Goal: Task Accomplishment & Management: Manage account settings

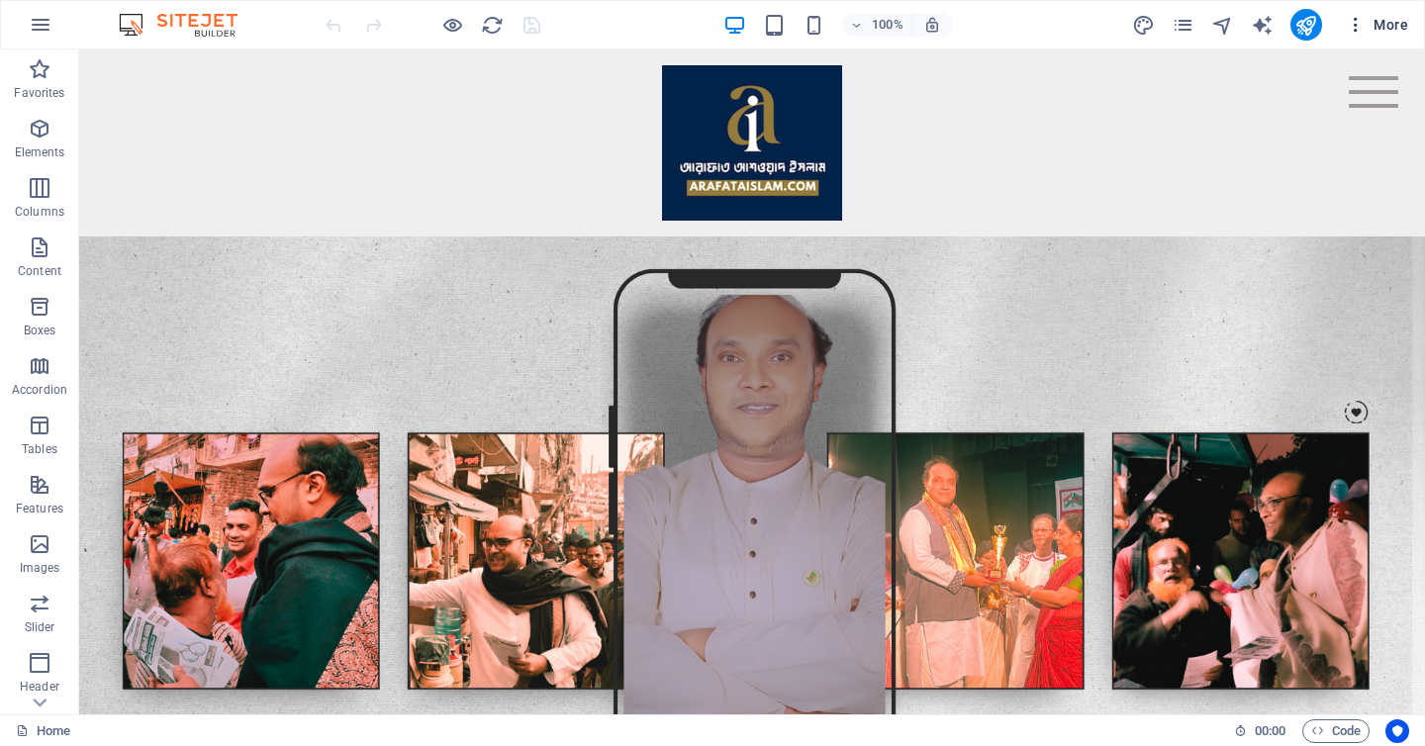
click at [1383, 28] on span "More" at bounding box center [1377, 25] width 62 height 20
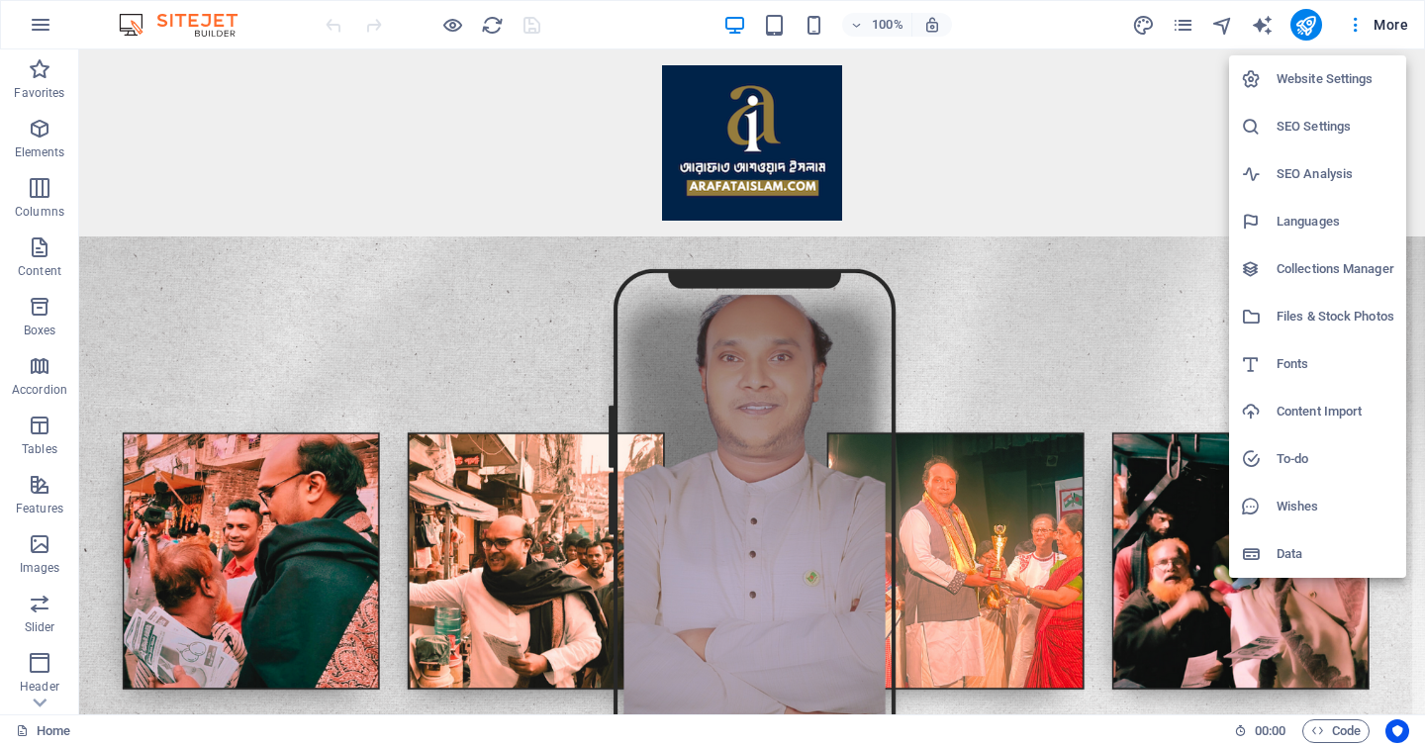
click at [1354, 123] on h6 "SEO Settings" at bounding box center [1336, 127] width 118 height 24
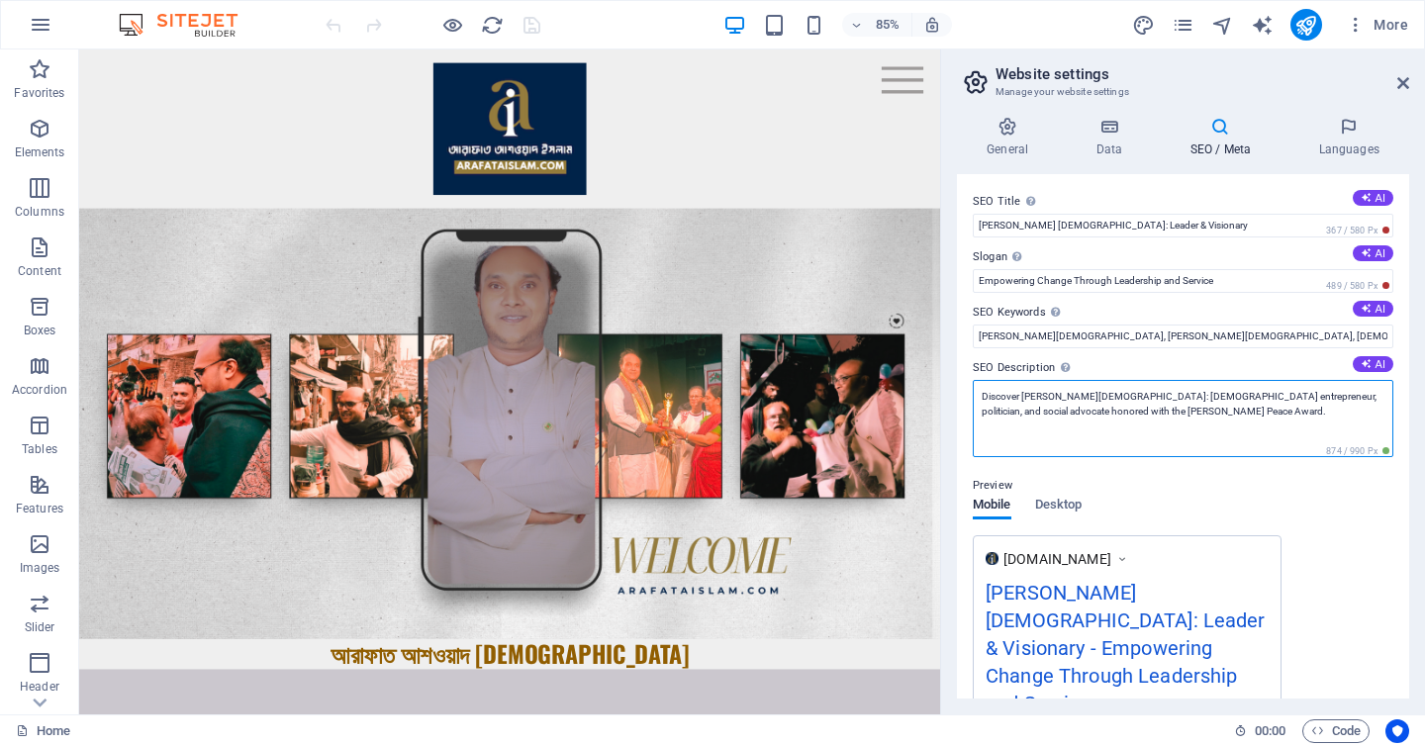
click at [1241, 413] on textarea "Discover [PERSON_NAME][DEMOGRAPHIC_DATA]: [DEMOGRAPHIC_DATA] entrepreneur, poli…" at bounding box center [1183, 418] width 421 height 77
paste textarea "[PERSON_NAME][DEMOGRAPHIC_DATA] is a [DEMOGRAPHIC_DATA] entrepreneur, politicia…"
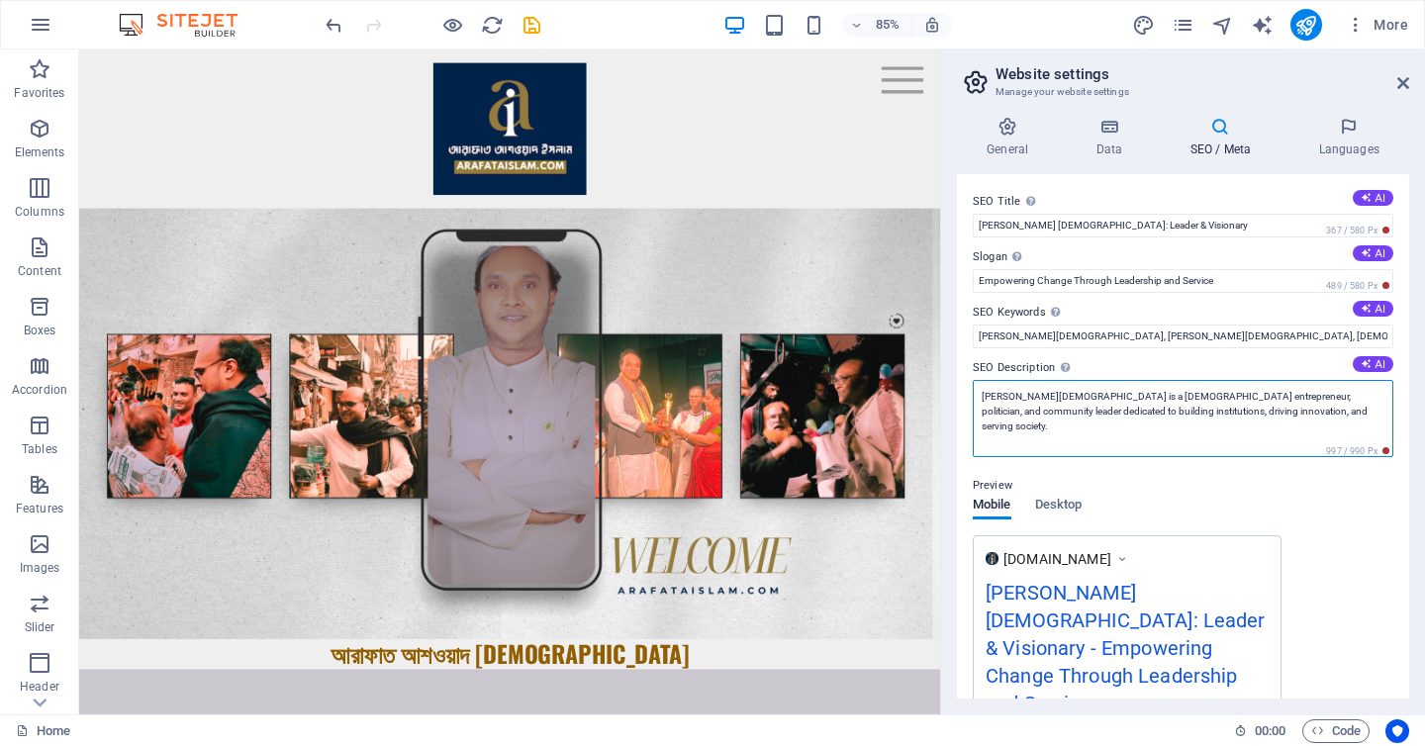
drag, startPoint x: 1039, startPoint y: 413, endPoint x: 1197, endPoint y: 407, distance: 158.5
click at [1197, 407] on textarea "[PERSON_NAME][DEMOGRAPHIC_DATA] is a [DEMOGRAPHIC_DATA] entrepreneur, politicia…" at bounding box center [1183, 418] width 421 height 77
click at [1053, 414] on textarea "[PERSON_NAME][DEMOGRAPHIC_DATA] is a [DEMOGRAPHIC_DATA] entrepreneur, politicia…" at bounding box center [1183, 418] width 421 height 77
type textarea "[PERSON_NAME][DEMOGRAPHIC_DATA] is a [DEMOGRAPHIC_DATA] entrepreneur, politicia…"
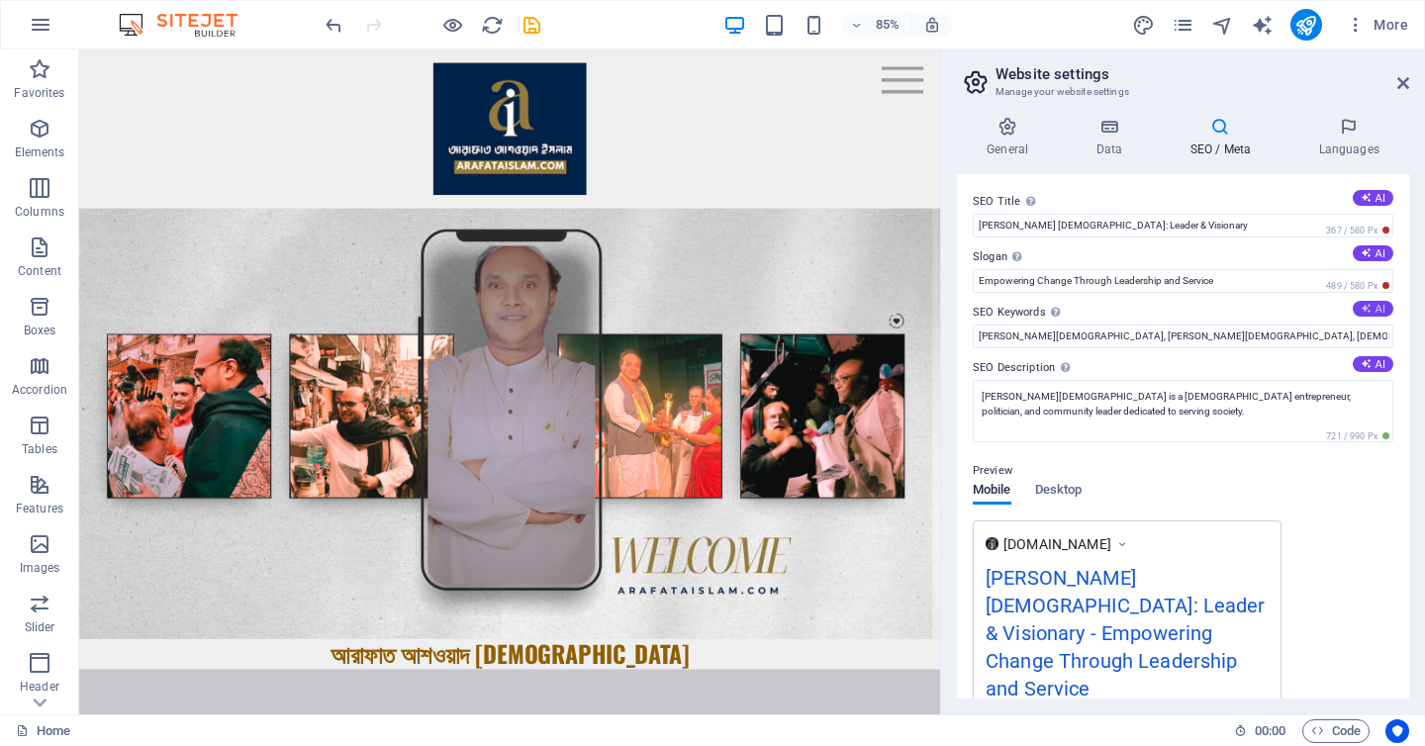
click at [1369, 301] on button "AI" at bounding box center [1373, 309] width 41 height 16
type input "[PERSON_NAME][DEMOGRAPHIC_DATA], [DEMOGRAPHIC_DATA] politician, Acorp Limited M…"
click at [1366, 252] on icon at bounding box center [1366, 252] width 11 height 11
click at [1368, 260] on button "AI" at bounding box center [1373, 253] width 41 height 16
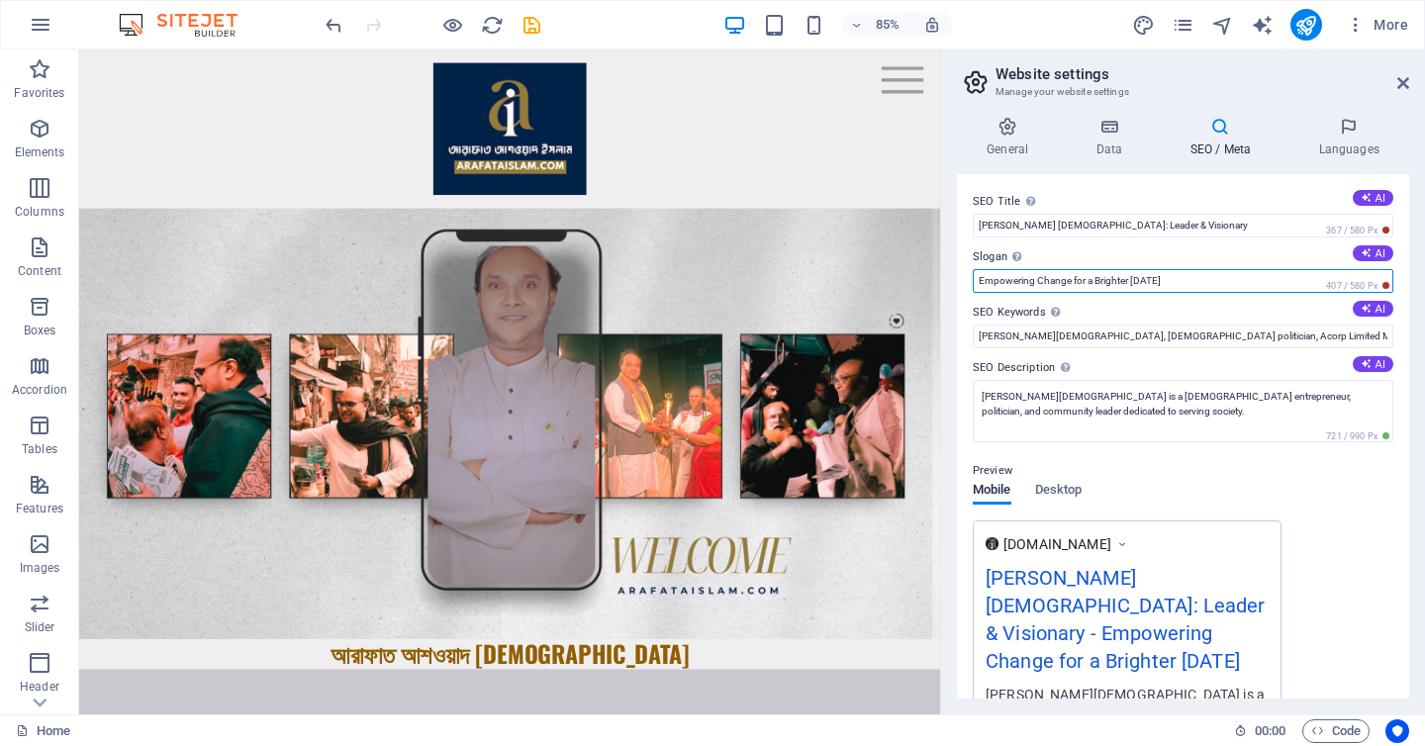
click at [1160, 285] on input "Empowering Change for a Brighter [DATE]" at bounding box center [1183, 281] width 421 height 24
paste input "ntrepreneur • Politician • Community Leader"
type input "Entrepreneur • Politician • Community Leader"
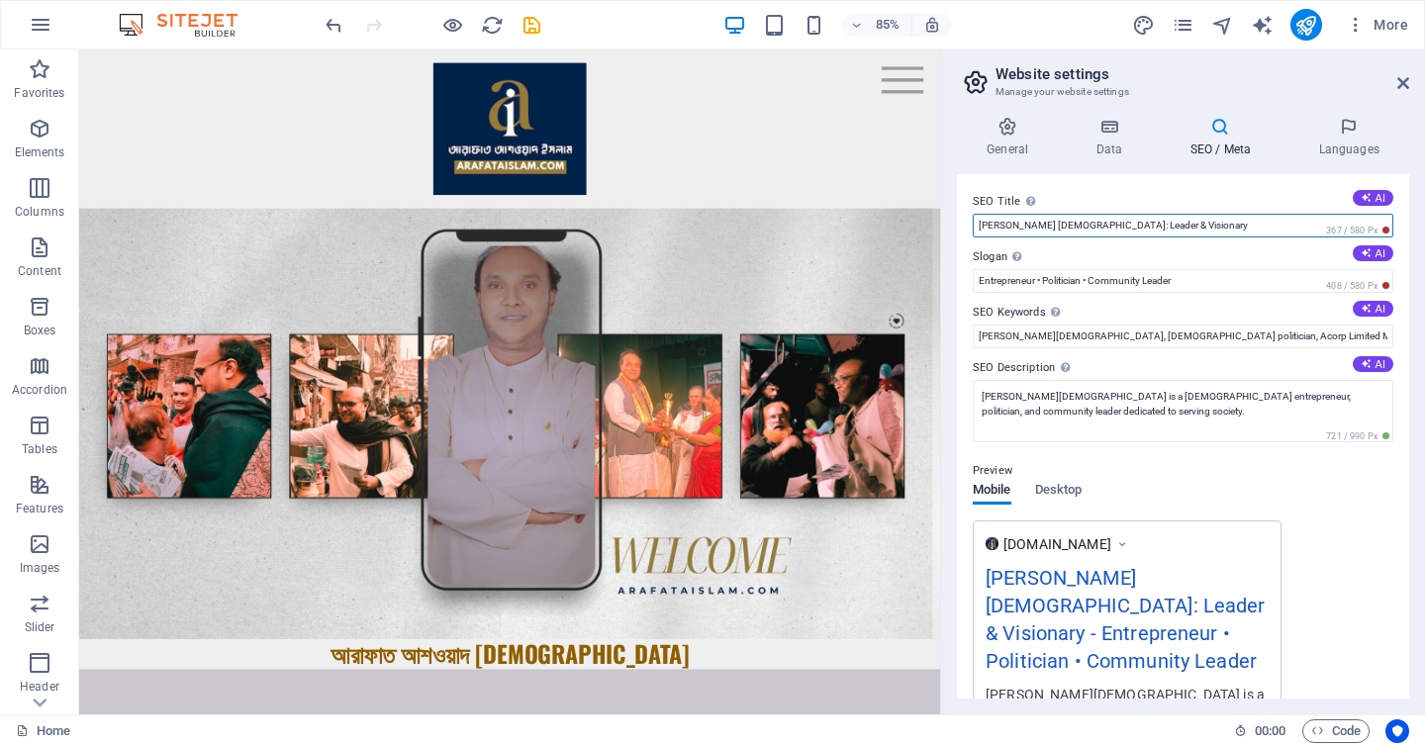
click at [1236, 221] on input "[PERSON_NAME] [DEMOGRAPHIC_DATA]: Leader & Visionary" at bounding box center [1183, 226] width 421 height 24
click at [1262, 215] on input "[PERSON_NAME] [DEMOGRAPHIC_DATA]: Leader & Visionary" at bounding box center [1183, 226] width 421 height 24
click at [1262, 217] on input "[PERSON_NAME] [DEMOGRAPHIC_DATA]: Leader & Visionary" at bounding box center [1183, 226] width 421 height 24
click at [1262, 214] on input "[PERSON_NAME] [DEMOGRAPHIC_DATA]: Leader & Visionary" at bounding box center [1183, 226] width 421 height 24
click at [1245, 232] on input "[PERSON_NAME] [DEMOGRAPHIC_DATA]: Leader & Visionary" at bounding box center [1183, 226] width 421 height 24
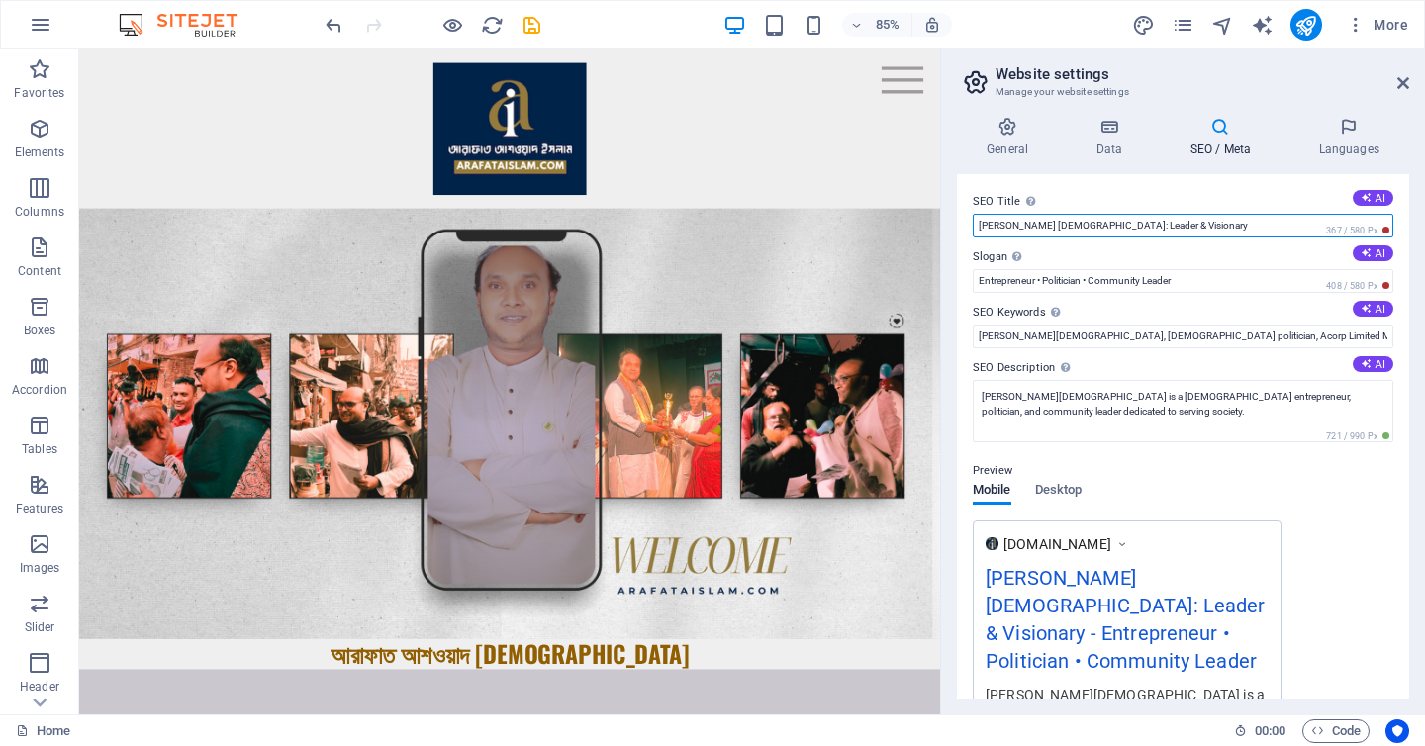
click at [1245, 232] on input "[PERSON_NAME] [DEMOGRAPHIC_DATA]: Leader & Visionary" at bounding box center [1183, 226] width 421 height 24
paste input "– [DEMOGRAPHIC_DATA] Entrepreneur, Politician & Community Leader"
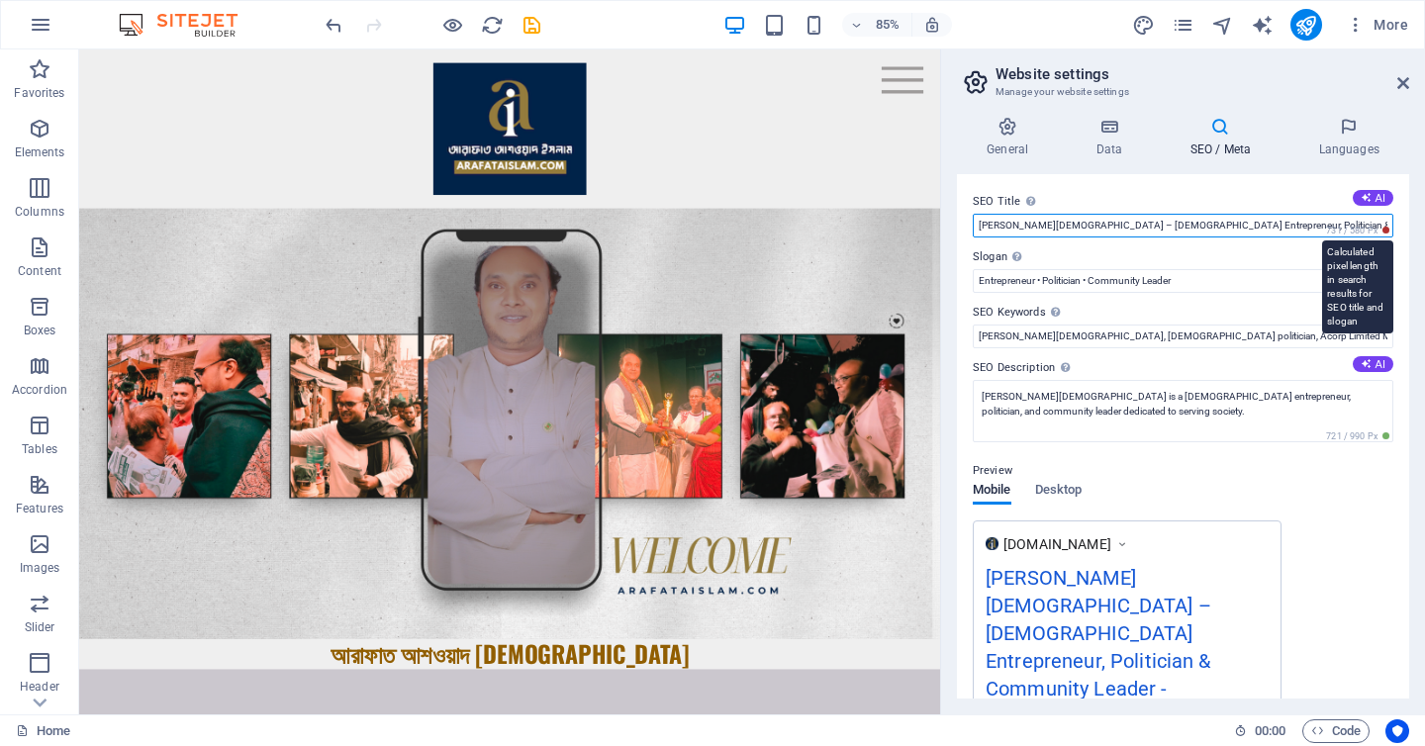
drag, startPoint x: 1082, startPoint y: 225, endPoint x: 1365, endPoint y: 223, distance: 283.0
click at [1365, 223] on div "SEO Title The title of your website - make it something that stands out in sear…" at bounding box center [1183, 214] width 421 height 48
paste input "আরাফাত আশওয়াদ [DEMOGRAPHIC_DATA]"
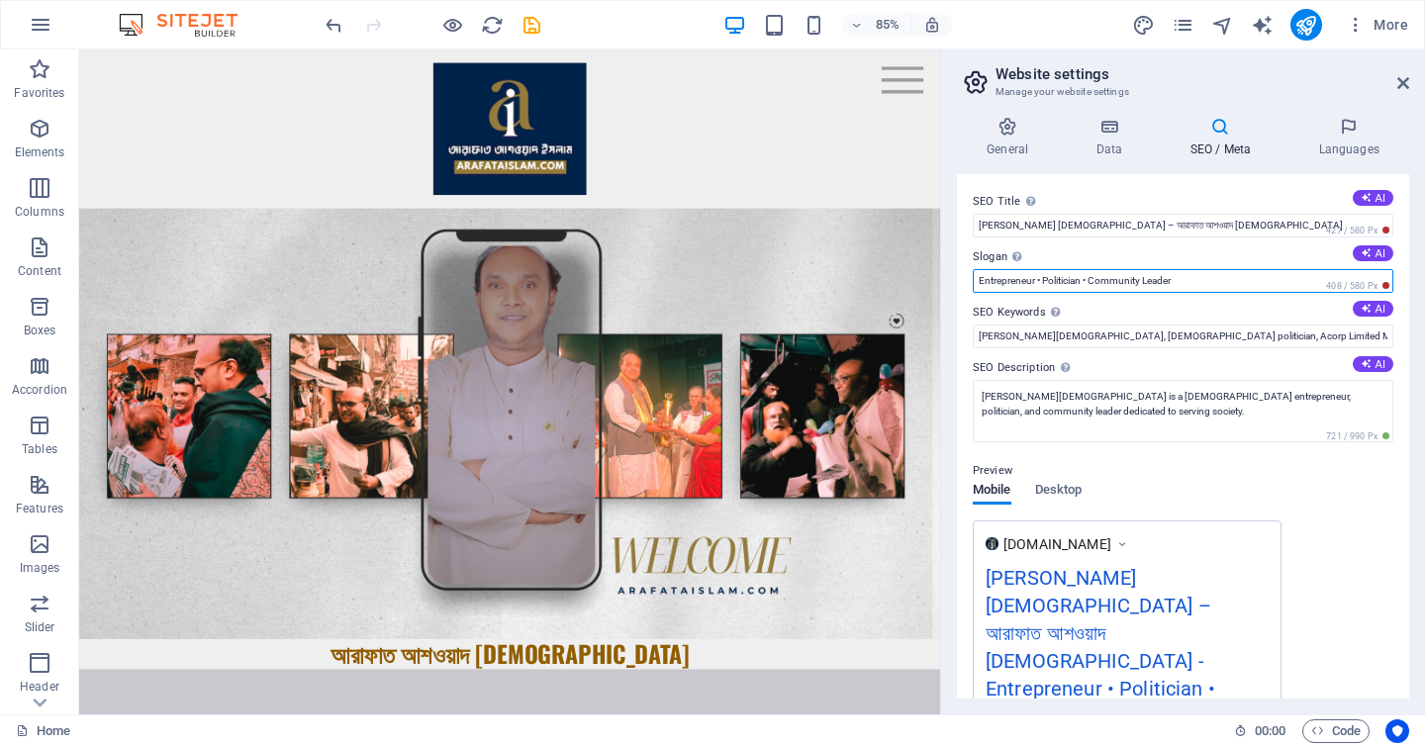
click at [1194, 279] on input "Entrepreneur • Politician • Community Leader" at bounding box center [1183, 281] width 421 height 24
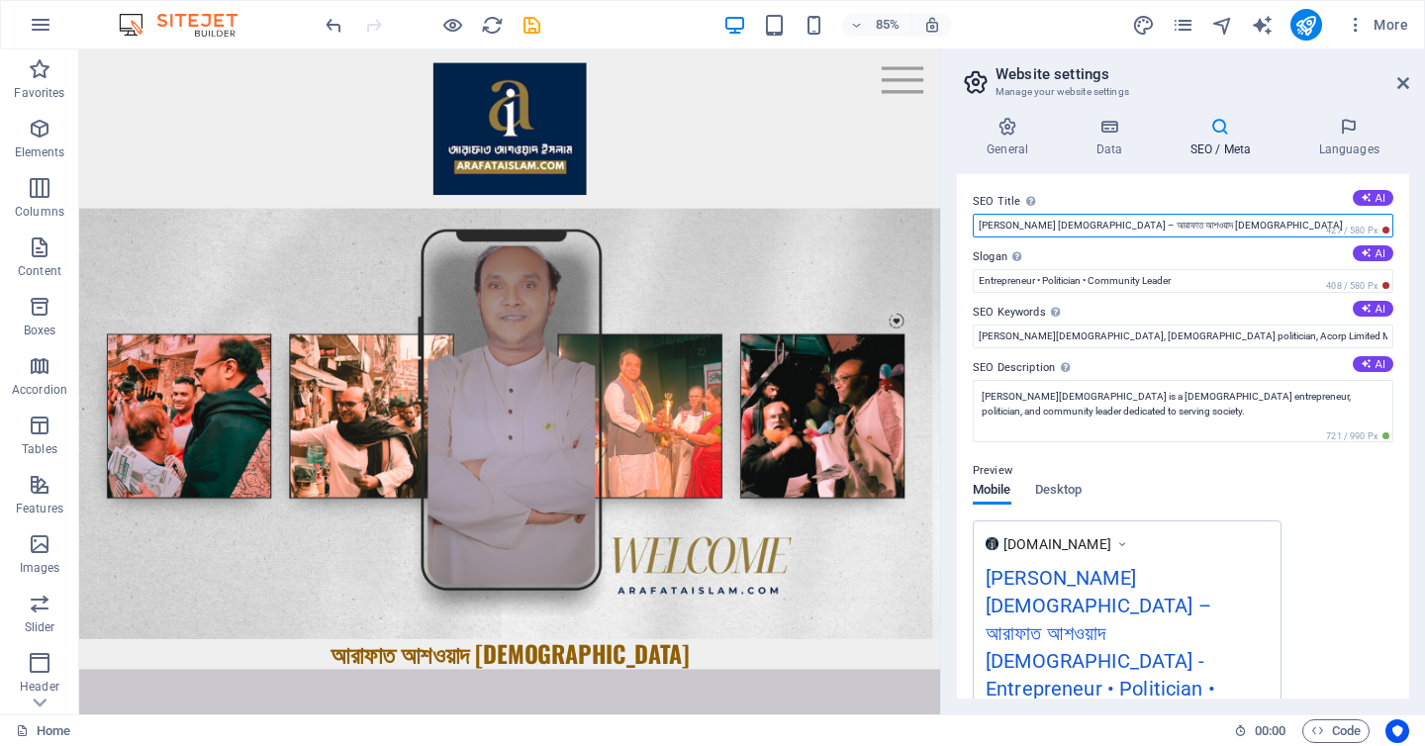
click at [1075, 224] on input "[PERSON_NAME] [DEMOGRAPHIC_DATA] – আরাফাত আশওয়াদ [DEMOGRAPHIC_DATA]" at bounding box center [1183, 226] width 421 height 24
click at [1080, 227] on input "[PERSON_NAME] [DEMOGRAPHIC_DATA] – আরাফাত আশওয়াদ [DEMOGRAPHIC_DATA]" at bounding box center [1183, 226] width 421 height 24
type input "[PERSON_NAME] [DEMOGRAPHIC_DATA] | আরাফাত আশওয়াদ [DEMOGRAPHIC_DATA]"
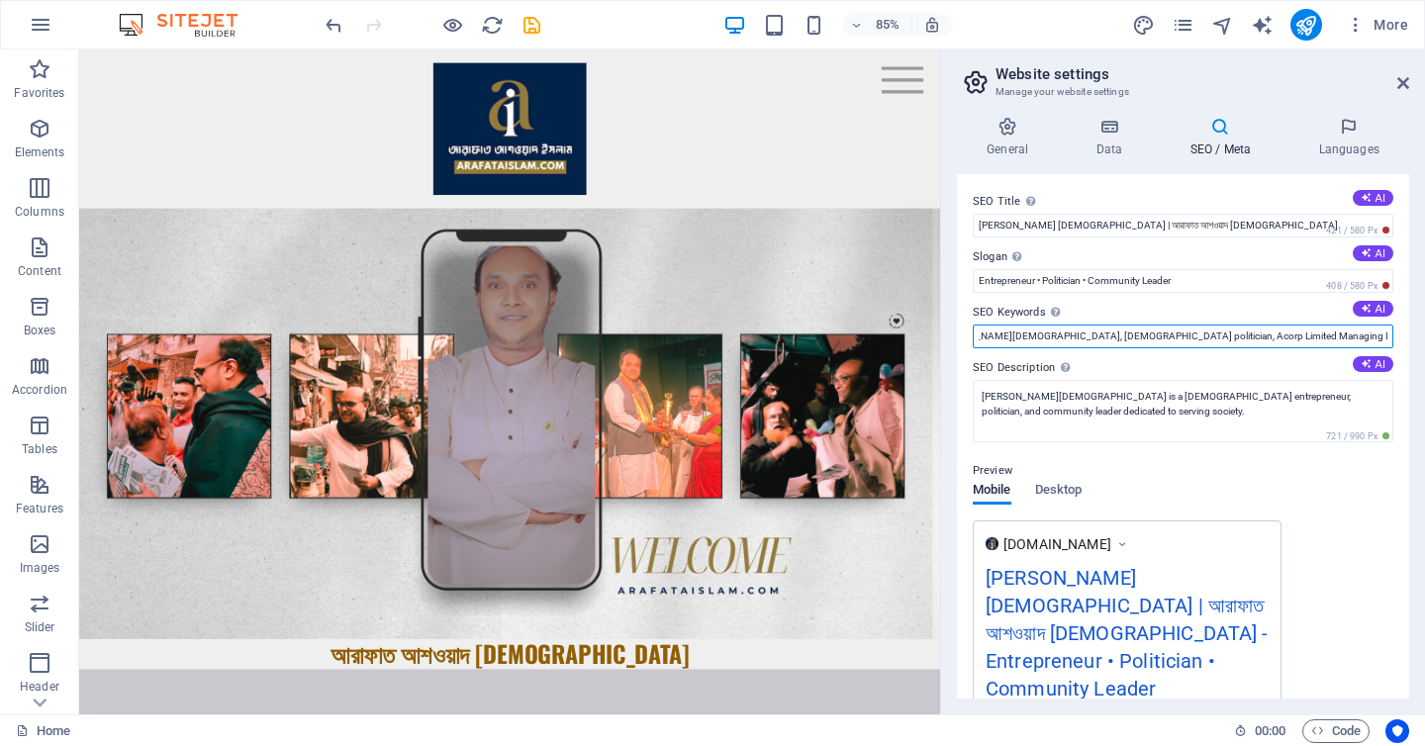
scroll to position [0, 308]
drag, startPoint x: 1150, startPoint y: 338, endPoint x: 1408, endPoint y: 344, distance: 258.4
click at [1408, 344] on div "SEO Title The title of your website - make it something that stands out in sear…" at bounding box center [1183, 436] width 452 height 525
click at [1263, 356] on label "SEO Description Describe the contents of your website - this is crucial for sea…" at bounding box center [1183, 368] width 421 height 24
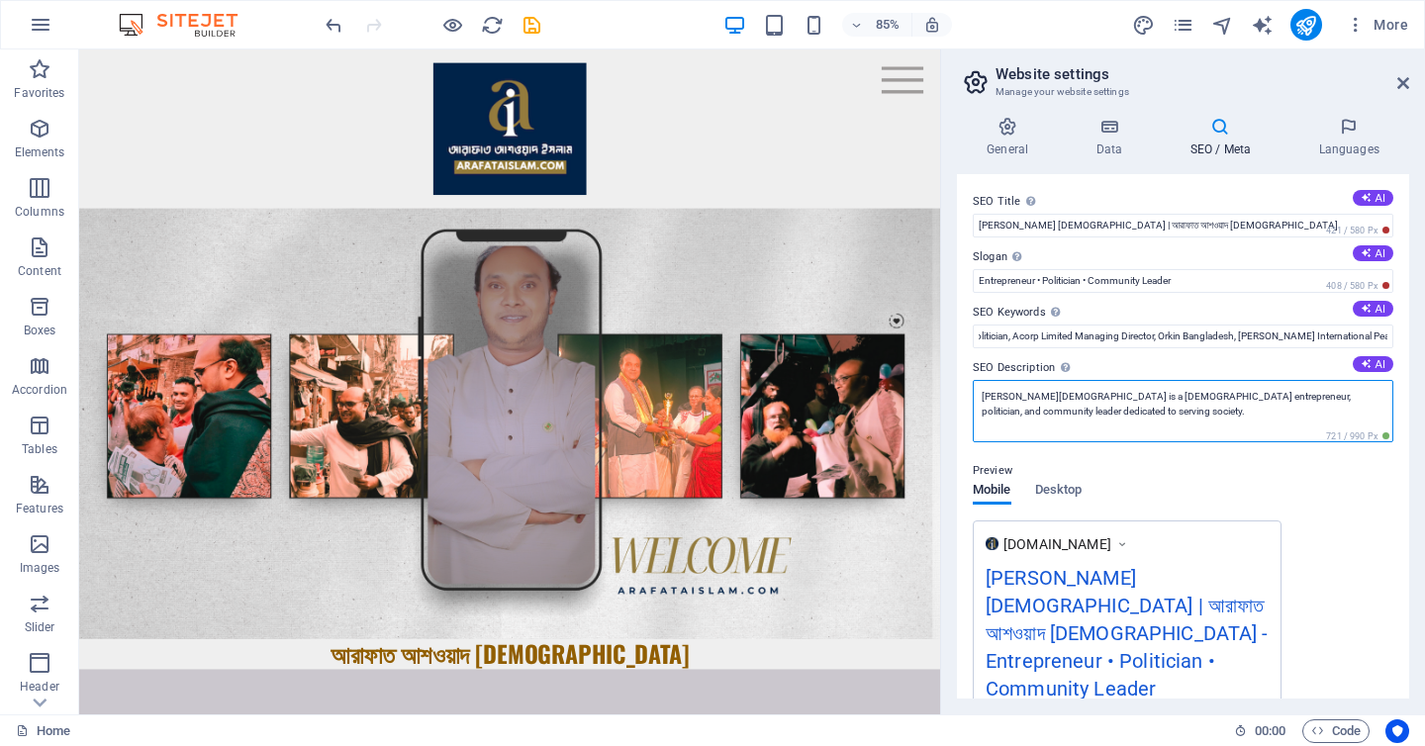
click at [1263, 380] on textarea "[PERSON_NAME][DEMOGRAPHIC_DATA] is a [DEMOGRAPHIC_DATA] entrepreneur, politicia…" at bounding box center [1183, 411] width 421 height 62
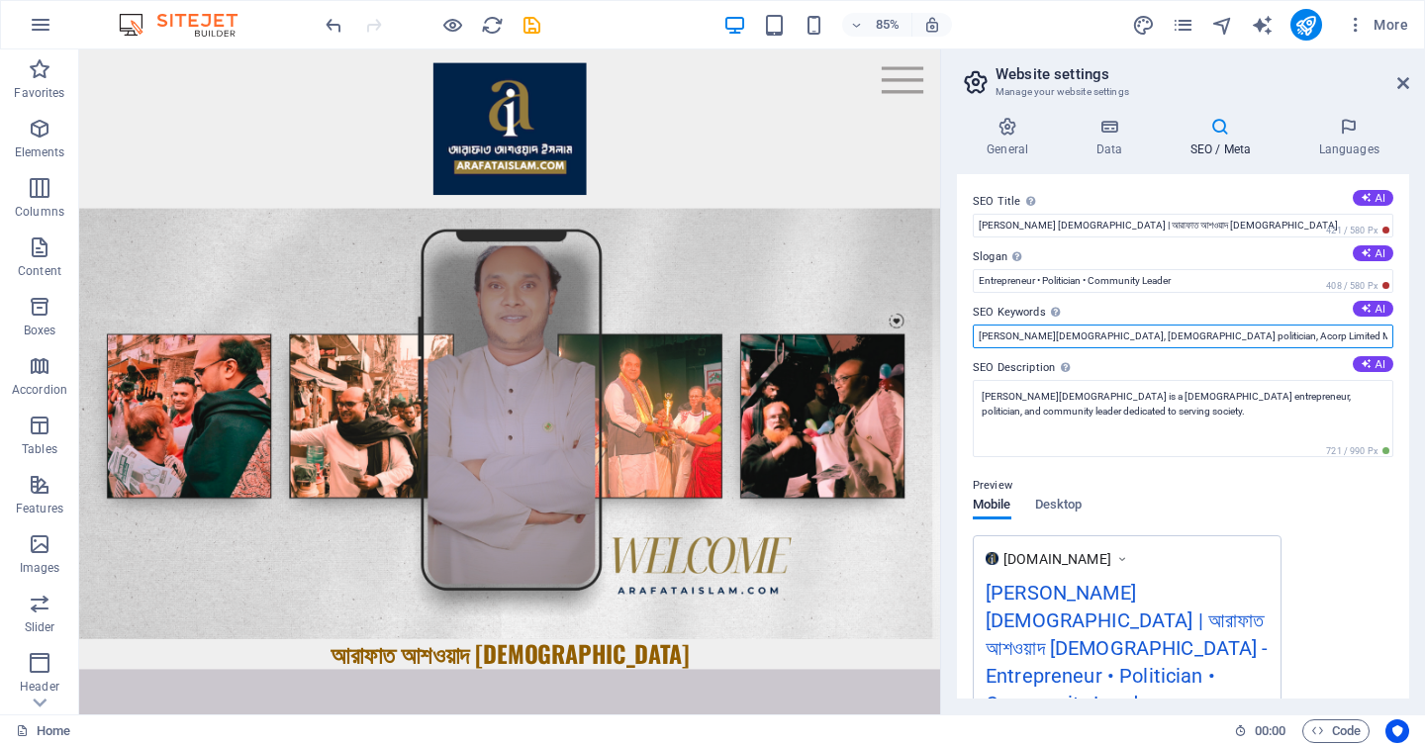
click at [1263, 343] on input "[PERSON_NAME][DEMOGRAPHIC_DATA], [DEMOGRAPHIC_DATA] politician, Acorp Limited M…" at bounding box center [1183, 337] width 421 height 24
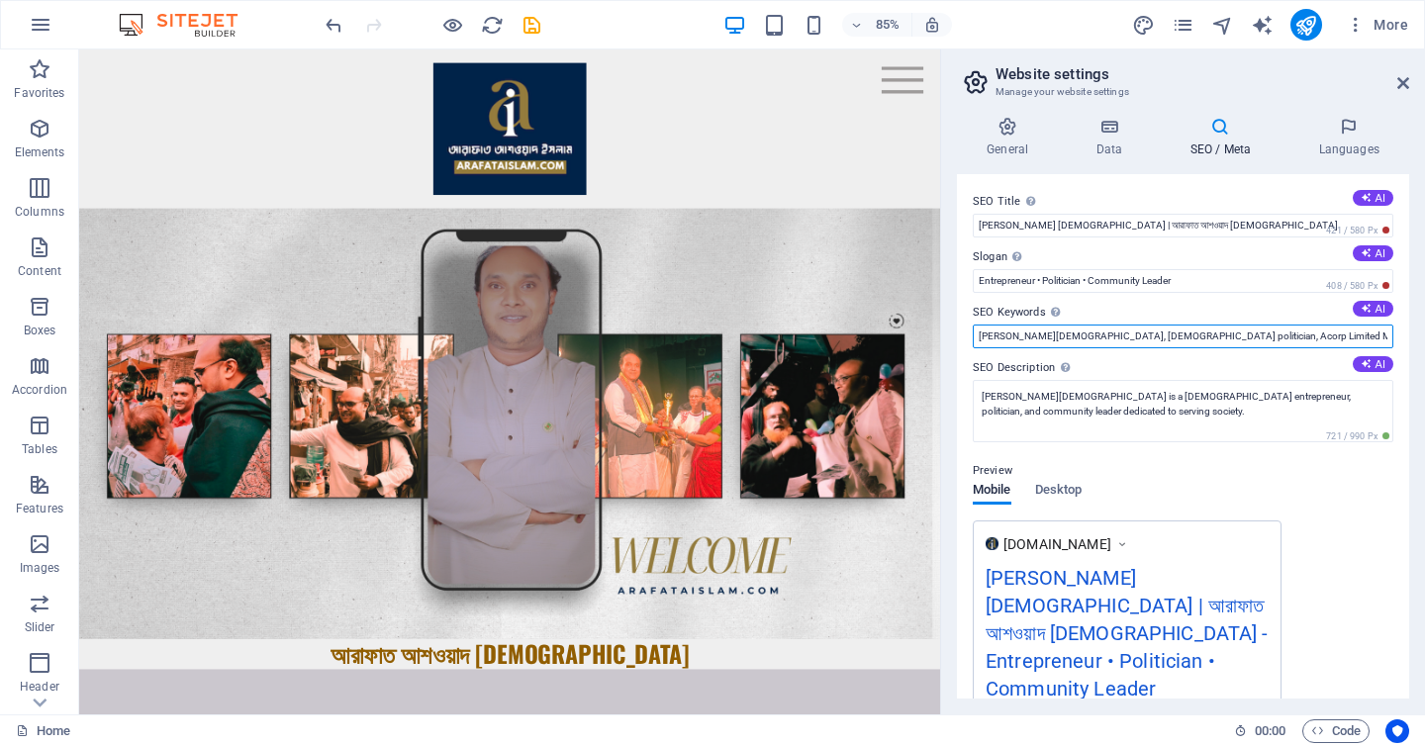
click at [1318, 332] on input "[PERSON_NAME][DEMOGRAPHIC_DATA], [DEMOGRAPHIC_DATA] politician, Acorp Limited M…" at bounding box center [1183, 337] width 421 height 24
paste input "[PERSON_NAME][DEMOGRAPHIC_DATA], [DEMOGRAPHIC_DATA] entrepreneur,"
paste input "Gulshan Society executive member"
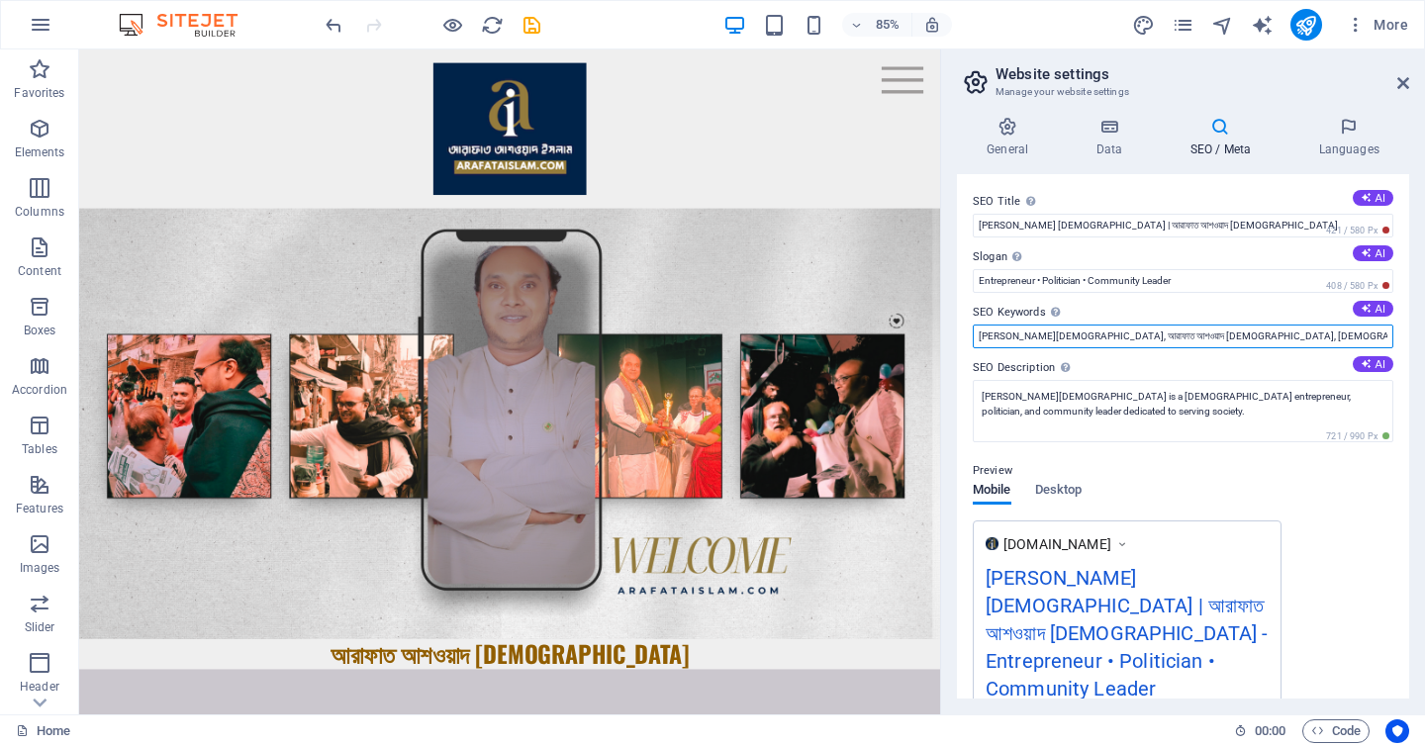
click at [1342, 332] on input "[PERSON_NAME][DEMOGRAPHIC_DATA], আরাফাত আশওয়াদ [DEMOGRAPHIC_DATA], [DEMOGRAPHIC…" at bounding box center [1183, 337] width 421 height 24
paste input "Orkin [GEOGRAPHIC_DATA]"
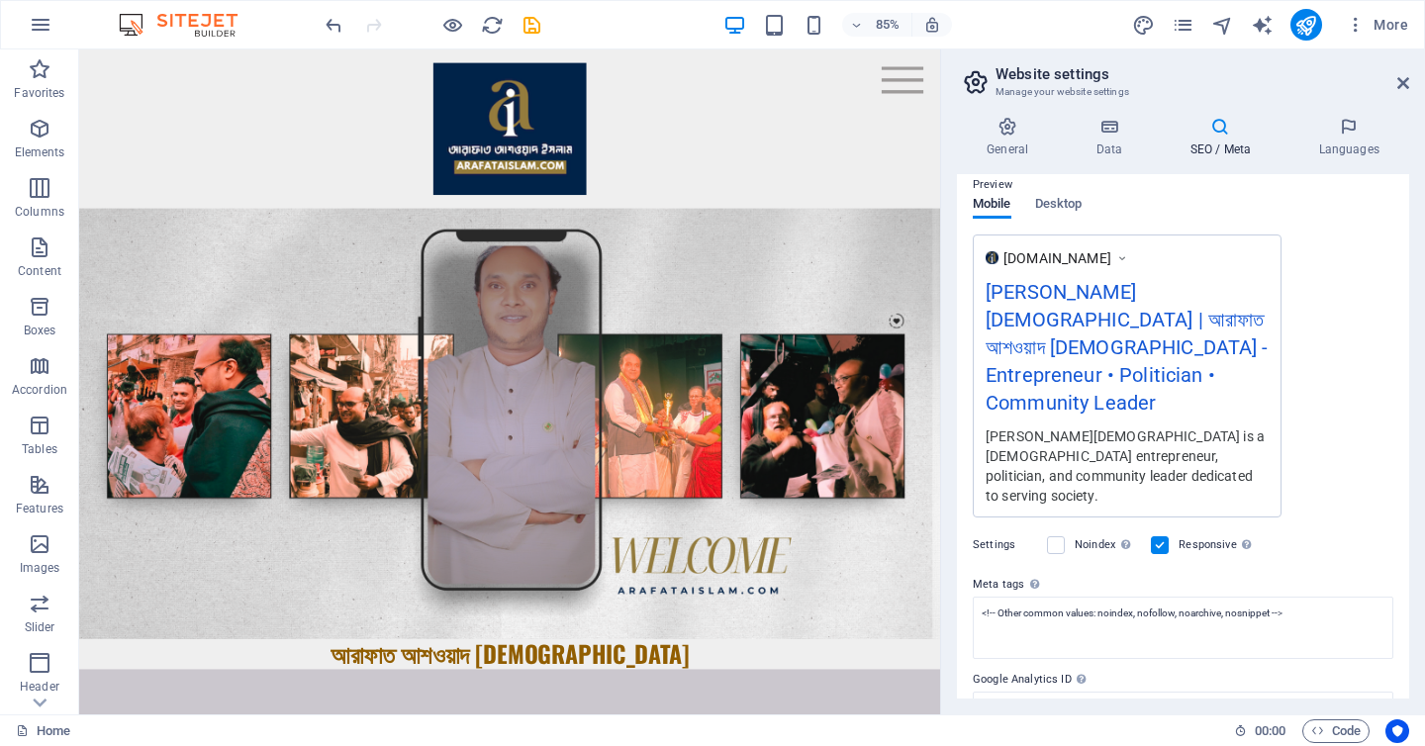
scroll to position [299, 0]
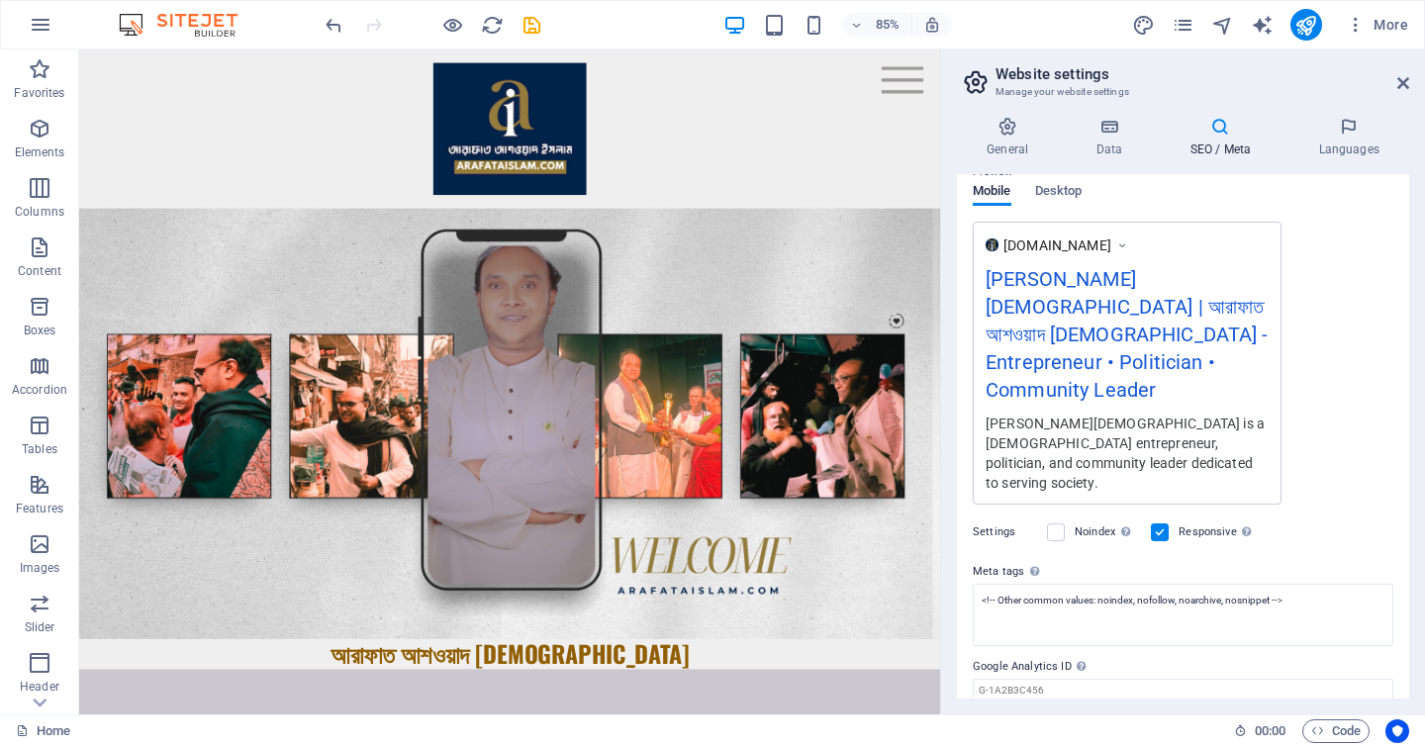
type input "[PERSON_NAME][DEMOGRAPHIC_DATA], আরাফাত আশওয়াদ [DEMOGRAPHIC_DATA], [DEMOGRAPHIC…"
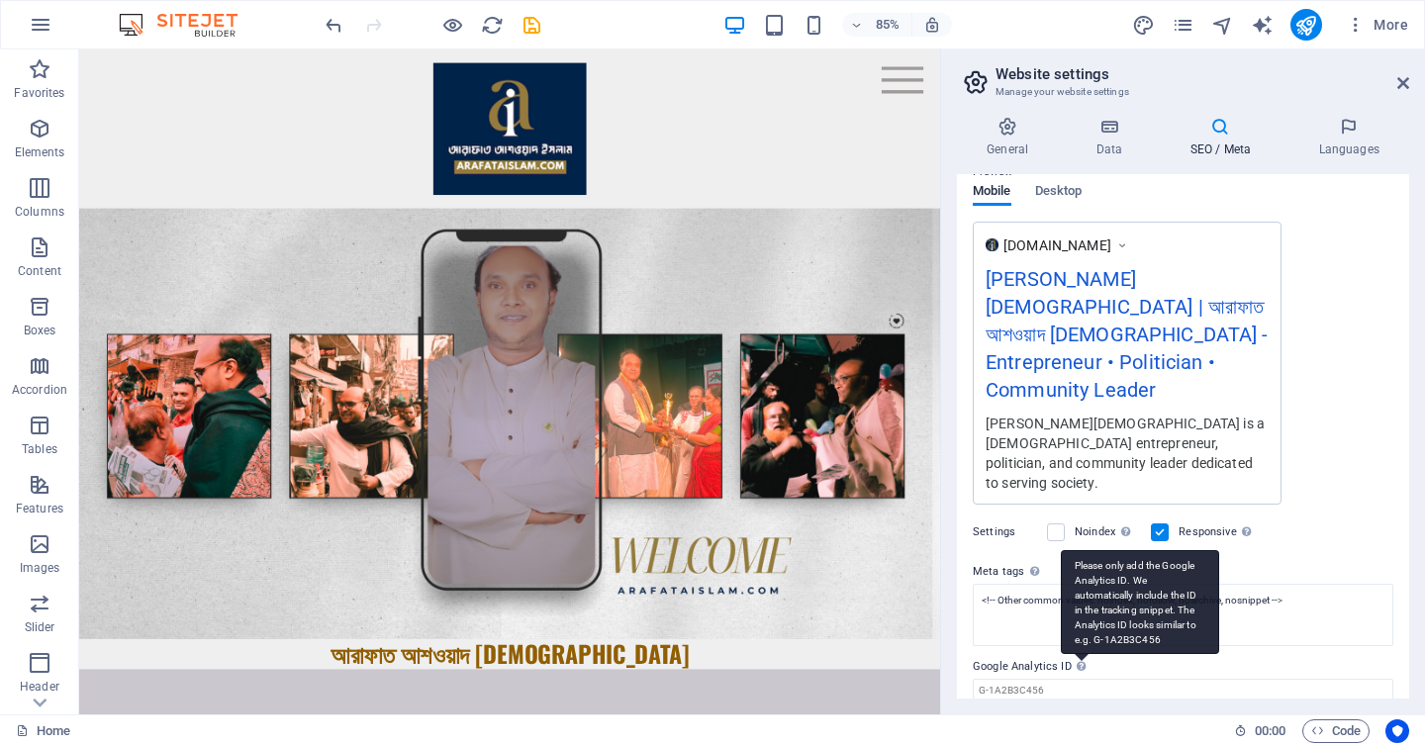
click at [1086, 550] on div "Please only add the Google Analytics ID. We automatically include the ID in the…" at bounding box center [1140, 602] width 158 height 104
click at [1086, 679] on input "Google Analytics ID Please only add the Google Analytics ID. We automatically i…" at bounding box center [1183, 691] width 421 height 24
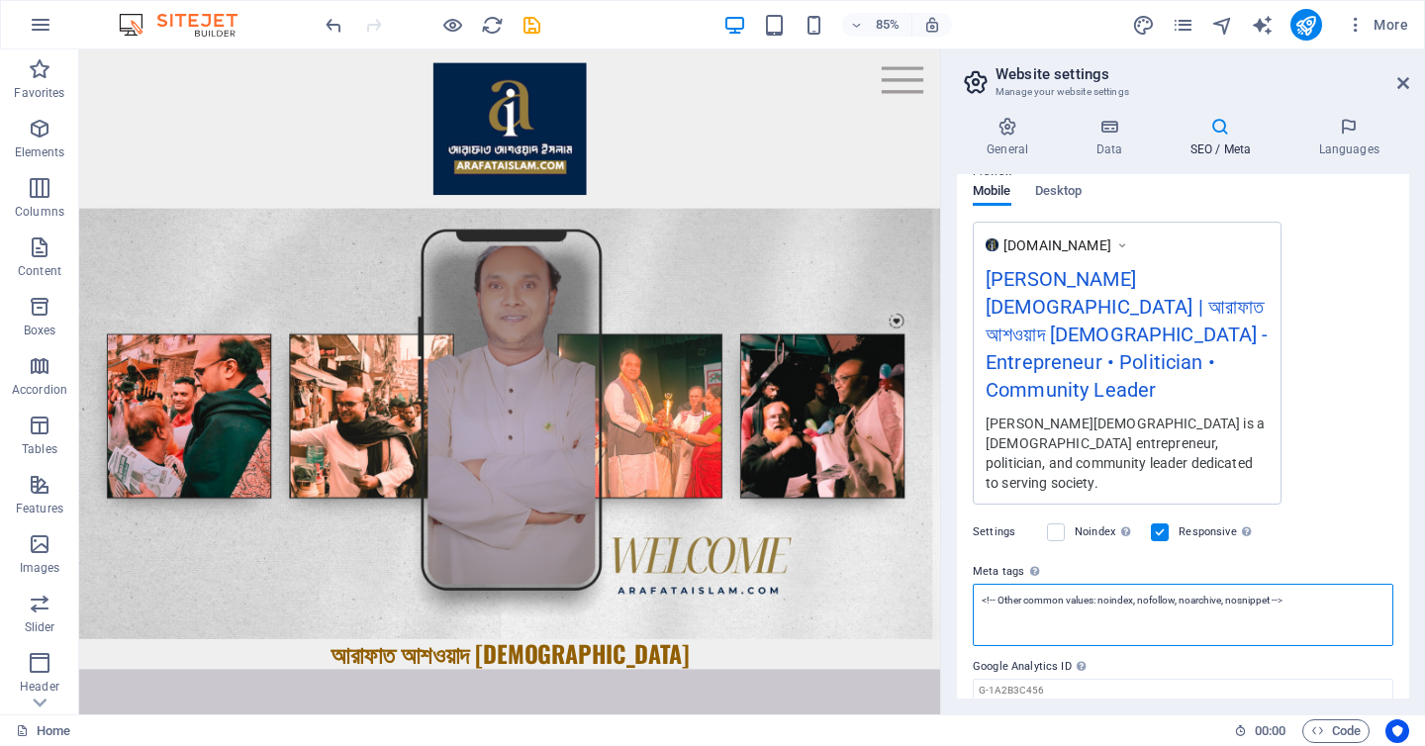
click at [1004, 584] on textarea "<!-- Other common values: noindex, nofollow, noarchive, nosnippet -->" at bounding box center [1183, 615] width 421 height 62
click at [978, 584] on textarea "<!-- Other common values: noindex, nofollow, noarchive, nosnippet -->" at bounding box center [1183, 622] width 421 height 77
paste textarea "meta name="title" content="[PERSON_NAME][DEMOGRAPHIC_DATA] – [DEMOGRAPHIC_DATA]…"
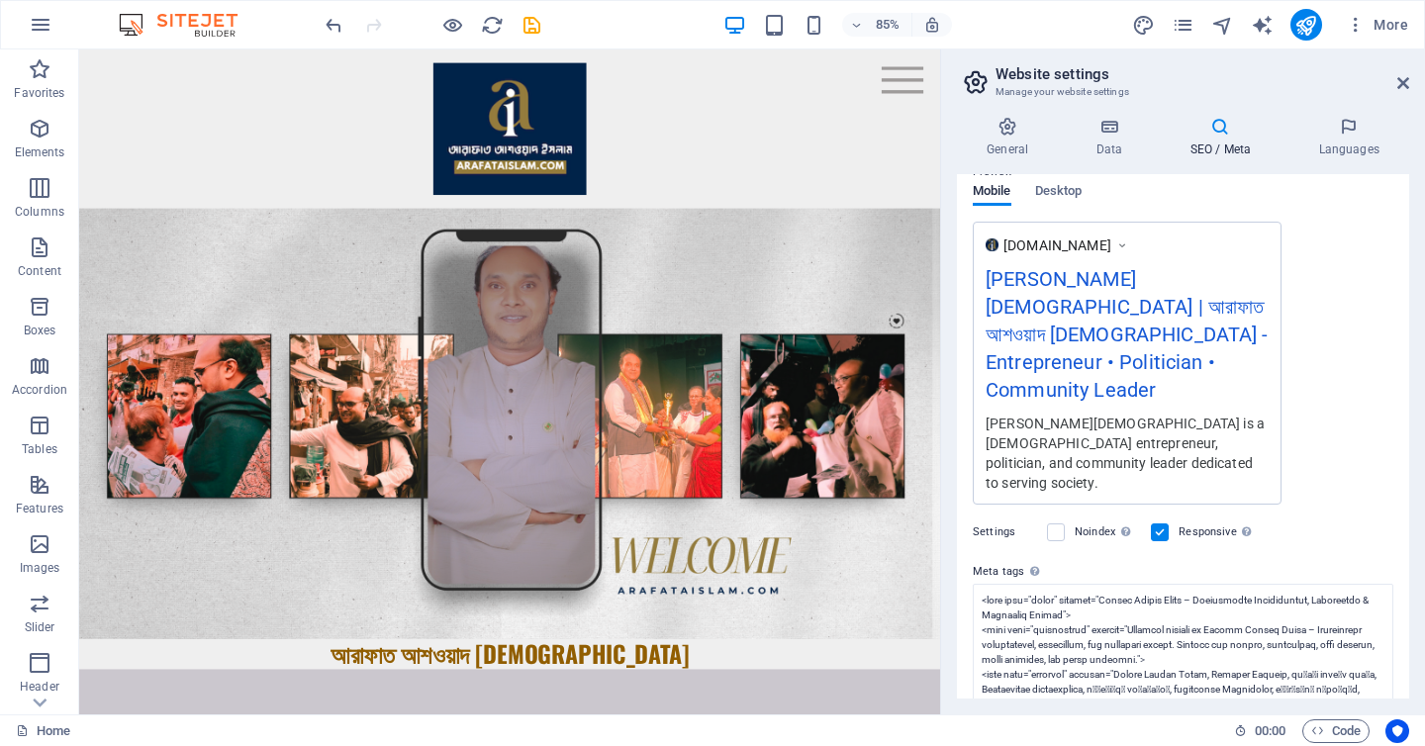
click at [1077, 465] on body "[DOMAIN_NAME] Home (en) Favorites Elements Columns Content Boxes Accordion Tabl…" at bounding box center [712, 373] width 1425 height 746
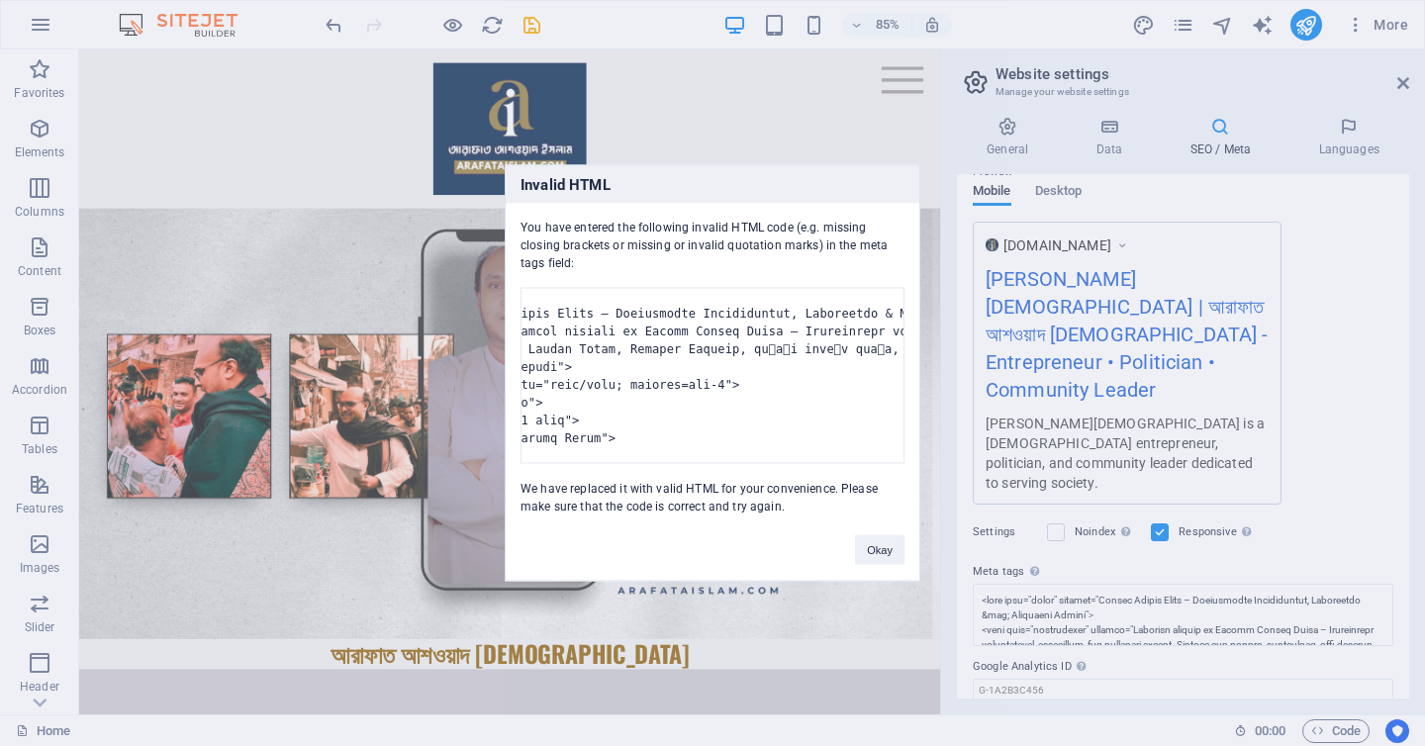
scroll to position [0, 1571]
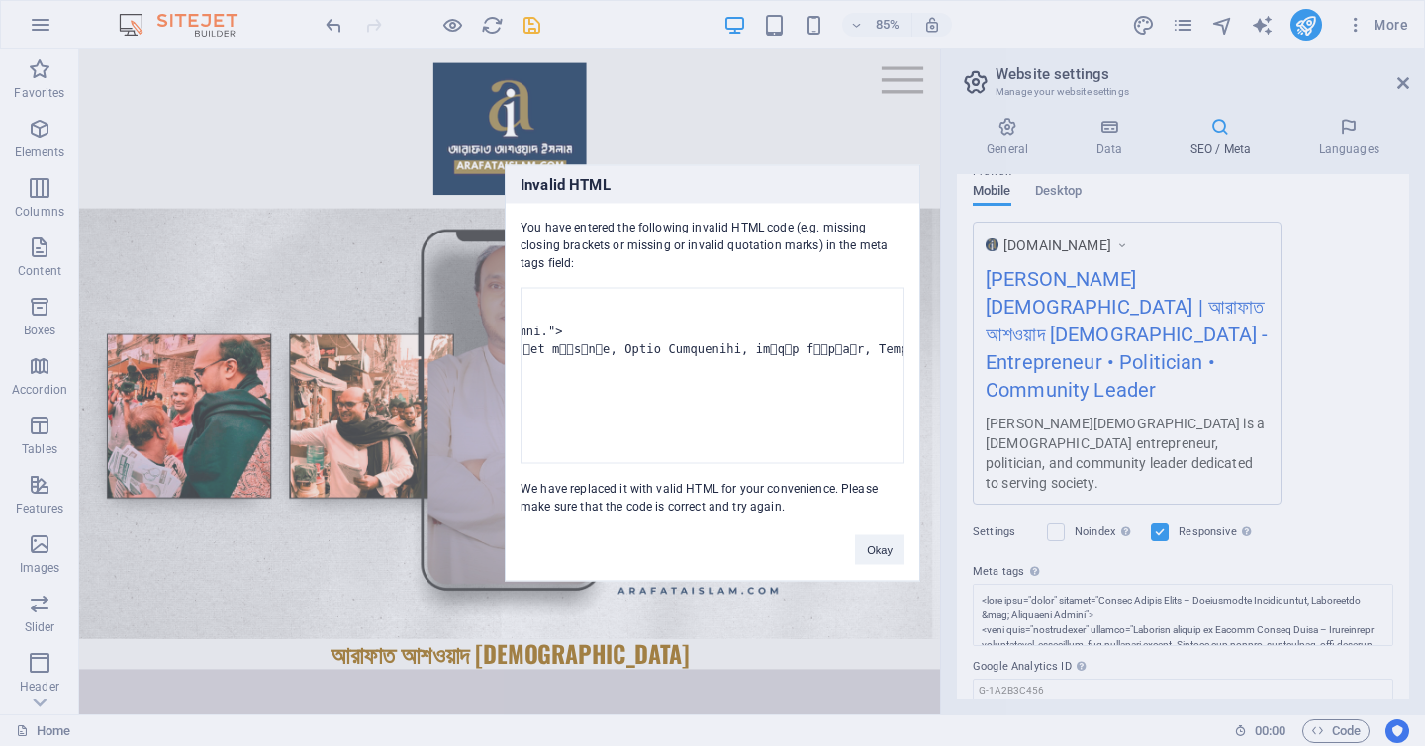
drag, startPoint x: 697, startPoint y: 300, endPoint x: 796, endPoint y: 440, distance: 171.9
click at [796, 440] on pre at bounding box center [713, 376] width 384 height 176
copy pre "<lore ipsu="dolor" sitamet="Consec Adipis Elits – Doeiusmodte Incididuntut, Lab…"
click at [1023, 540] on div "Invalid HTML You have entered the following invalid HTML code (e.g. missing clo…" at bounding box center [712, 373] width 1425 height 746
click at [1021, 538] on div "Invalid HTML You have entered the following invalid HTML code (e.g. missing clo…" at bounding box center [712, 373] width 1425 height 746
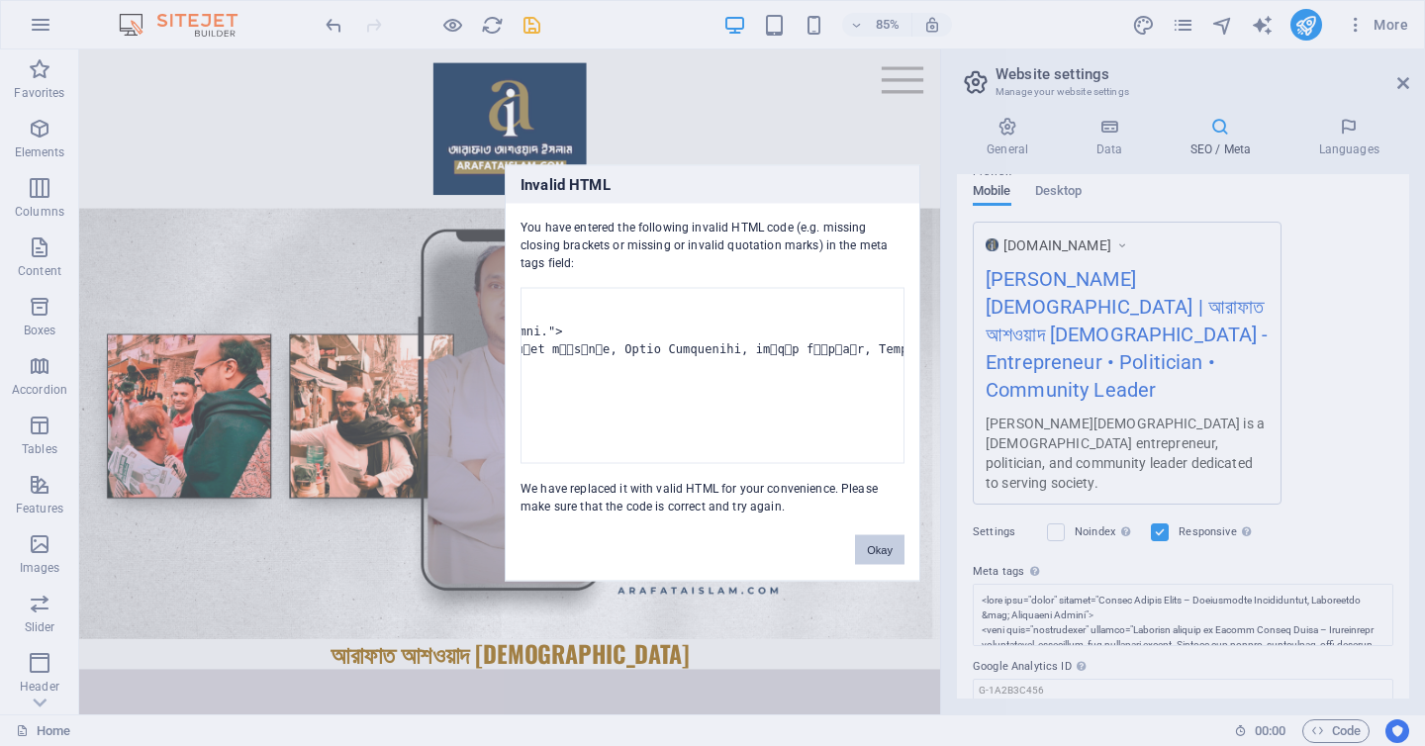
click at [893, 565] on button "Okay" at bounding box center [879, 550] width 49 height 30
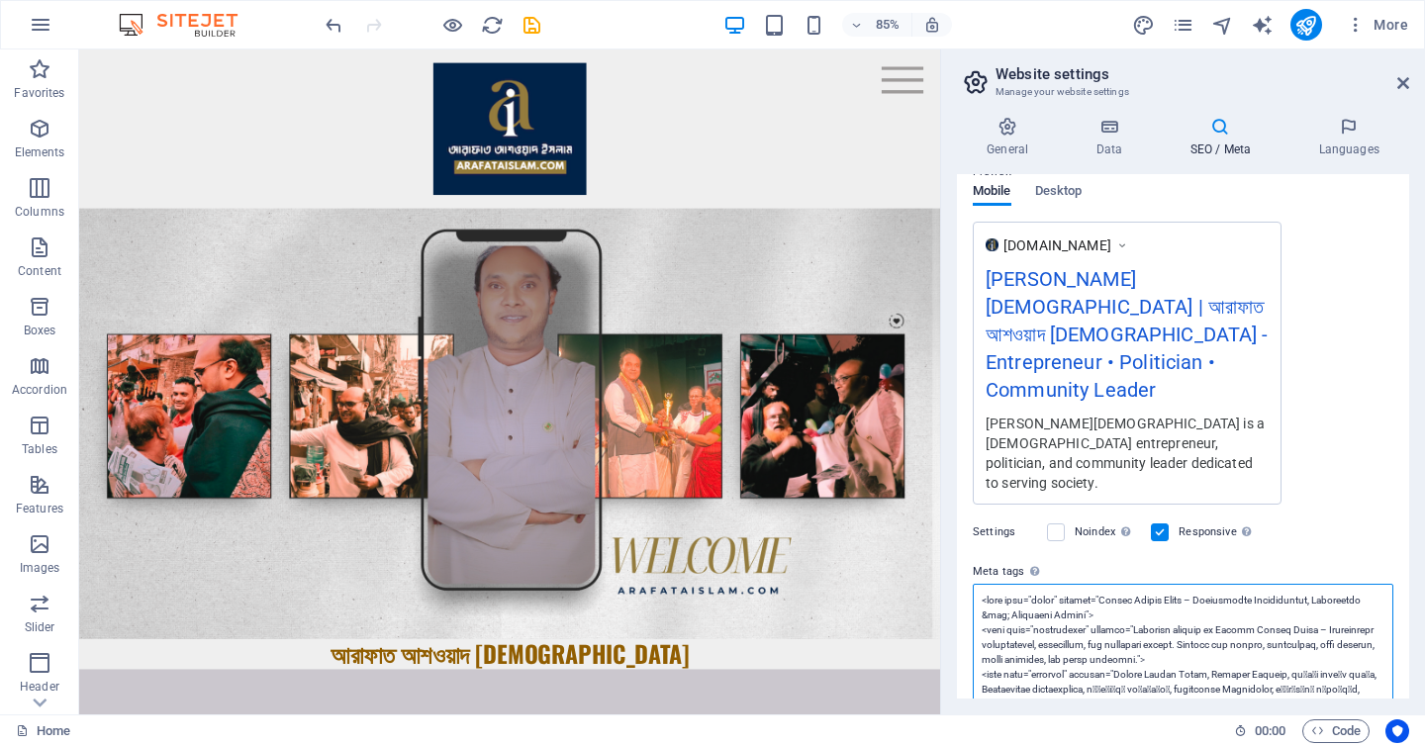
paste textarea "<lore ipsu="dolor" sitamet="Consec Adipis Elits – Doeiusmodte Incididuntut, Lab…"
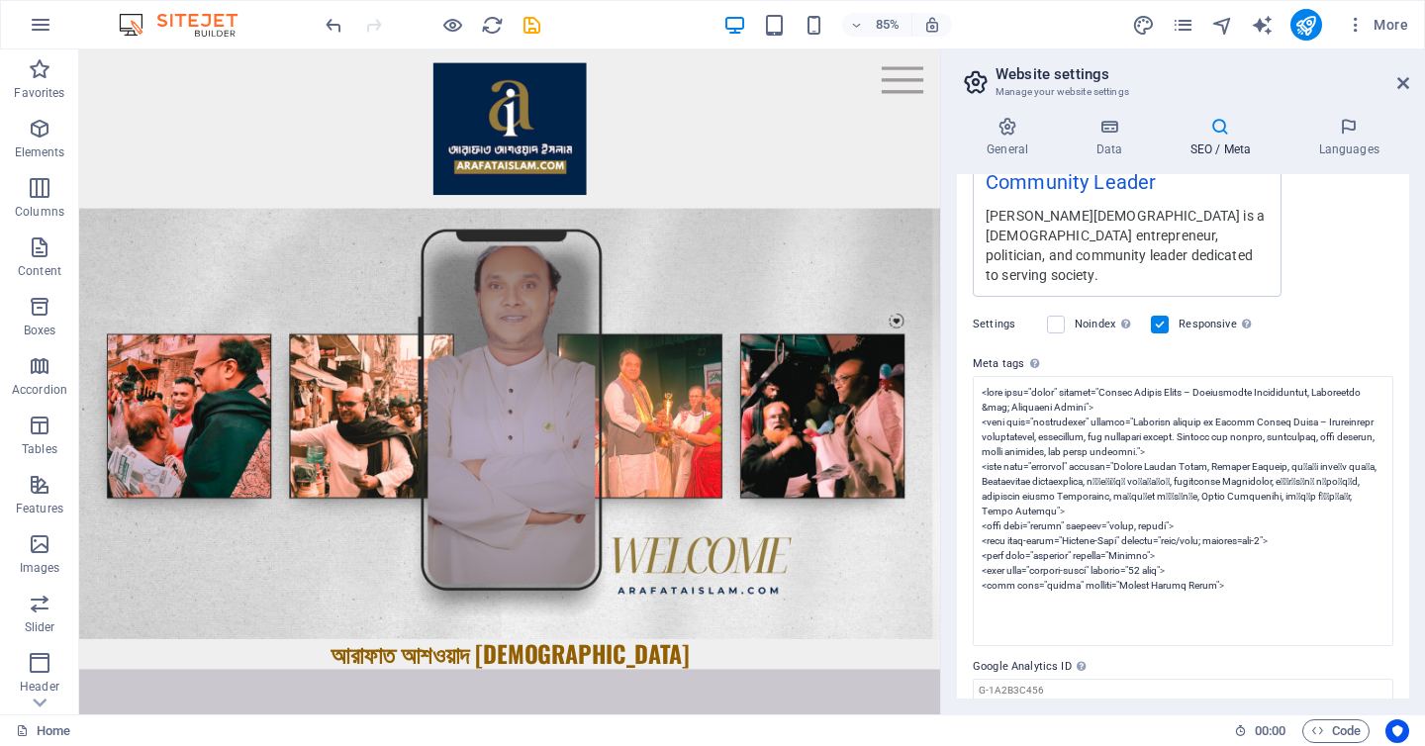
scroll to position [299, 0]
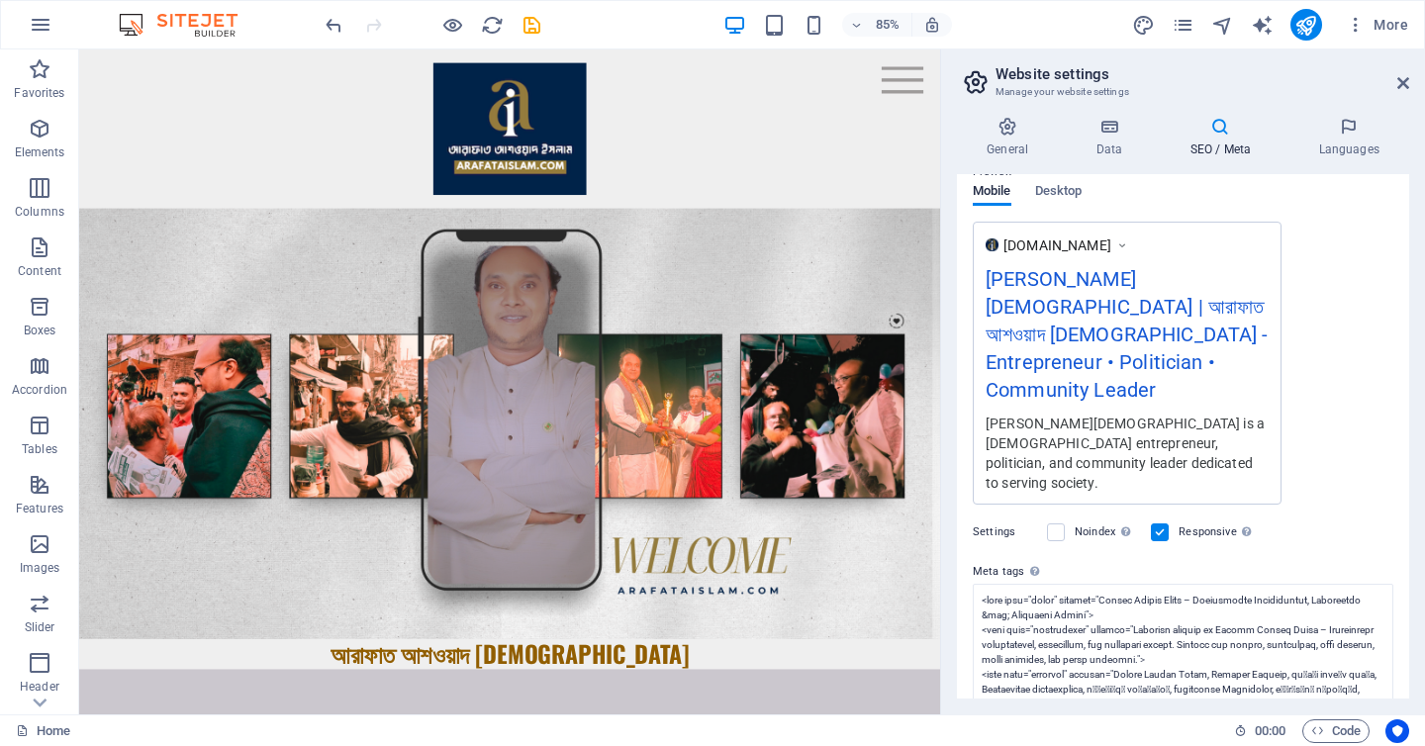
click at [1146, 595] on body "[DOMAIN_NAME] Home (en) Favorites Elements Columns Content Boxes Accordion Tabl…" at bounding box center [712, 373] width 1425 height 746
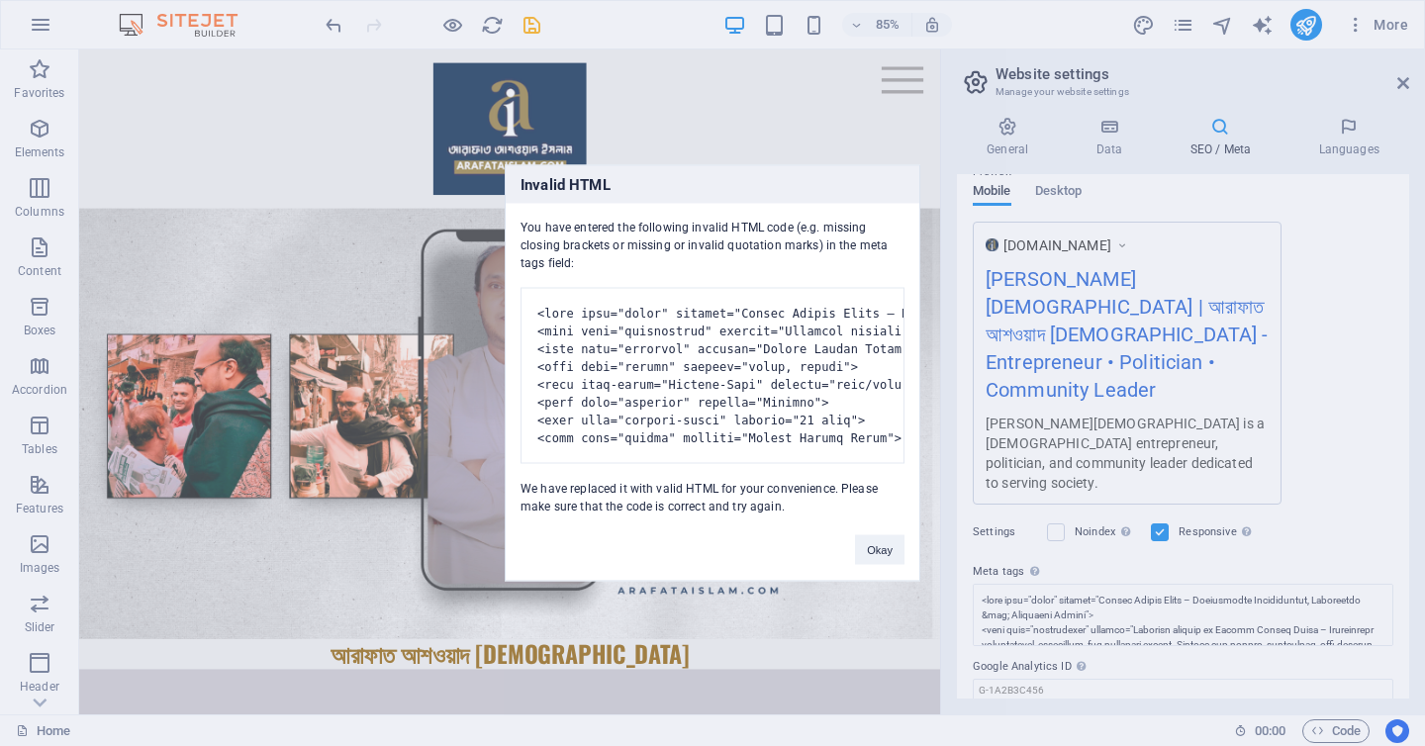
click at [1041, 534] on div "Invalid HTML You have entered the following invalid HTML code (e.g. missing clo…" at bounding box center [712, 373] width 1425 height 746
drag, startPoint x: 896, startPoint y: 569, endPoint x: 961, endPoint y: 609, distance: 76.4
click at [896, 565] on button "Okay" at bounding box center [879, 550] width 49 height 30
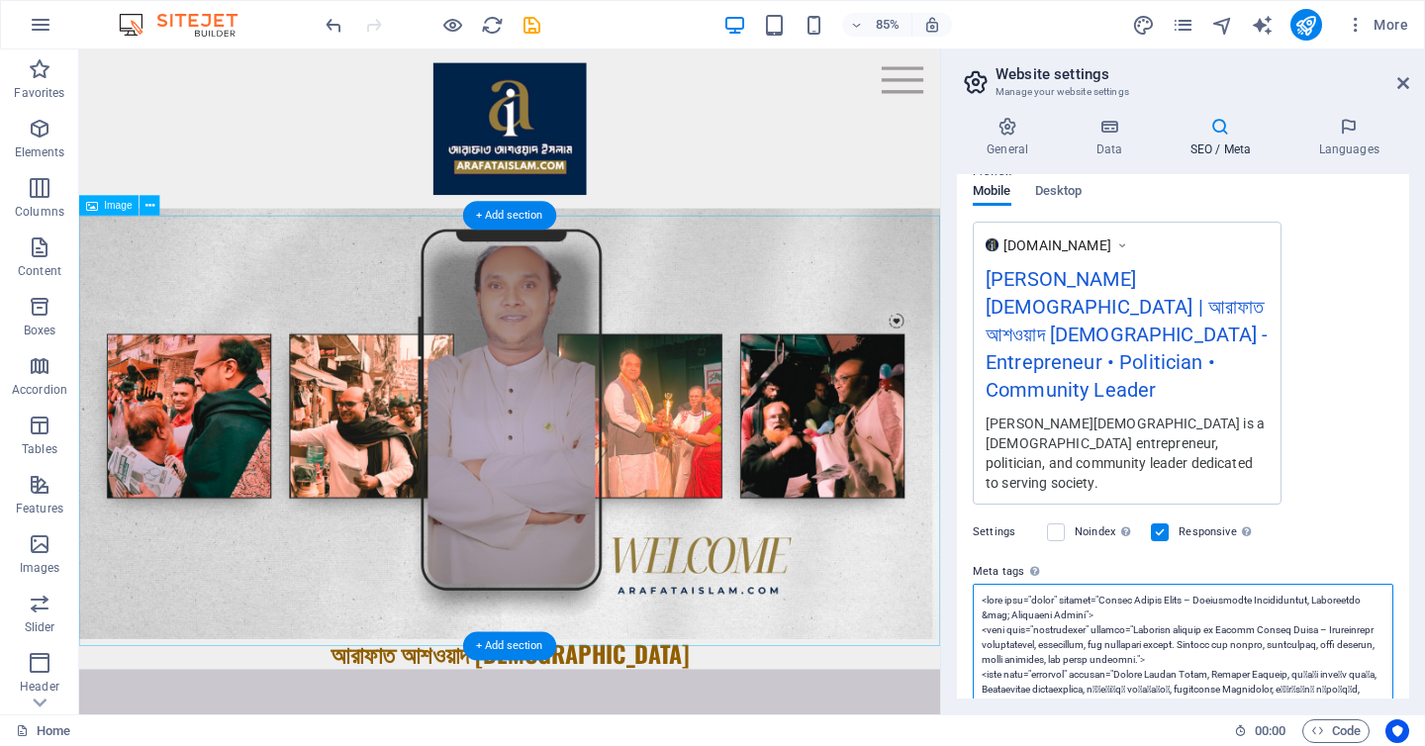
scroll to position [507, 0]
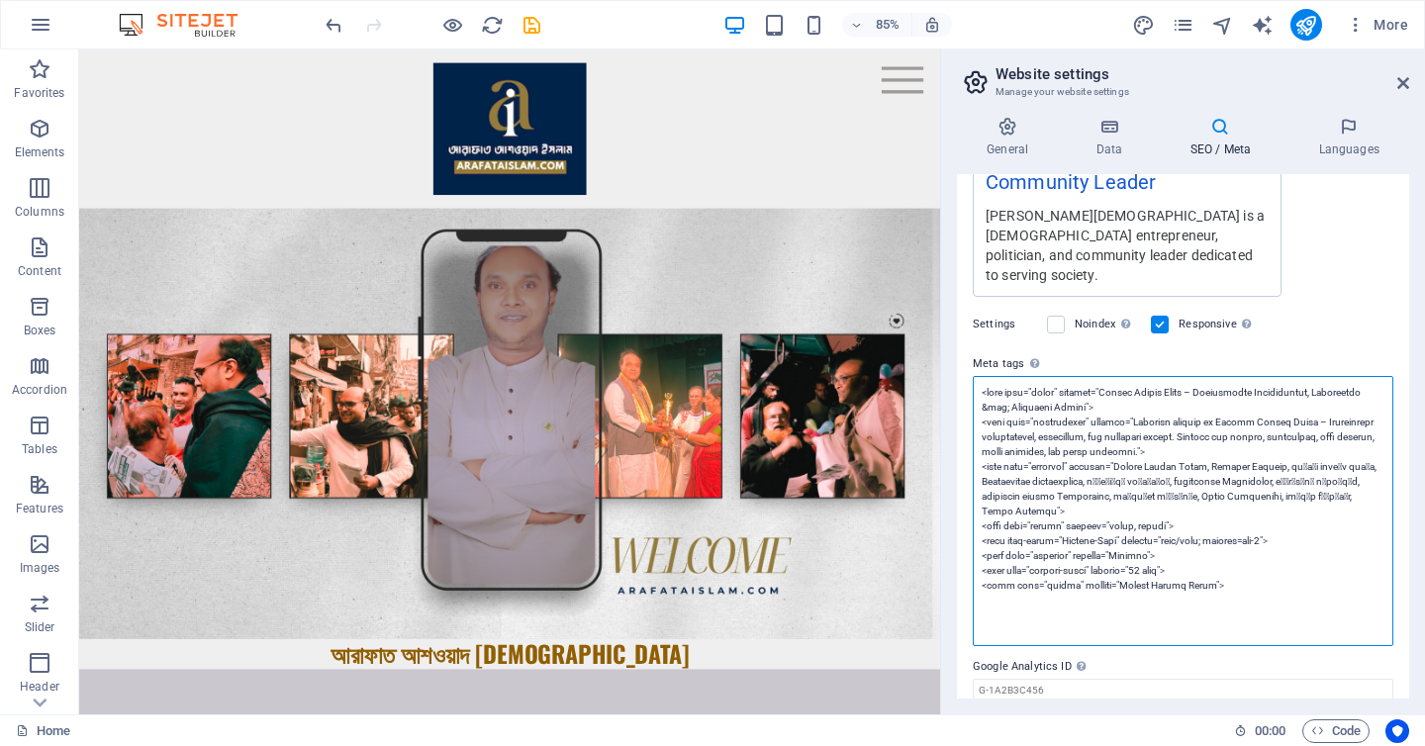
paste textarea "<!-- Loremip Dolo Sita --> <conse>adাeাs doeiাt incাu | Laboreet Dolo - Magnaa …"
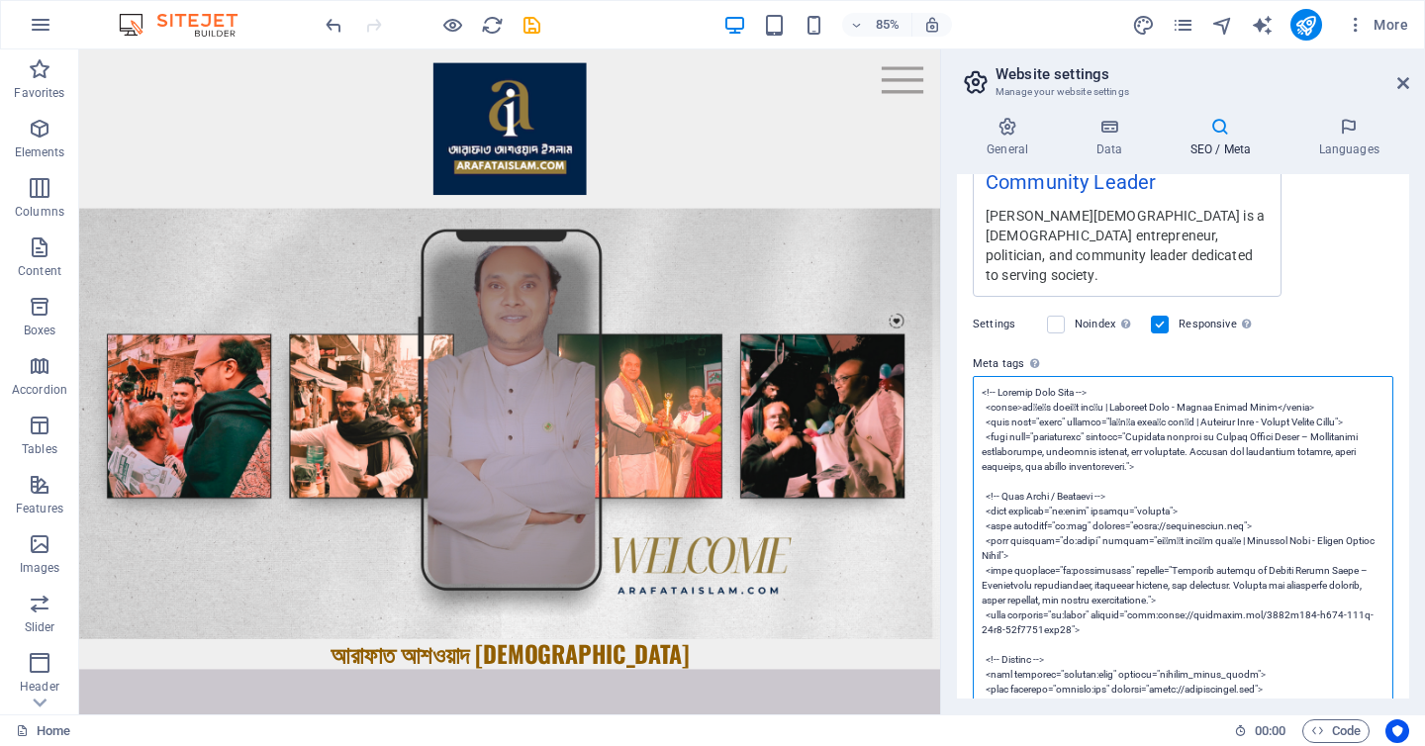
scroll to position [0, 0]
click at [983, 376] on textarea "Meta tags Enter HTML code here that will be placed inside the tags of your webs…" at bounding box center [1183, 622] width 421 height 493
type textarea "<!-- Loremip Dolo Sita --> <conse>adাeাs doeiাt incাu | Laboreet Dolo - Magnaa …"
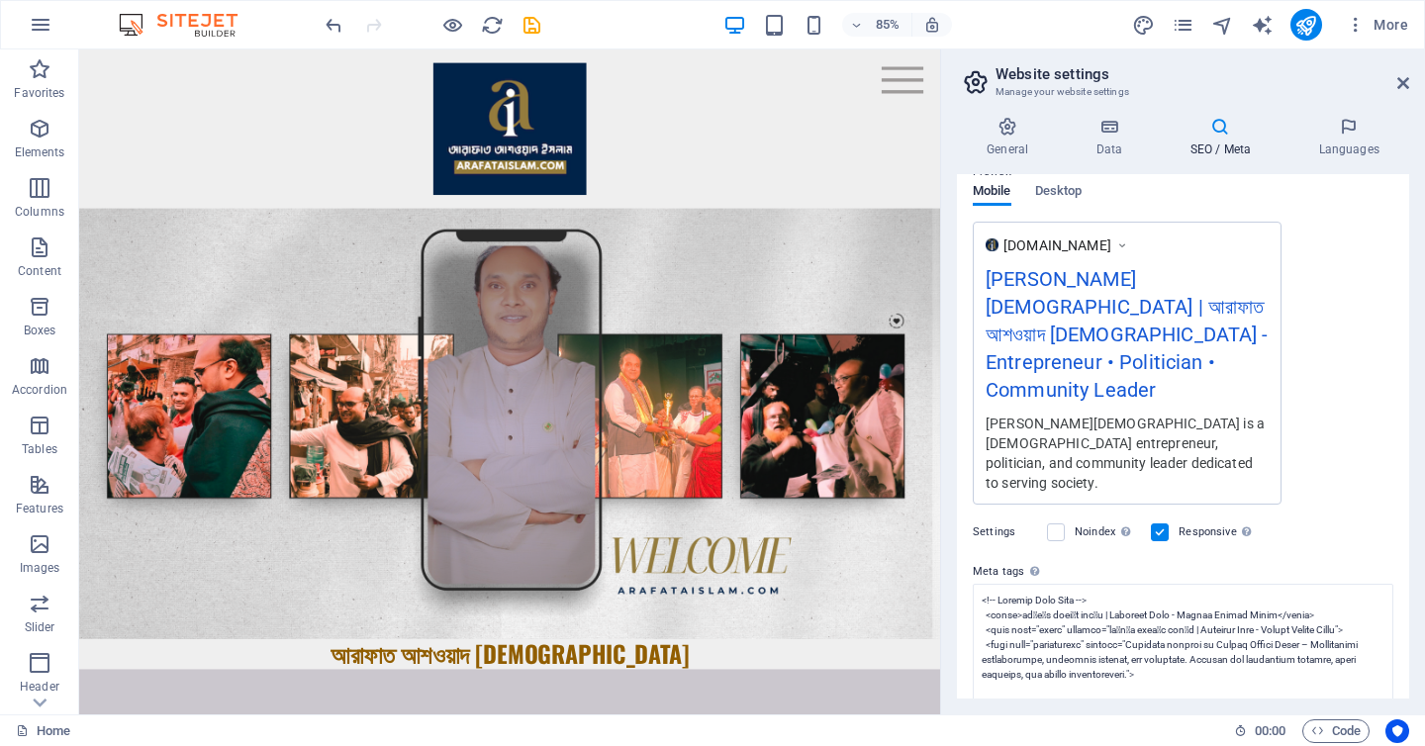
click at [994, 270] on div "SEO Title The title of your website - make it something that stands out in sear…" at bounding box center [1183, 436] width 452 height 525
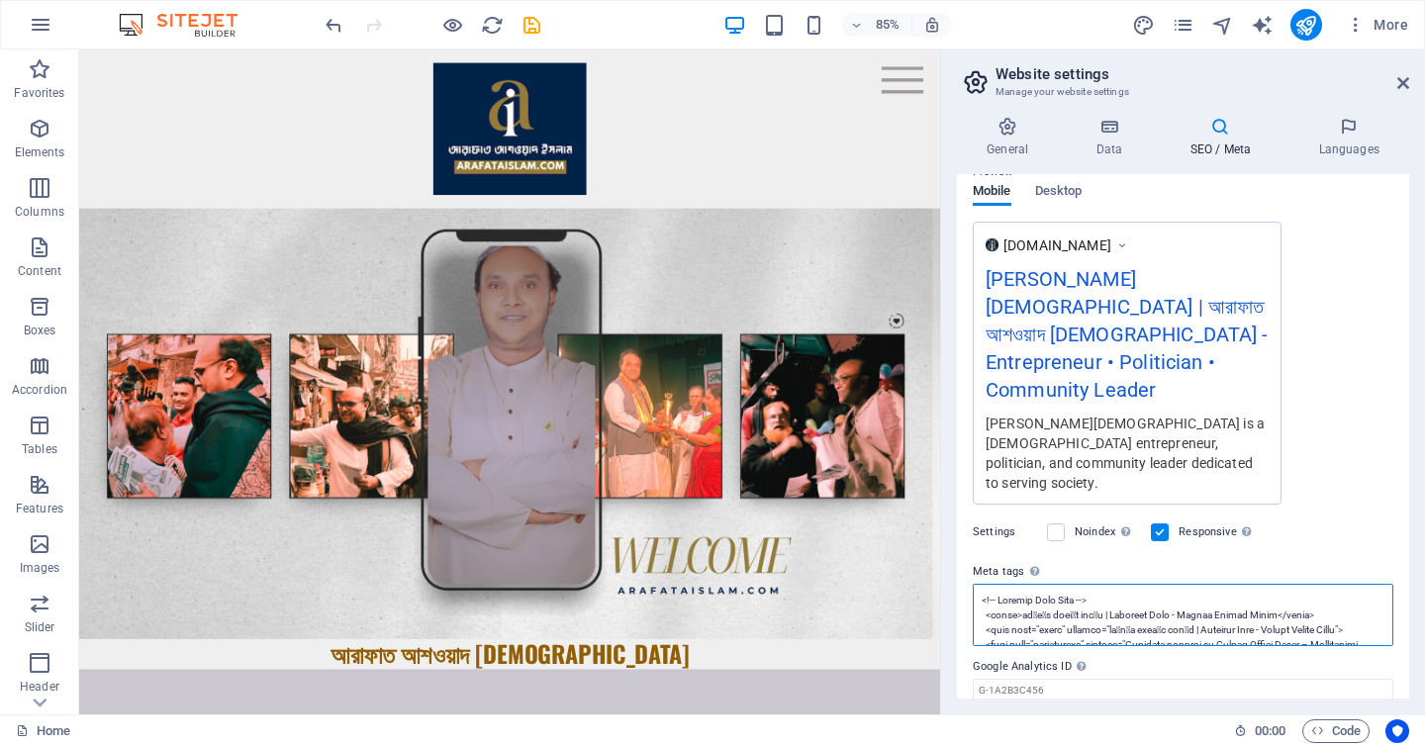
scroll to position [507, 0]
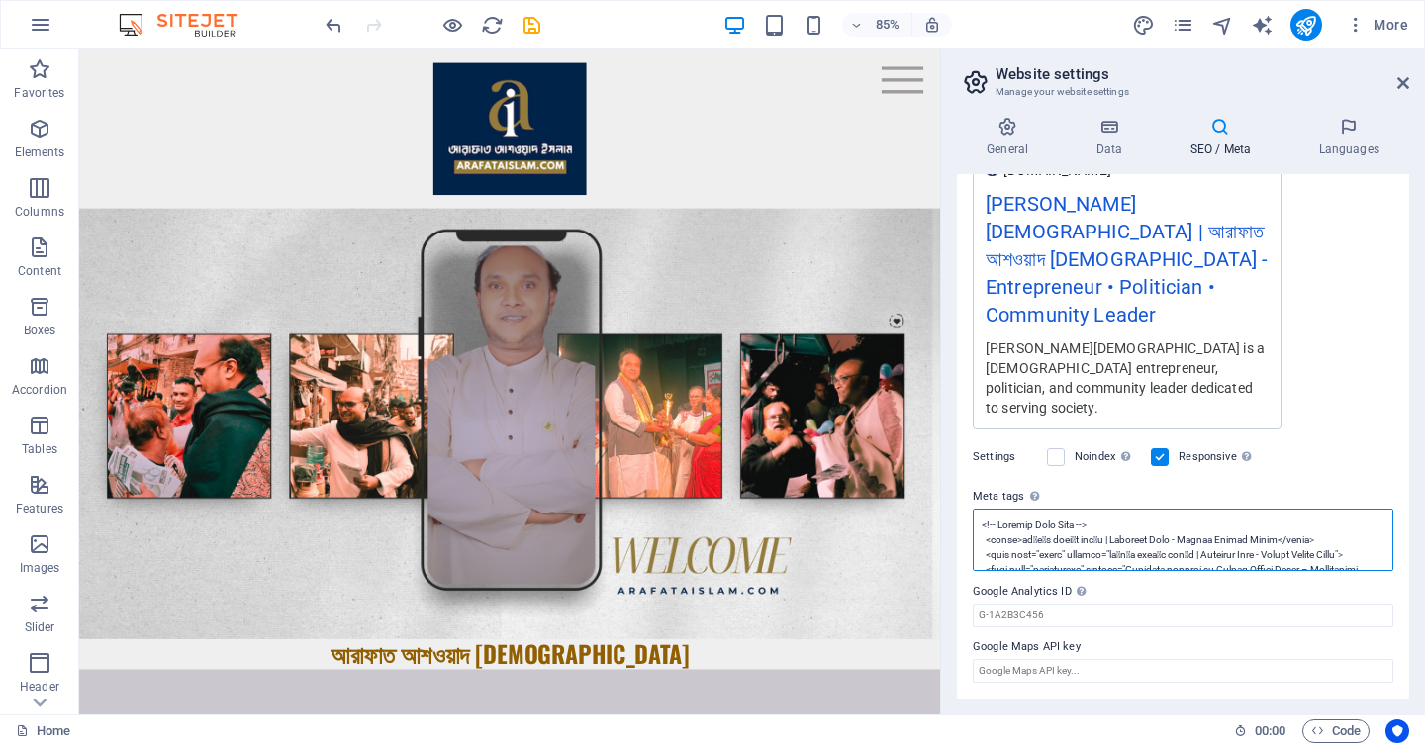
click at [976, 541] on textarea "Meta tags Enter HTML code here that will be placed inside the tags of your webs…" at bounding box center [1183, 540] width 421 height 62
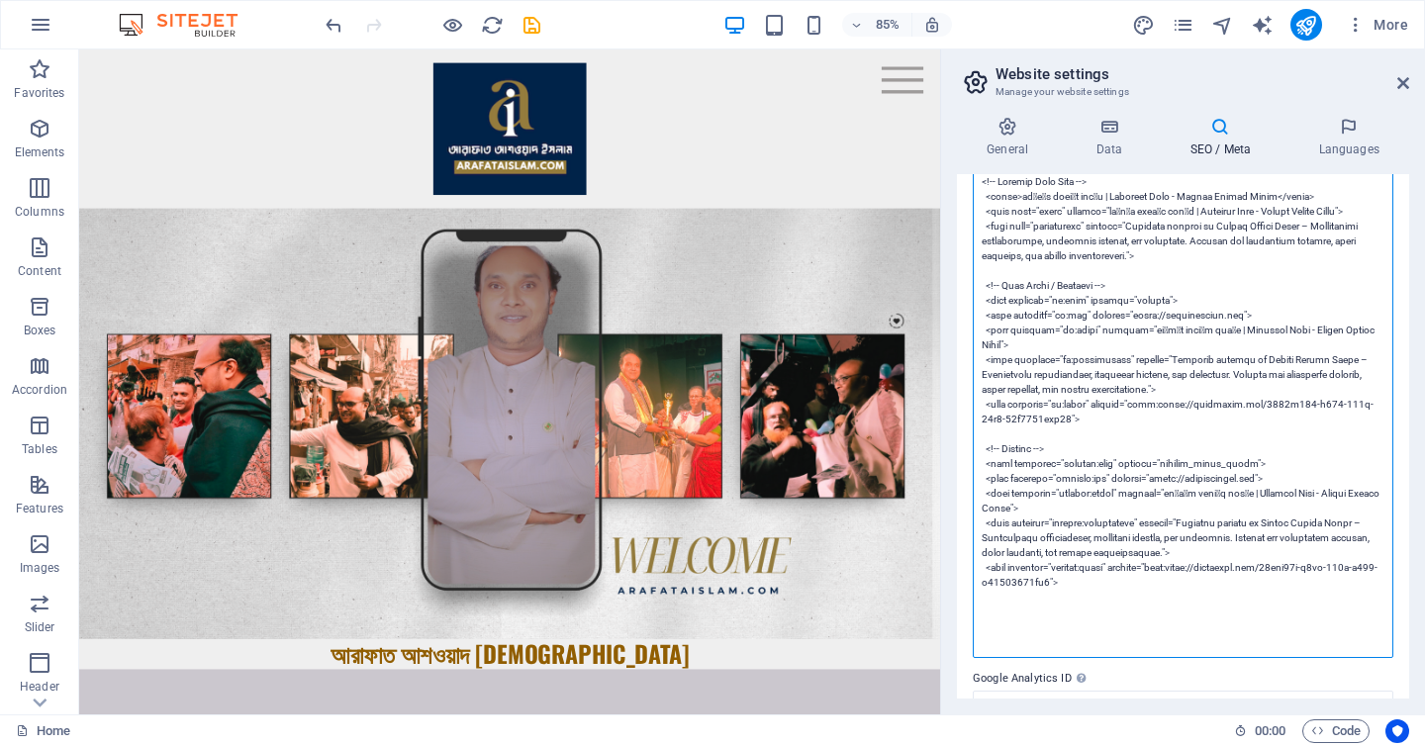
scroll to position [729, 0]
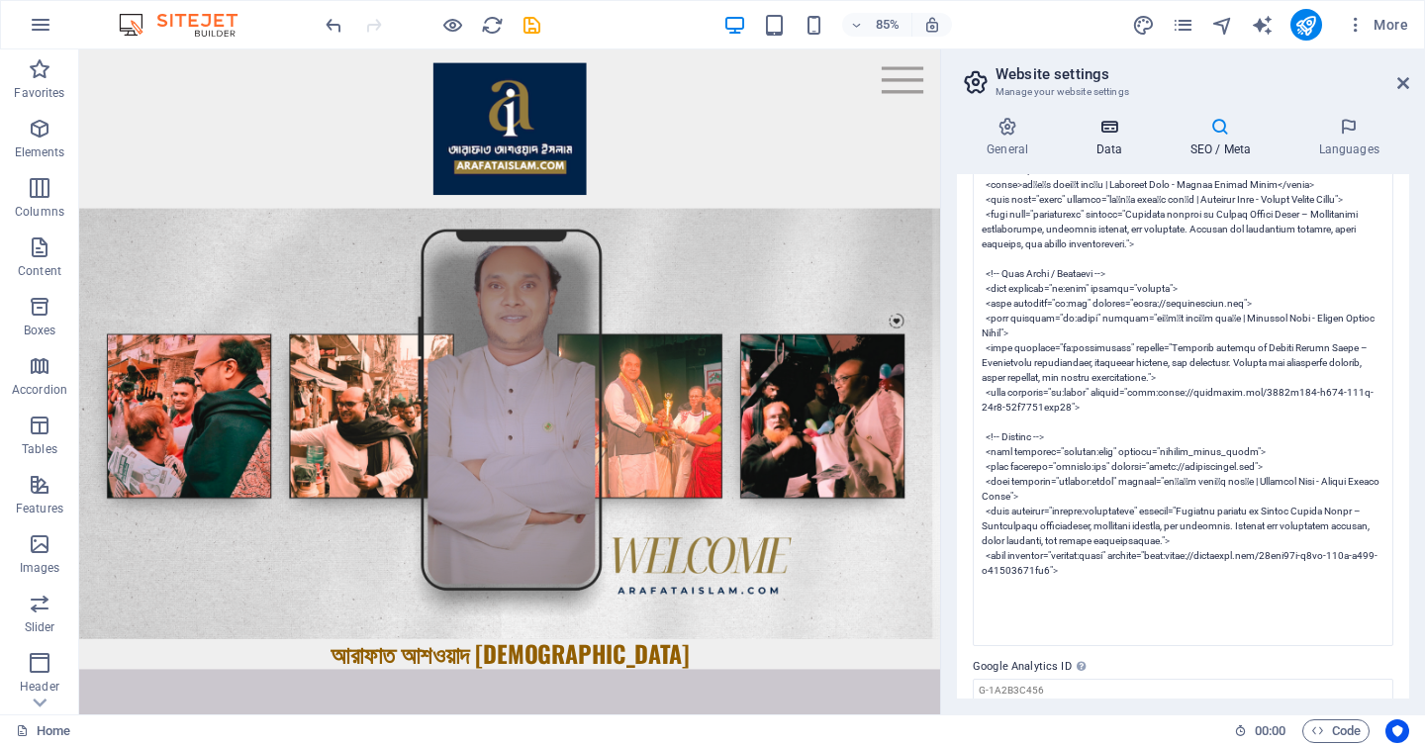
click at [1106, 154] on h4 "Data" at bounding box center [1113, 138] width 94 height 42
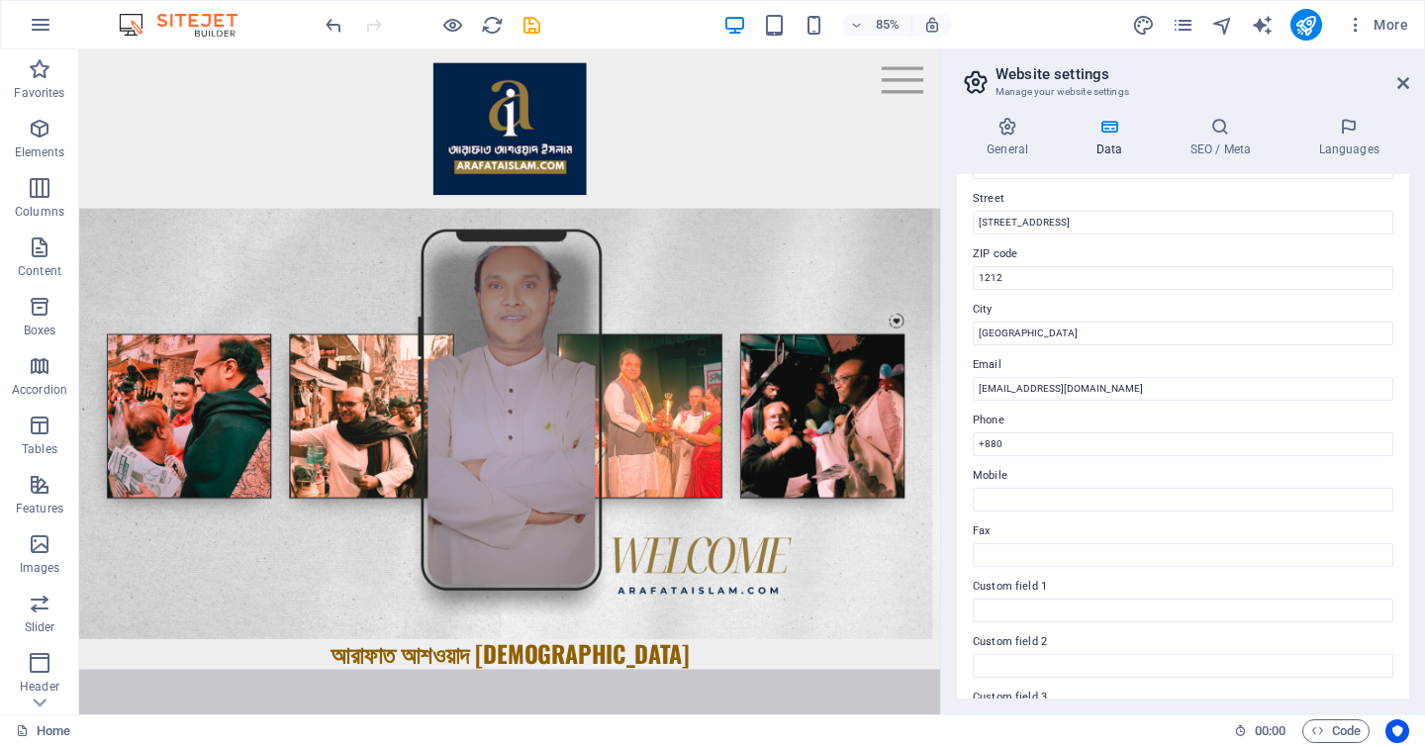
scroll to position [196, 0]
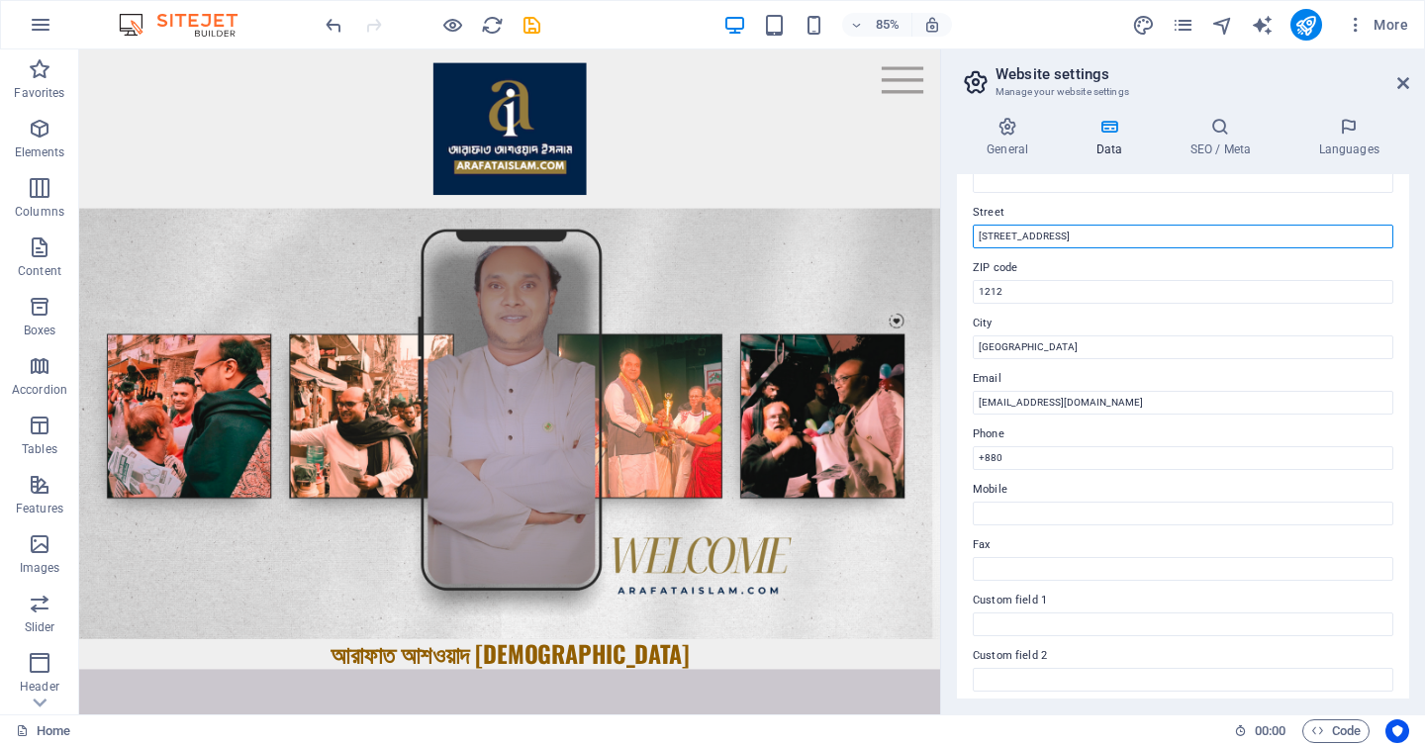
click at [1052, 246] on input "[STREET_ADDRESS]" at bounding box center [1183, 237] width 421 height 24
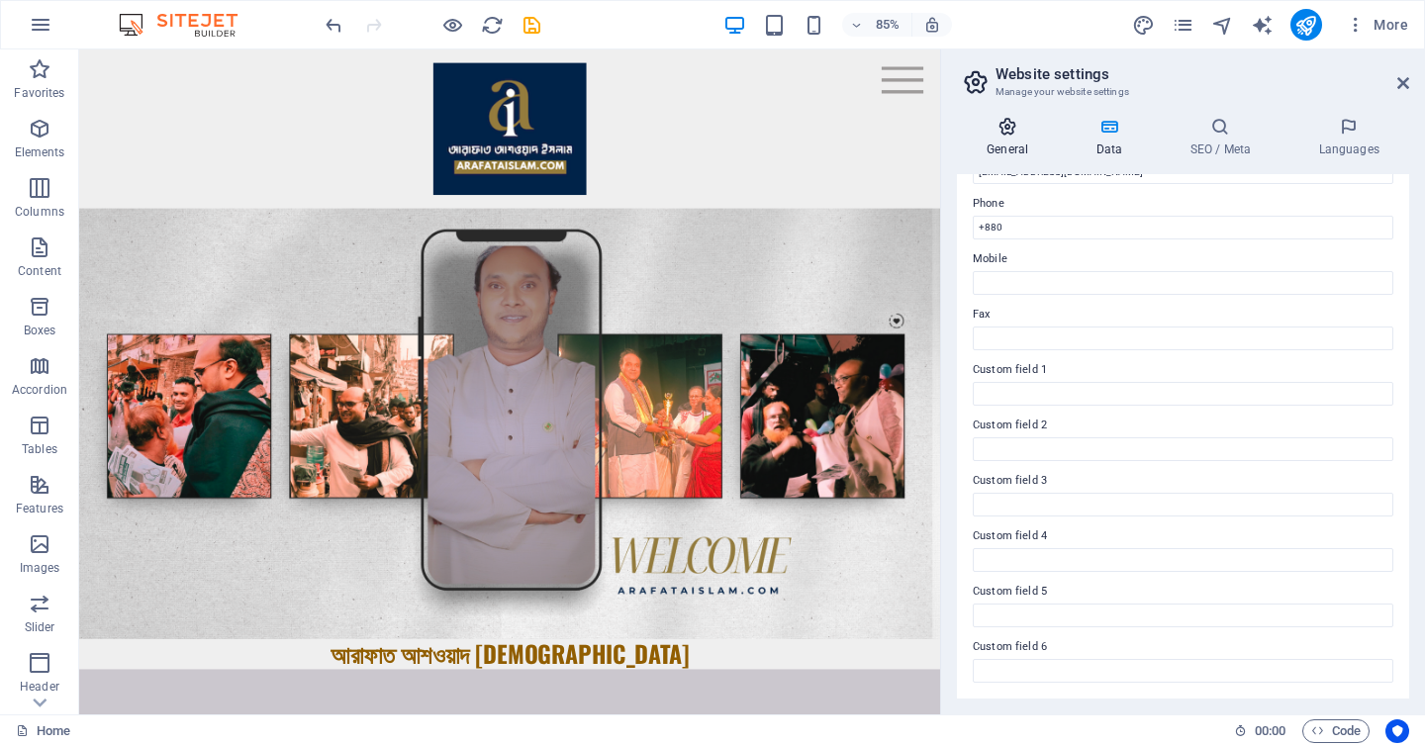
type input "Gulshan"
click at [1035, 153] on h4 "General" at bounding box center [1011, 138] width 109 height 42
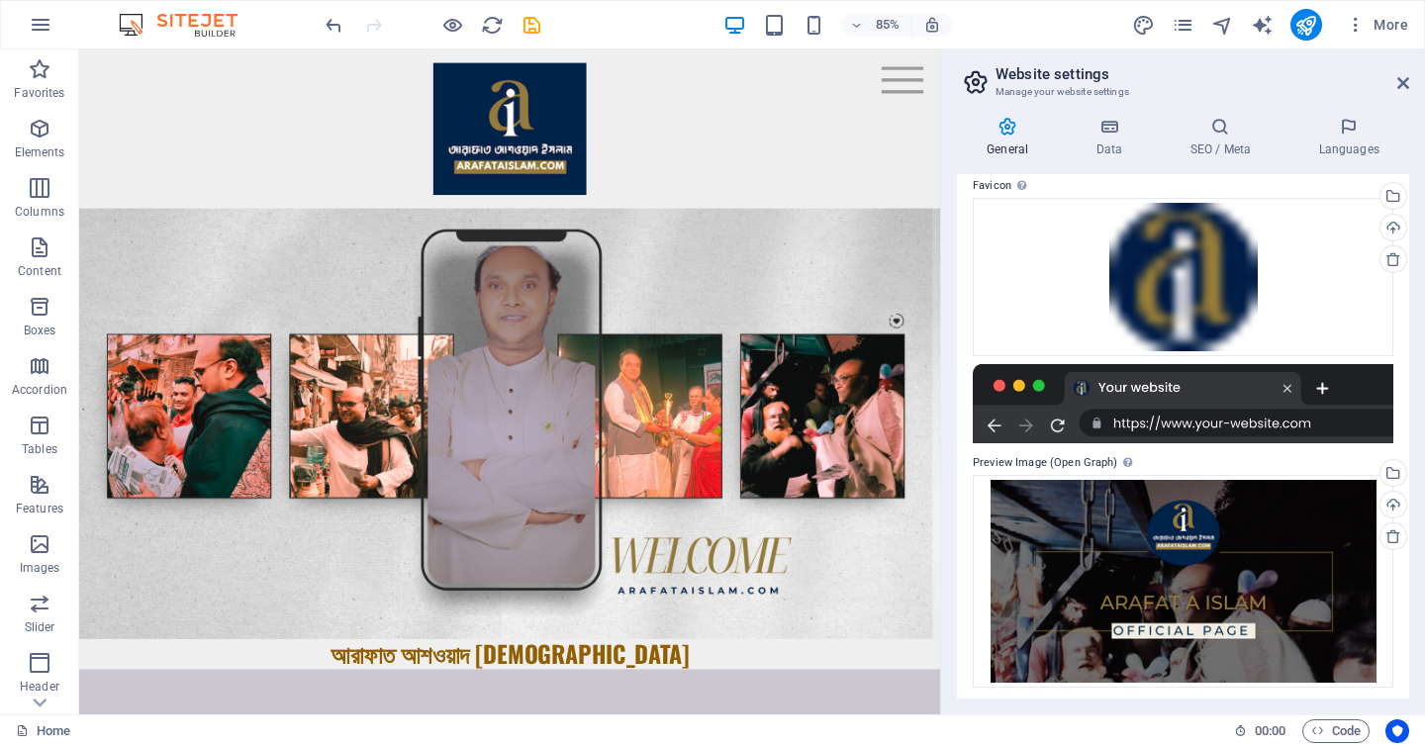
scroll to position [245, 0]
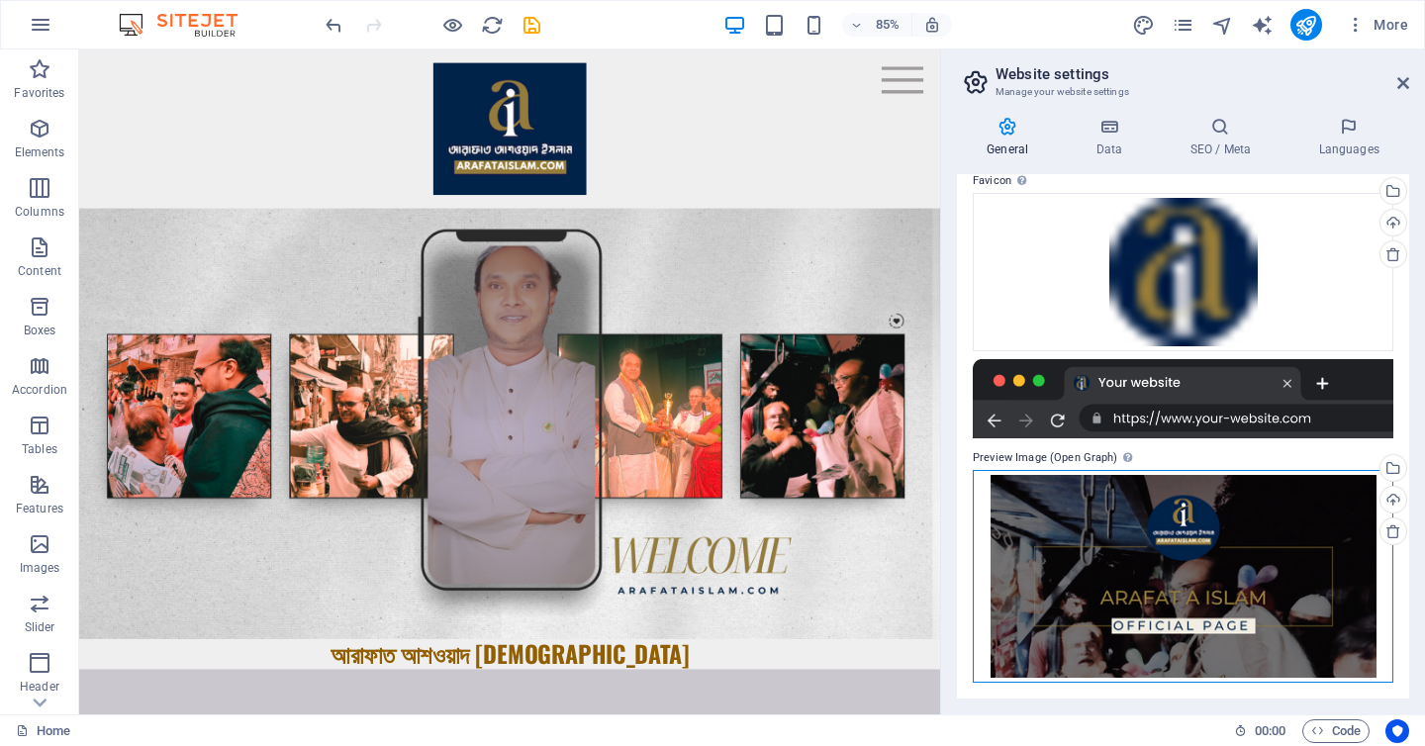
click at [1131, 557] on div "Drag files here, click to choose files or select files from Files or our free s…" at bounding box center [1183, 576] width 421 height 213
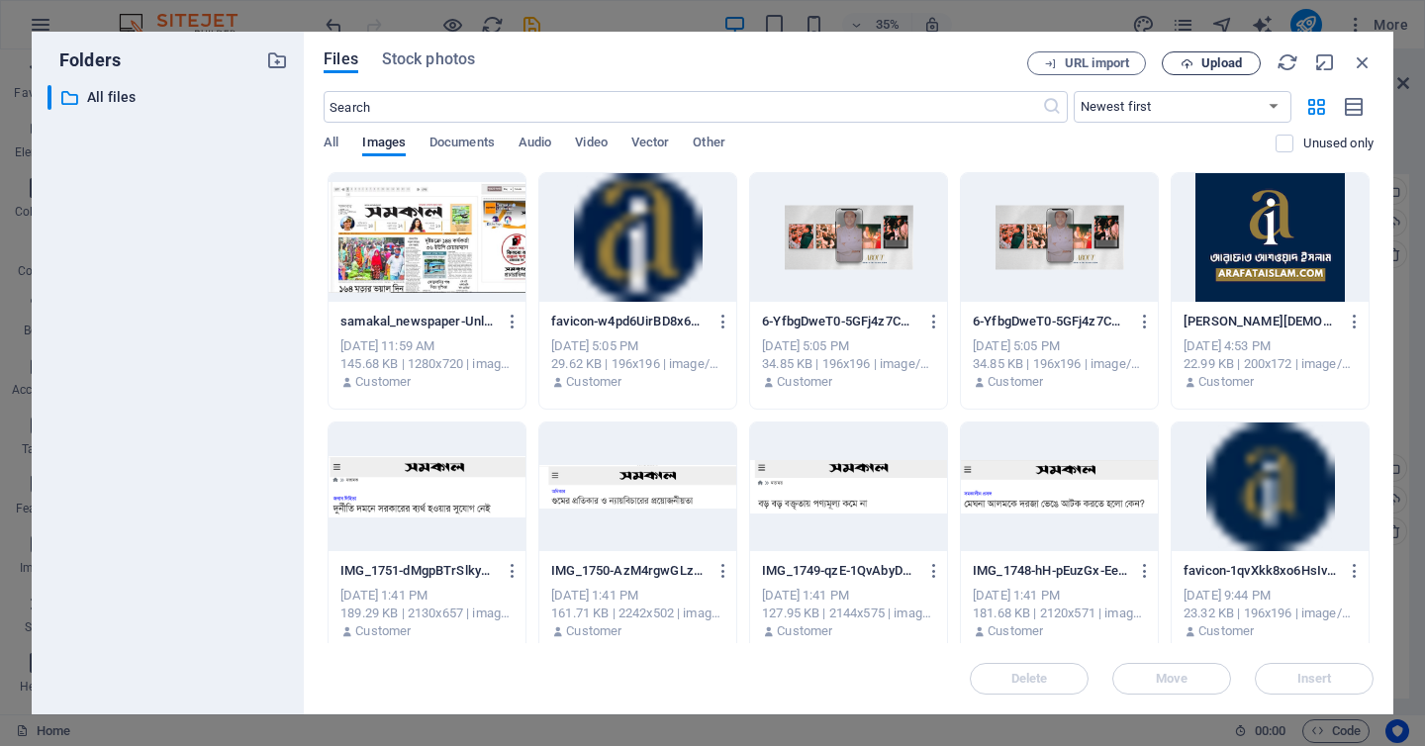
click at [1194, 59] on span "Upload" at bounding box center [1211, 63] width 81 height 13
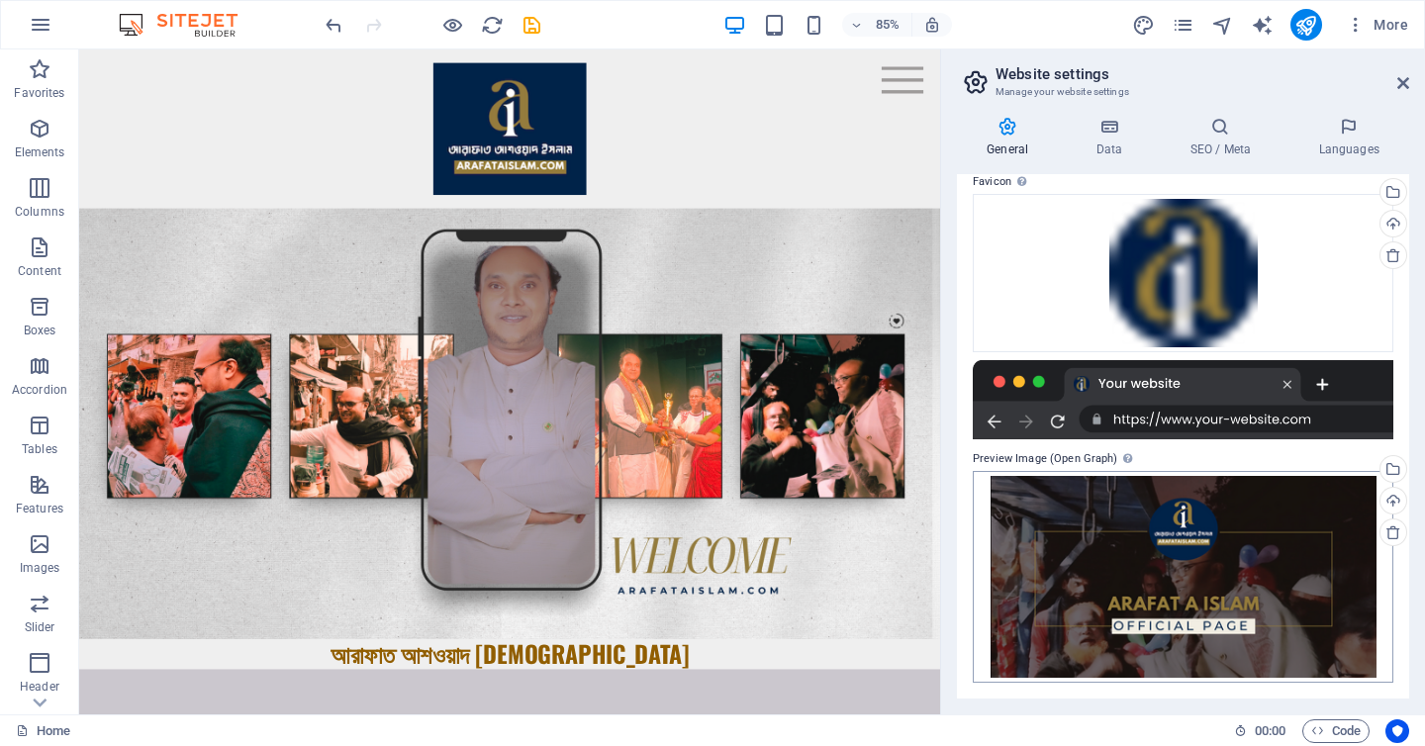
scroll to position [244, 0]
click at [1184, 32] on icon "pages" at bounding box center [1183, 25] width 23 height 23
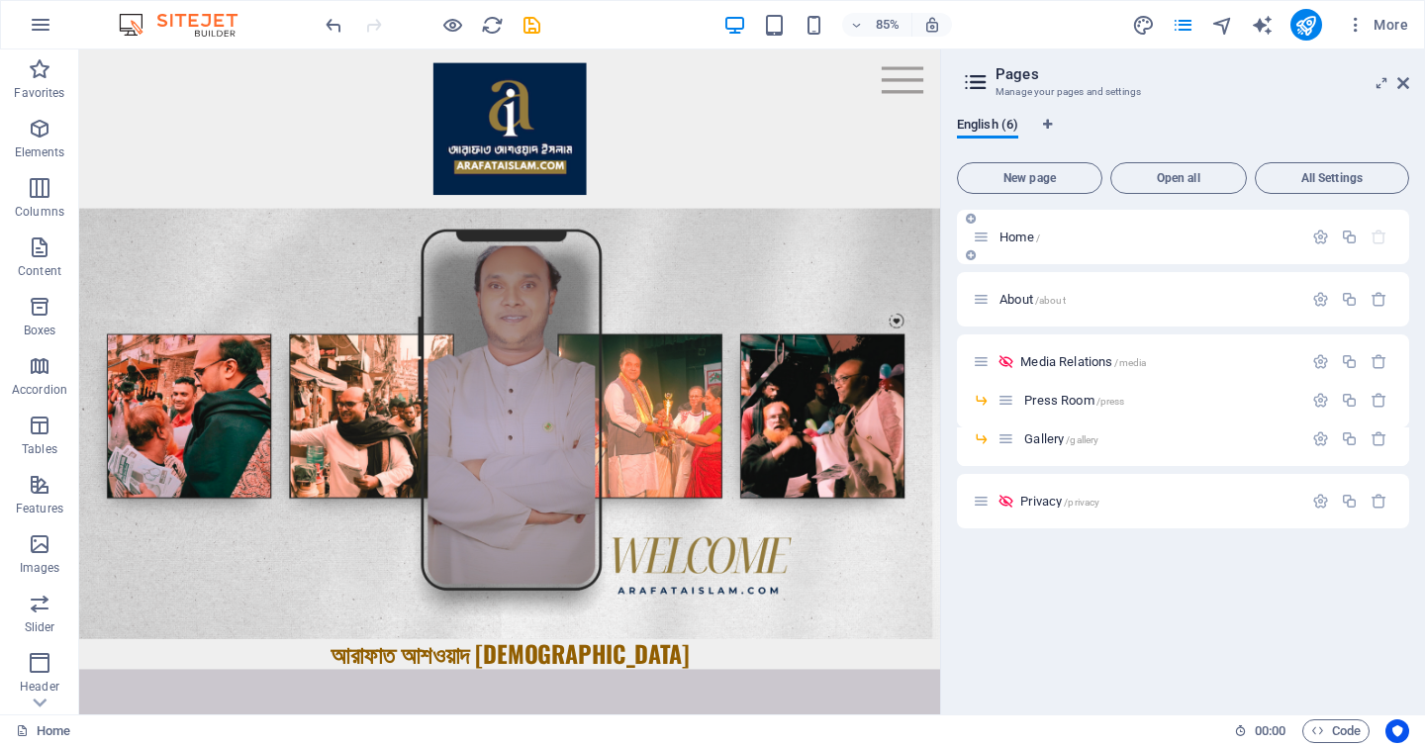
click at [1006, 229] on div "Home /" at bounding box center [1138, 237] width 330 height 23
click at [1012, 240] on span "Home /" at bounding box center [1020, 237] width 41 height 15
click at [74, 61] on span "Favorites" at bounding box center [39, 81] width 79 height 48
click at [29, 197] on icon "button" at bounding box center [40, 188] width 24 height 24
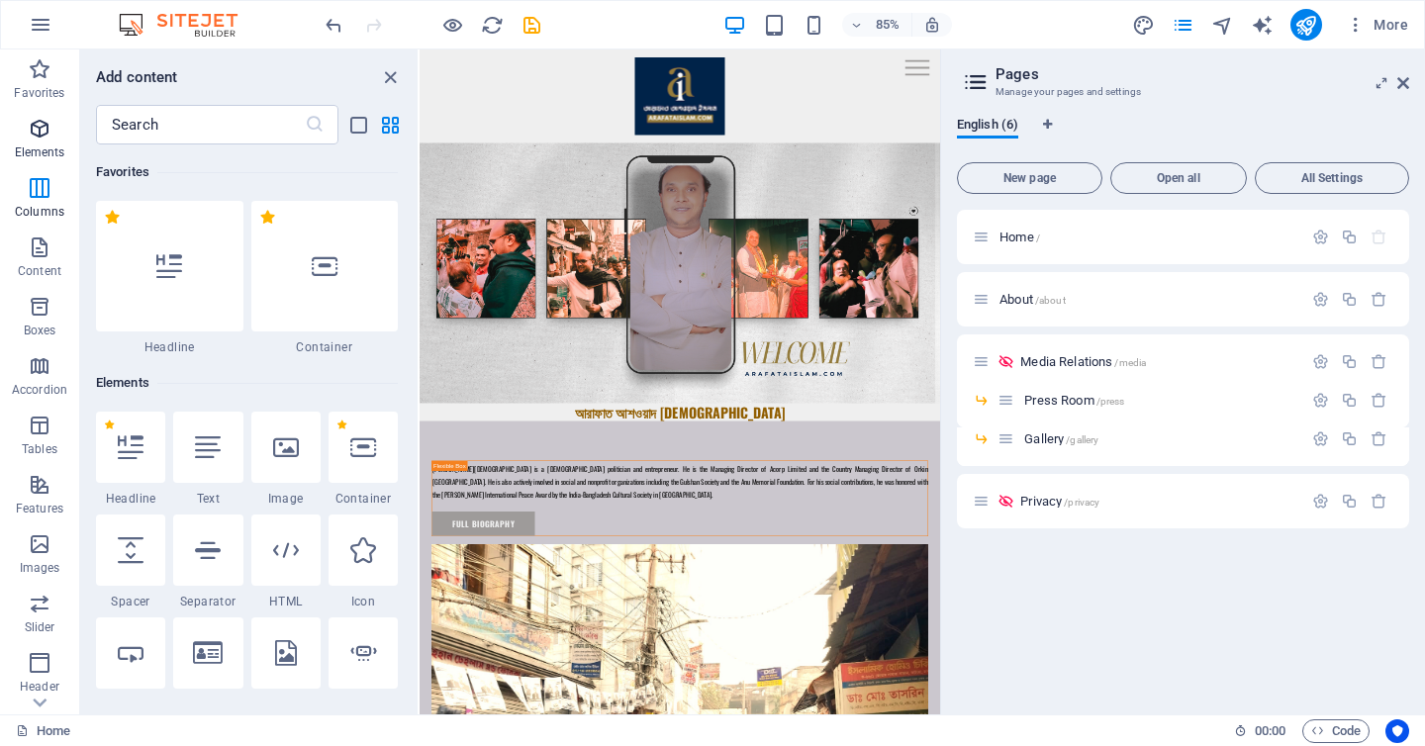
click at [38, 149] on p "Elements" at bounding box center [40, 152] width 50 height 16
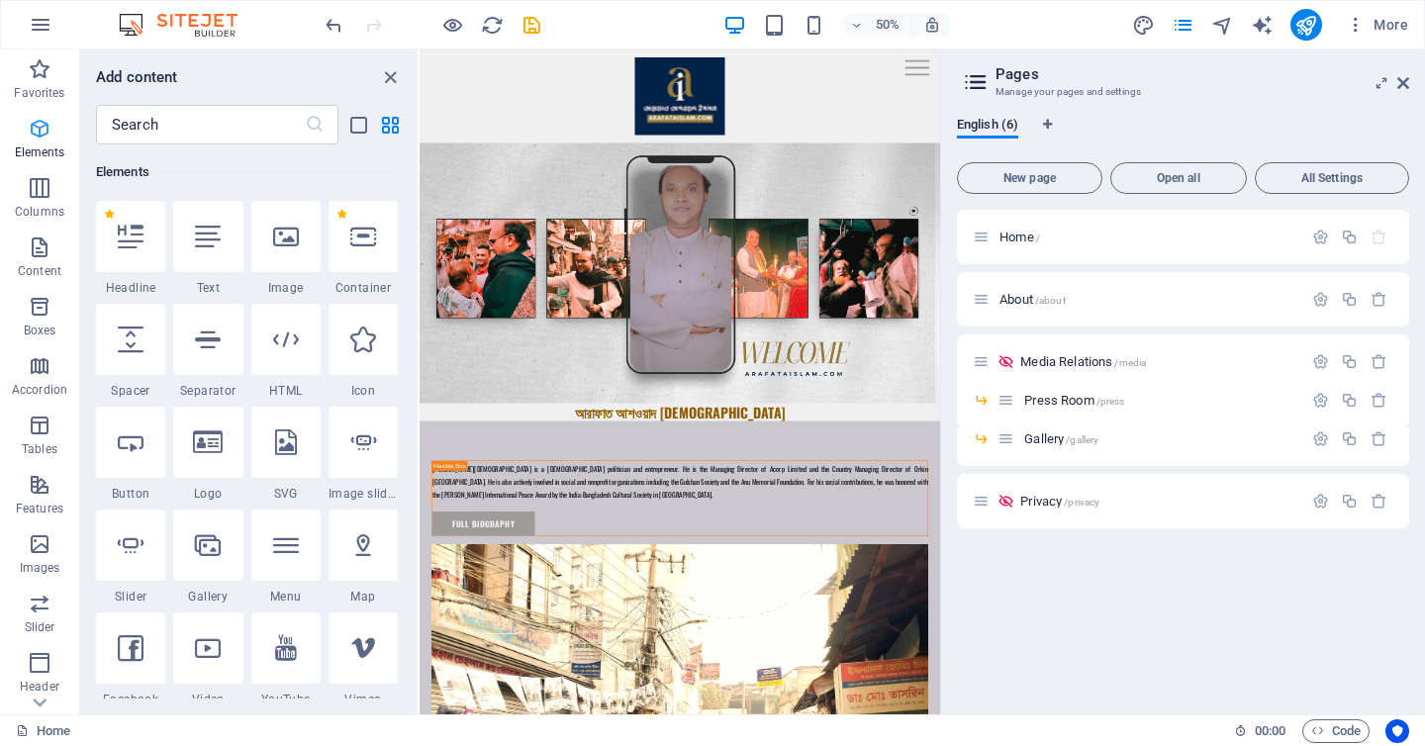
scroll to position [211, 0]
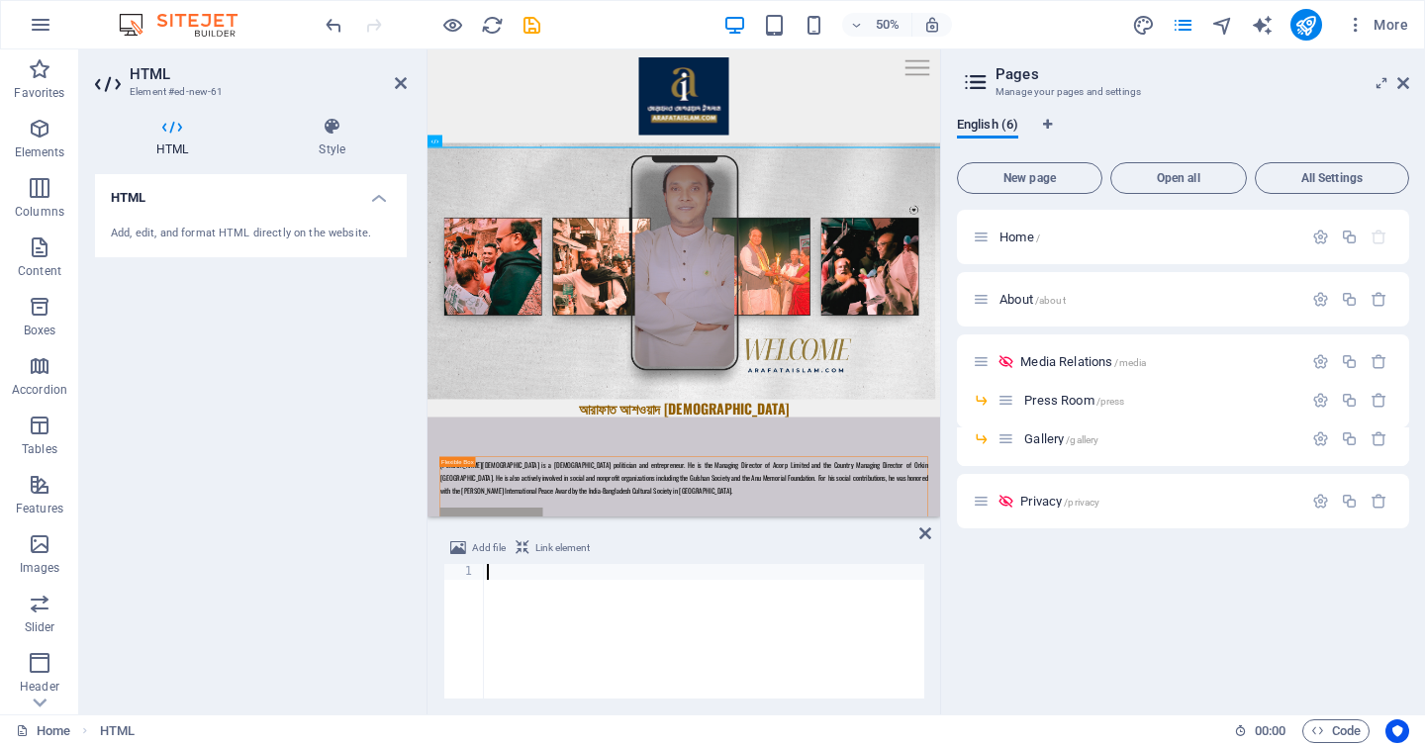
click at [207, 218] on div "Add, edit, and format HTML directly on the website." at bounding box center [251, 234] width 312 height 48
click at [191, 238] on div "Add, edit, and format HTML directly on the website." at bounding box center [251, 234] width 280 height 17
click at [478, 143] on div "Image" at bounding box center [455, 142] width 54 height 13
click at [607, 236] on div "Menu Home About Media Relations Press Room Gallery" at bounding box center [940, 142] width 1025 height 187
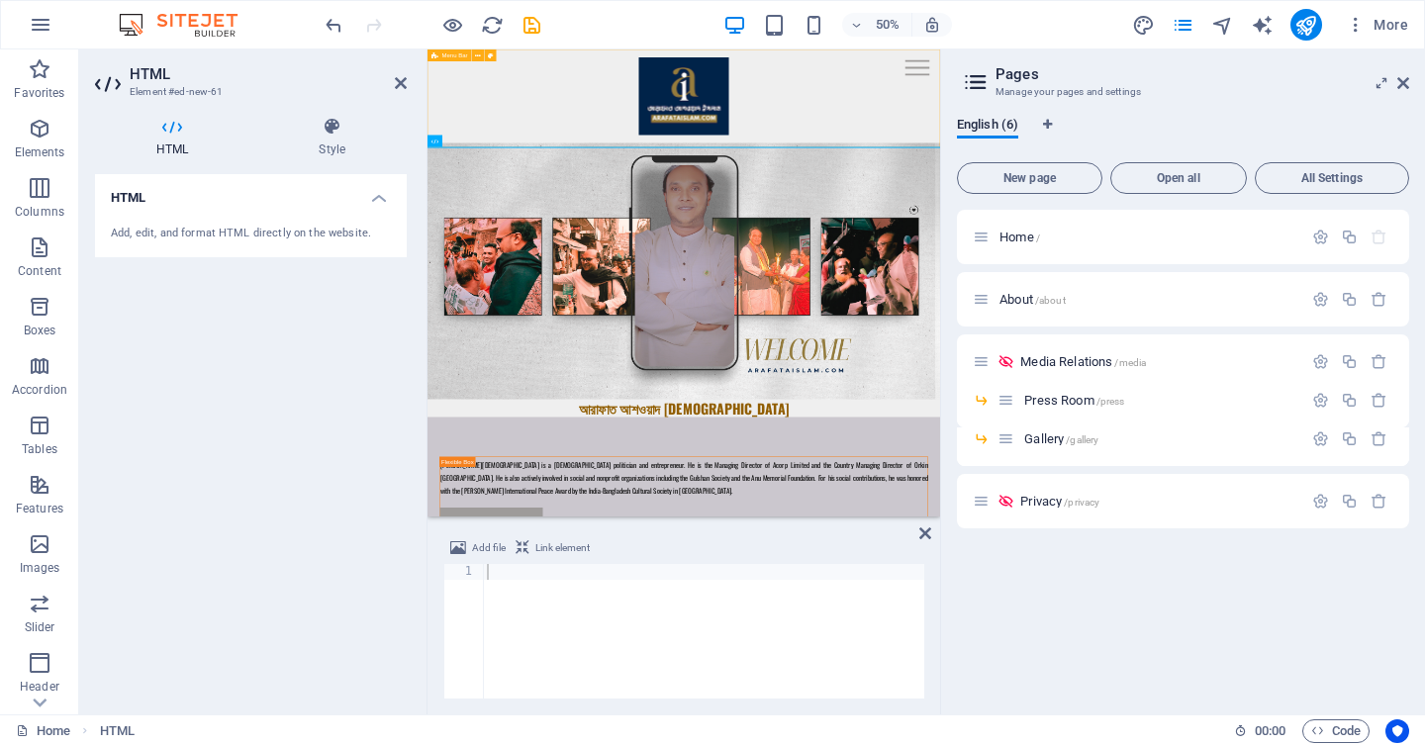
click at [607, 236] on div "Menu Home About Media Relations Press Room Gallery" at bounding box center [940, 142] width 1025 height 187
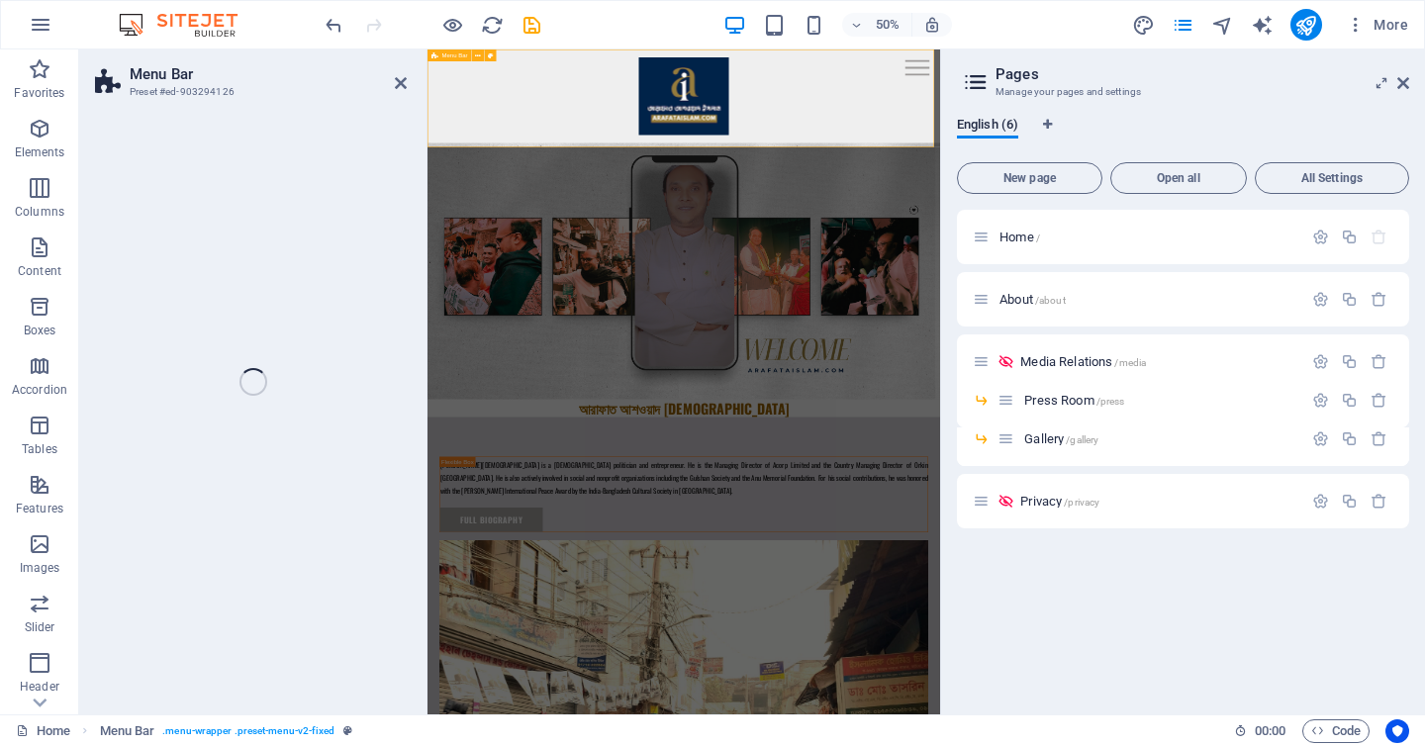
click at [667, 234] on div "Menu Home About Media Relations Press Room Gallery" at bounding box center [940, 142] width 1025 height 187
click at [656, 228] on div "Menu Home About Media Relations Press Room Gallery" at bounding box center [940, 142] width 1025 height 187
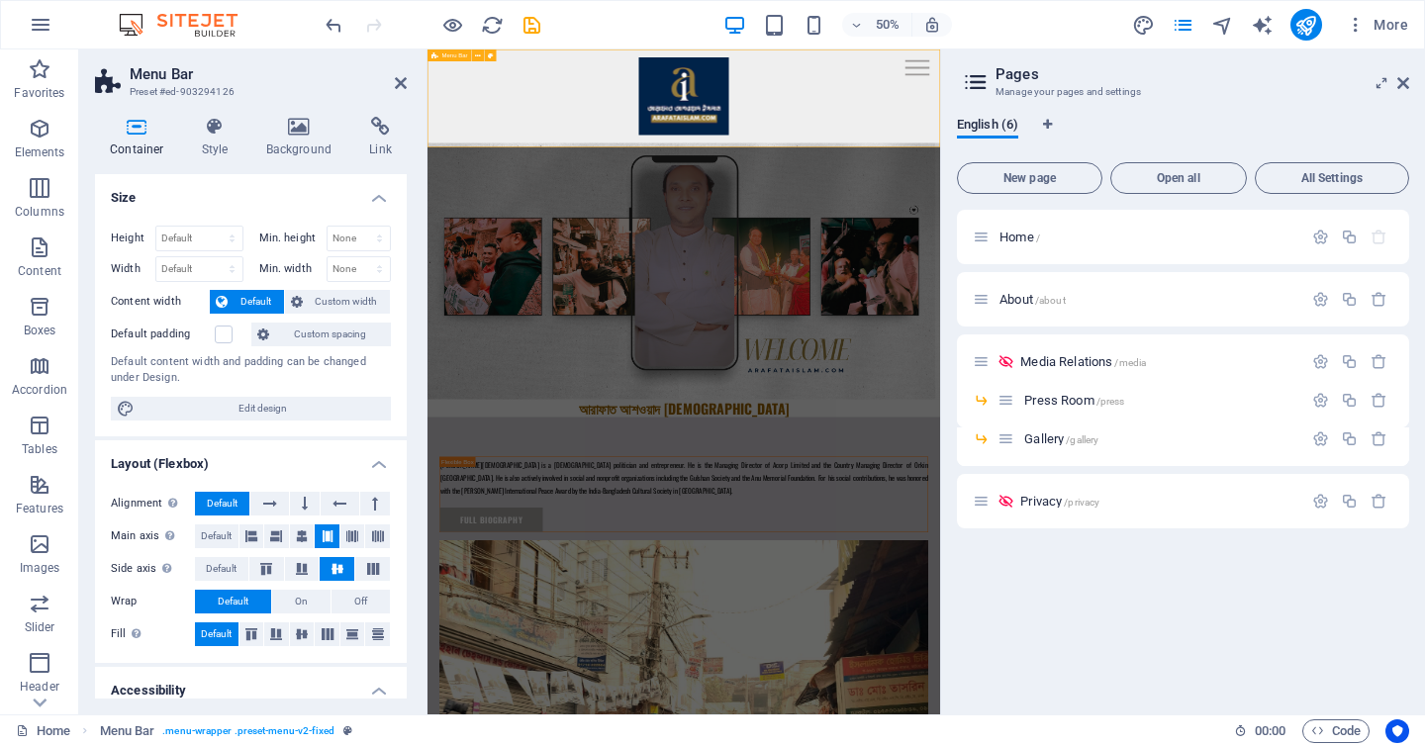
click at [527, 234] on div "Menu Home About Media Relations Press Room Gallery" at bounding box center [940, 142] width 1025 height 187
click at [523, 226] on div "Menu Home About Media Relations Press Room Gallery" at bounding box center [940, 142] width 1025 height 187
click at [48, 139] on icon "button" at bounding box center [40, 129] width 24 height 24
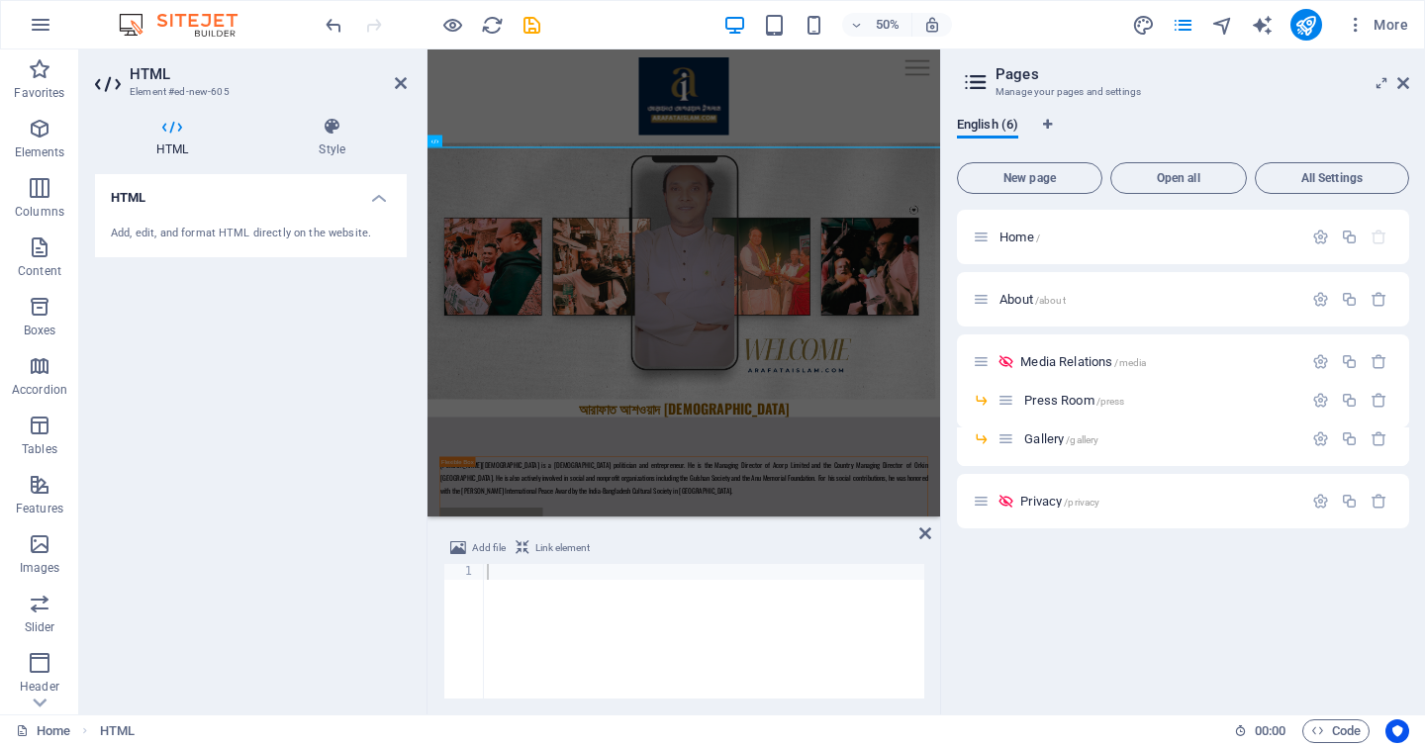
click at [202, 231] on div "Add, edit, and format HTML directly on the website." at bounding box center [251, 234] width 280 height 17
click at [359, 195] on h4 "HTML" at bounding box center [251, 192] width 312 height 36
click at [359, 195] on h4 "HTML" at bounding box center [251, 198] width 312 height 48
click at [202, 233] on div "Add, edit, and format HTML directly on the website." at bounding box center [251, 234] width 280 height 17
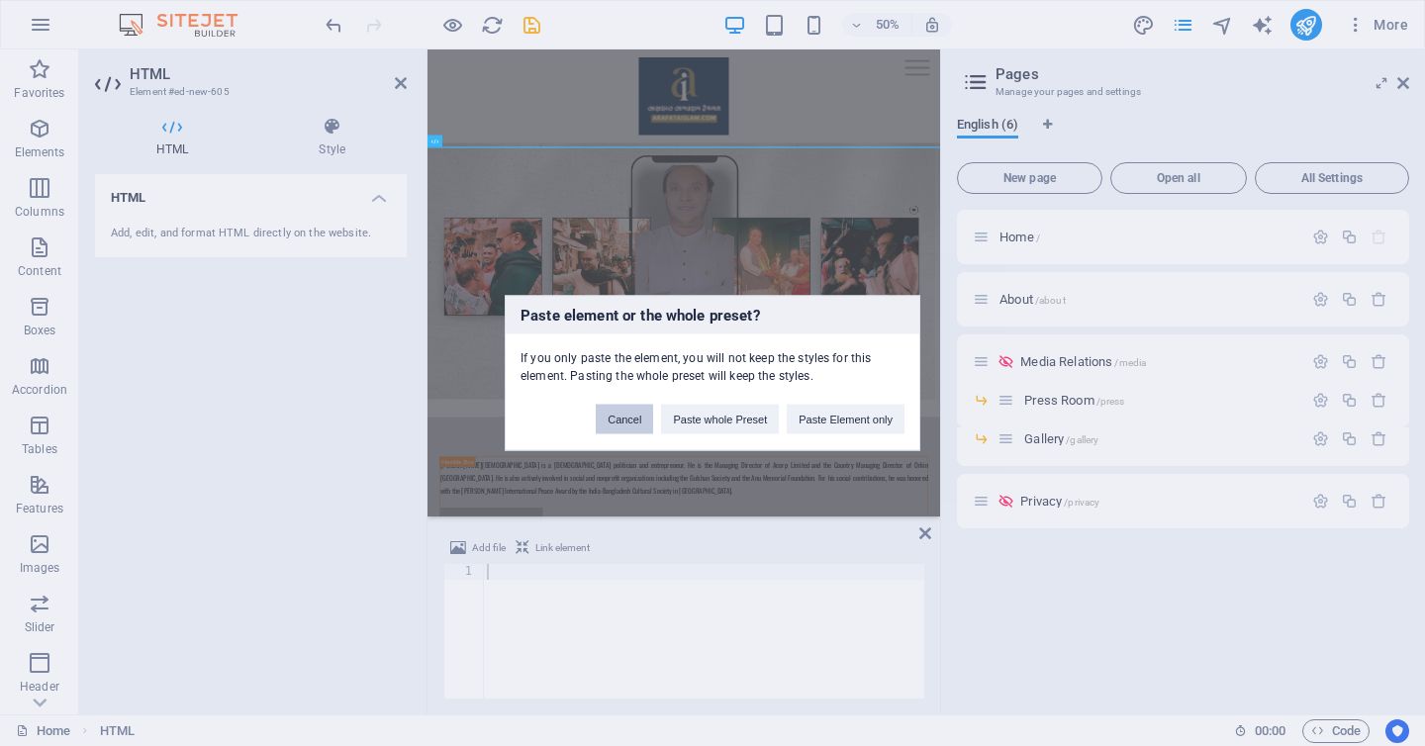
click at [627, 421] on button "Cancel" at bounding box center [624, 420] width 57 height 30
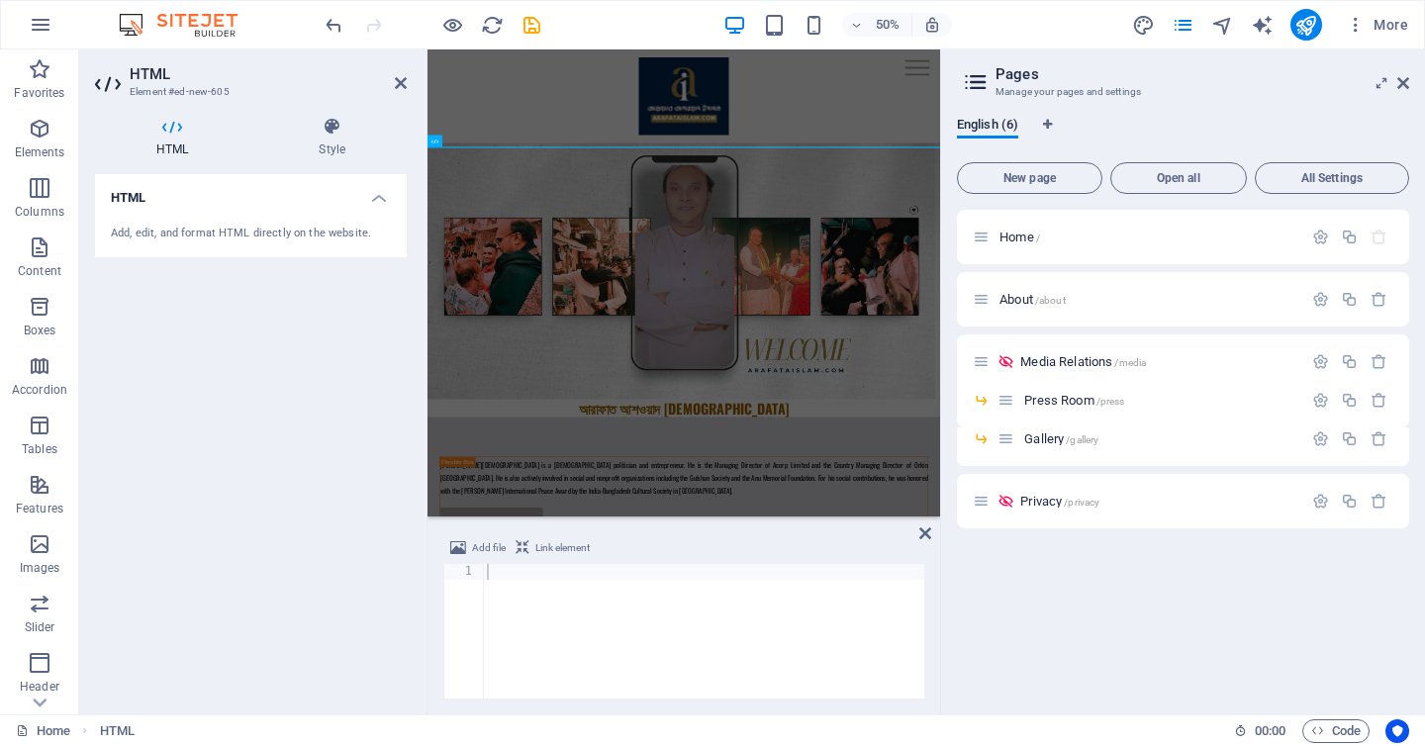
click at [203, 228] on div "Add, edit, and format HTML directly on the website." at bounding box center [251, 234] width 280 height 17
click at [205, 237] on div "Add, edit, and format HTML directly on the website." at bounding box center [251, 234] width 280 height 17
click at [212, 241] on div "Add, edit, and format HTML directly on the website." at bounding box center [251, 234] width 312 height 48
click at [344, 148] on h4 "Style" at bounding box center [331, 138] width 149 height 42
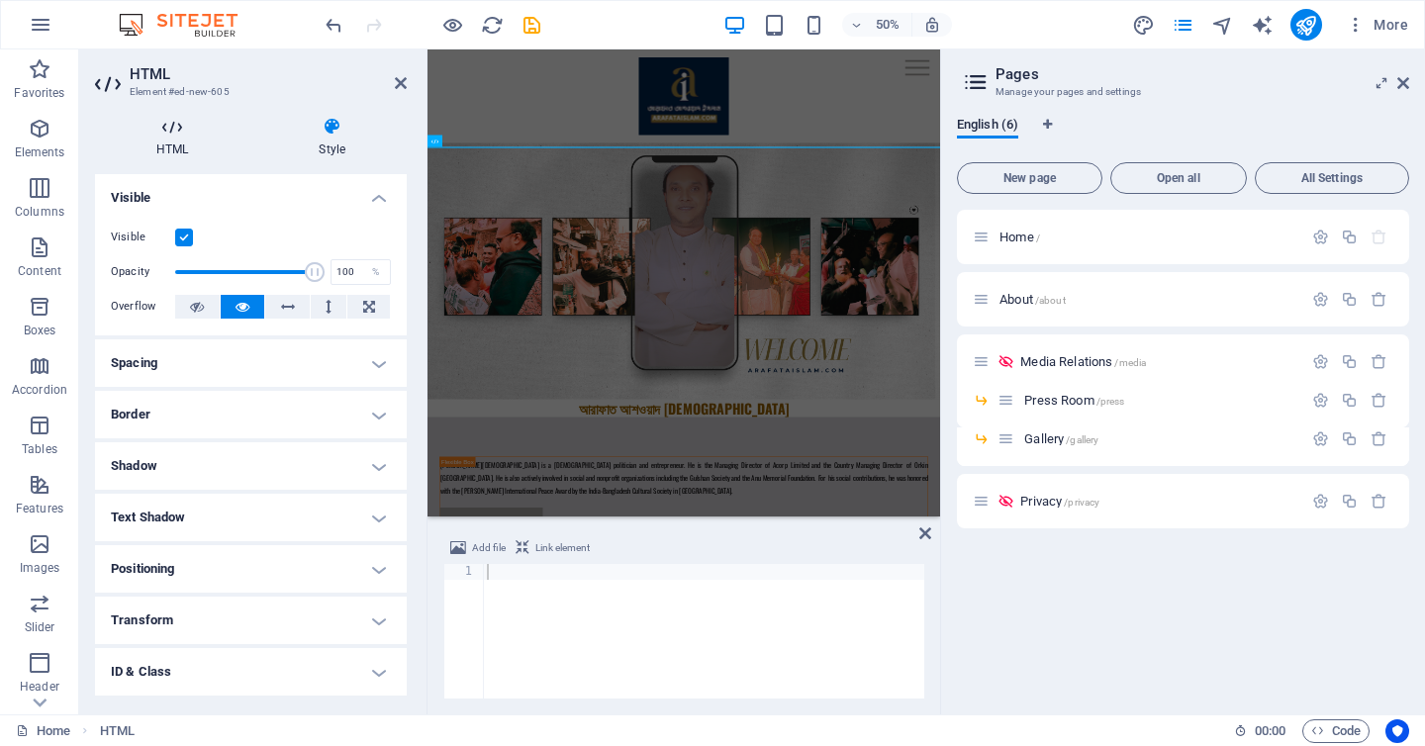
click at [169, 128] on icon at bounding box center [172, 127] width 154 height 20
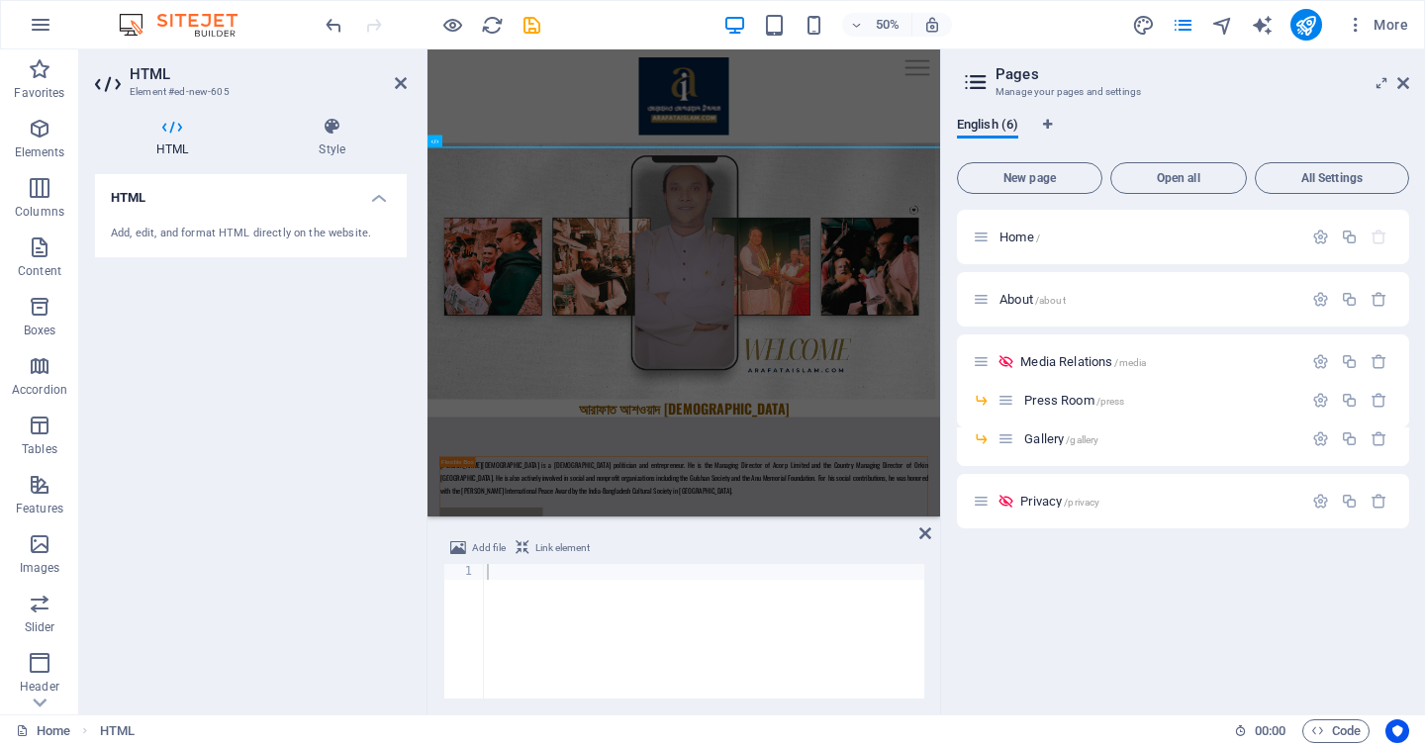
click at [351, 239] on div "Add, edit, and format HTML directly on the website." at bounding box center [251, 234] width 280 height 17
click at [502, 613] on div at bounding box center [703, 647] width 441 height 166
paste textarea
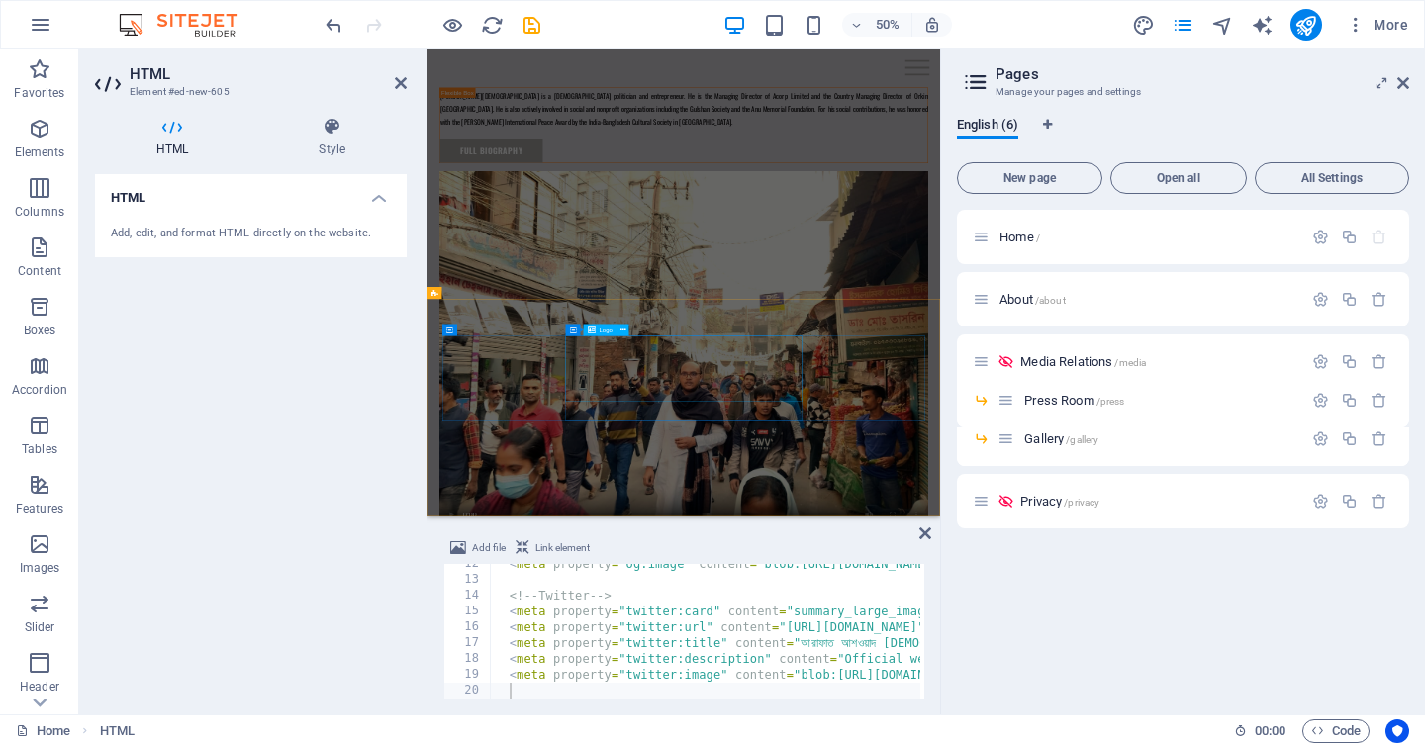
scroll to position [822, 0]
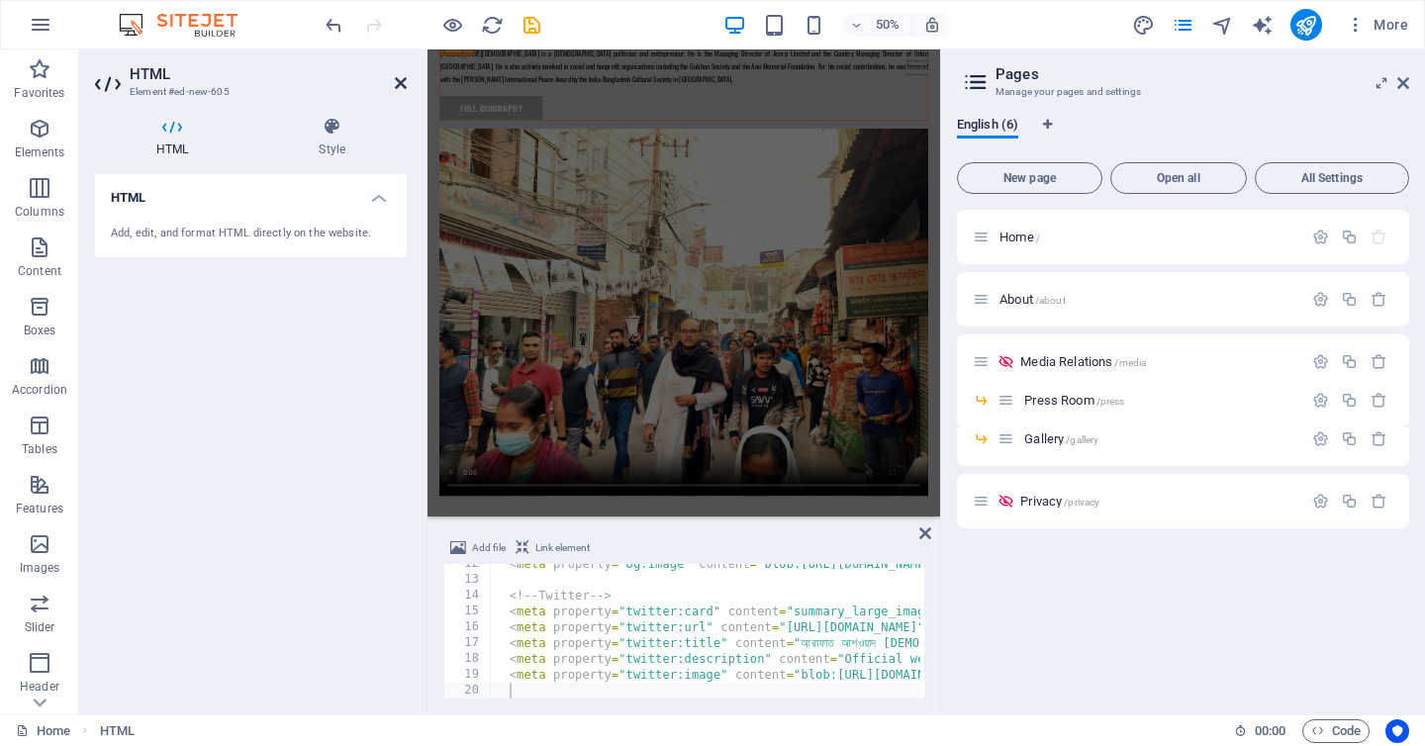
click at [404, 87] on icon at bounding box center [401, 83] width 12 height 16
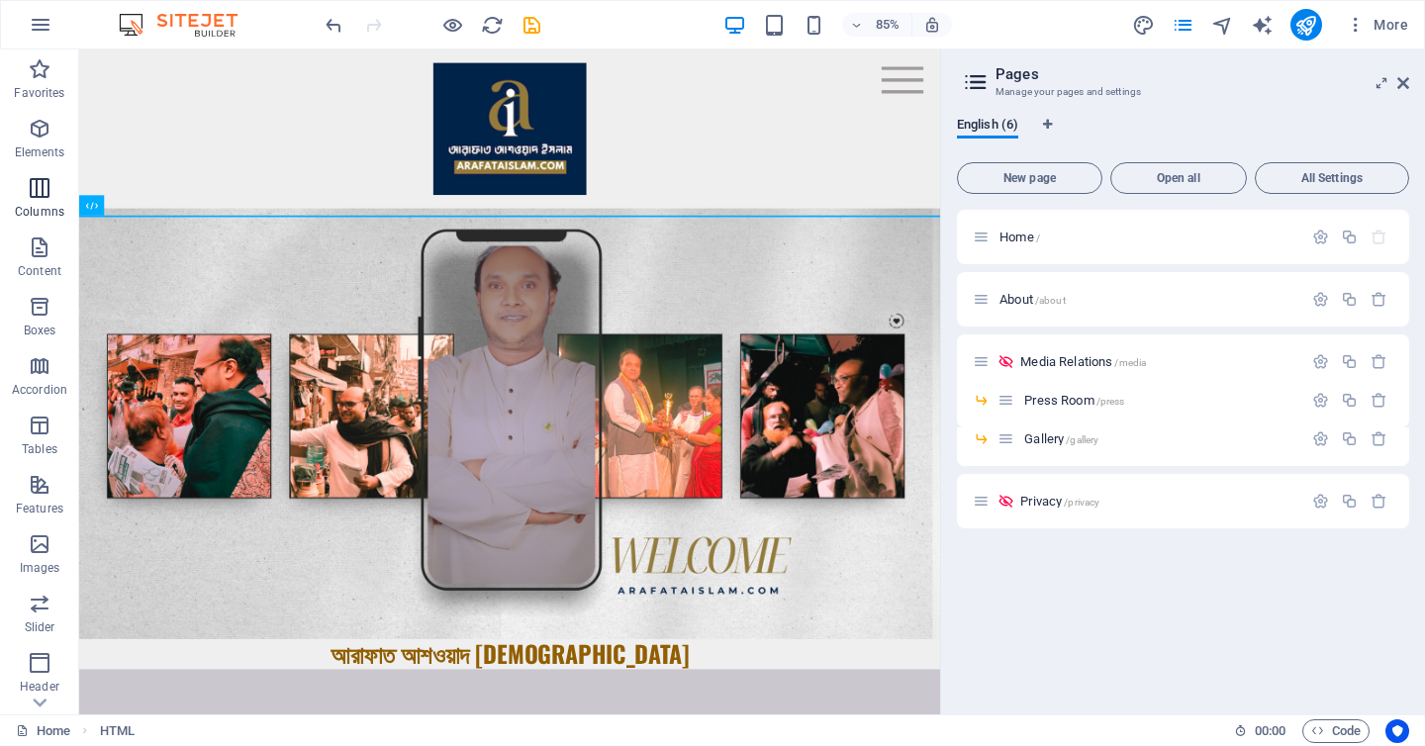
click at [35, 206] on p "Columns" at bounding box center [39, 212] width 49 height 16
click at [38, 259] on span "Content" at bounding box center [39, 260] width 79 height 48
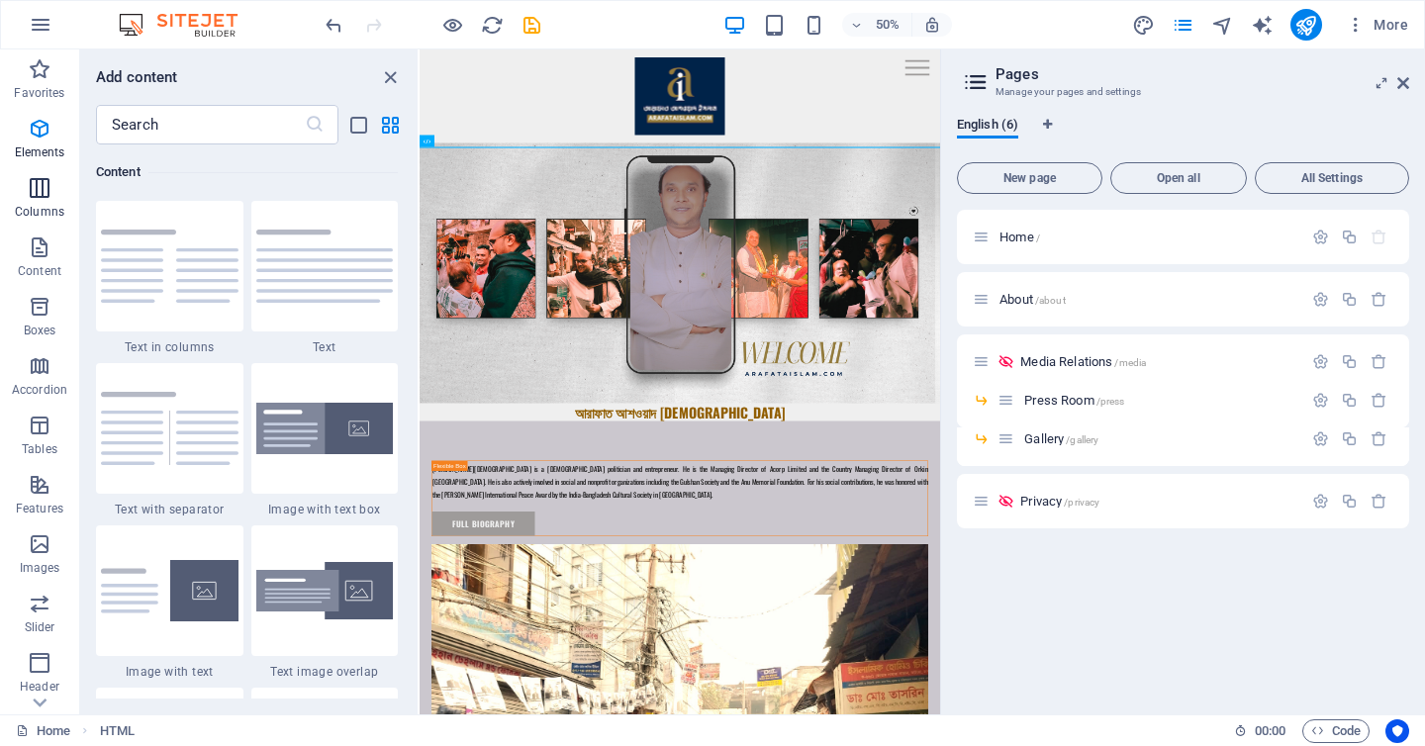
click at [40, 169] on button "Columns" at bounding box center [39, 197] width 79 height 59
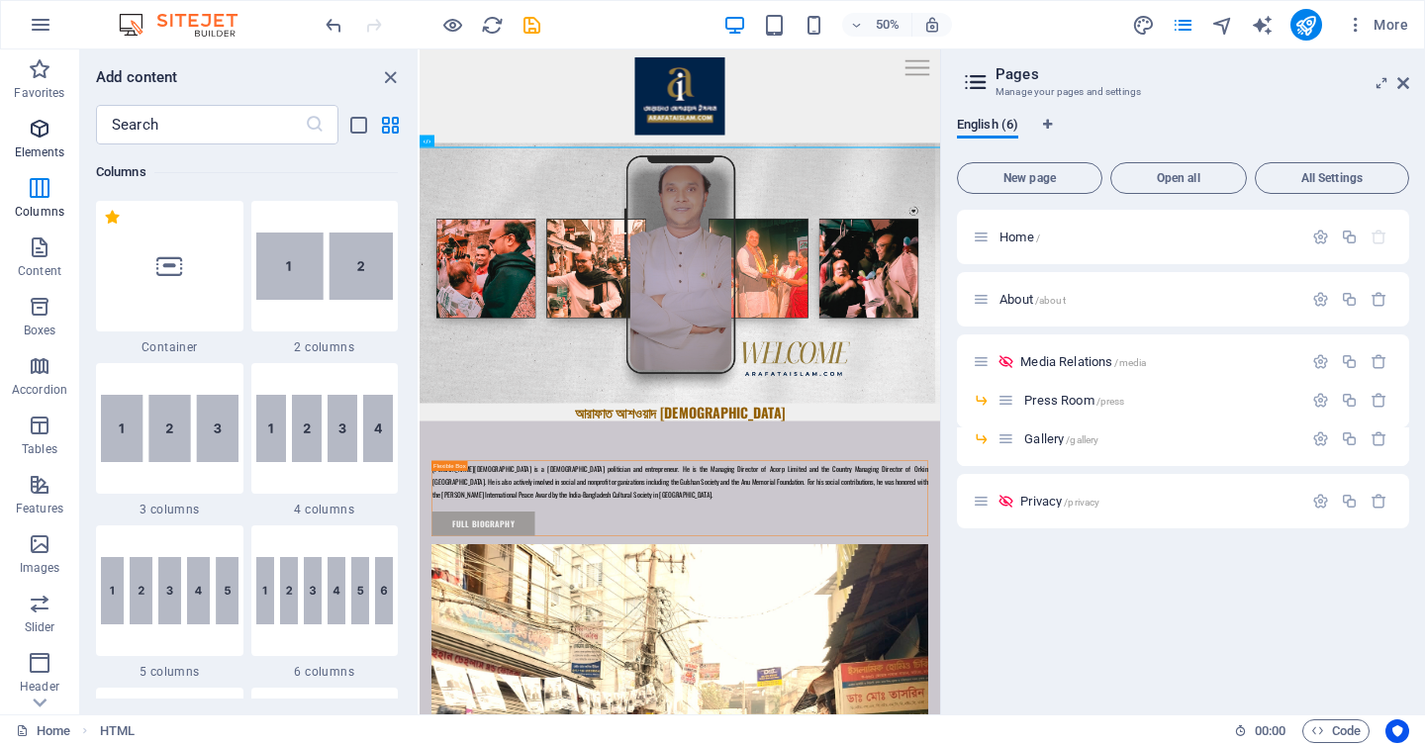
click at [42, 121] on icon "button" at bounding box center [40, 129] width 24 height 24
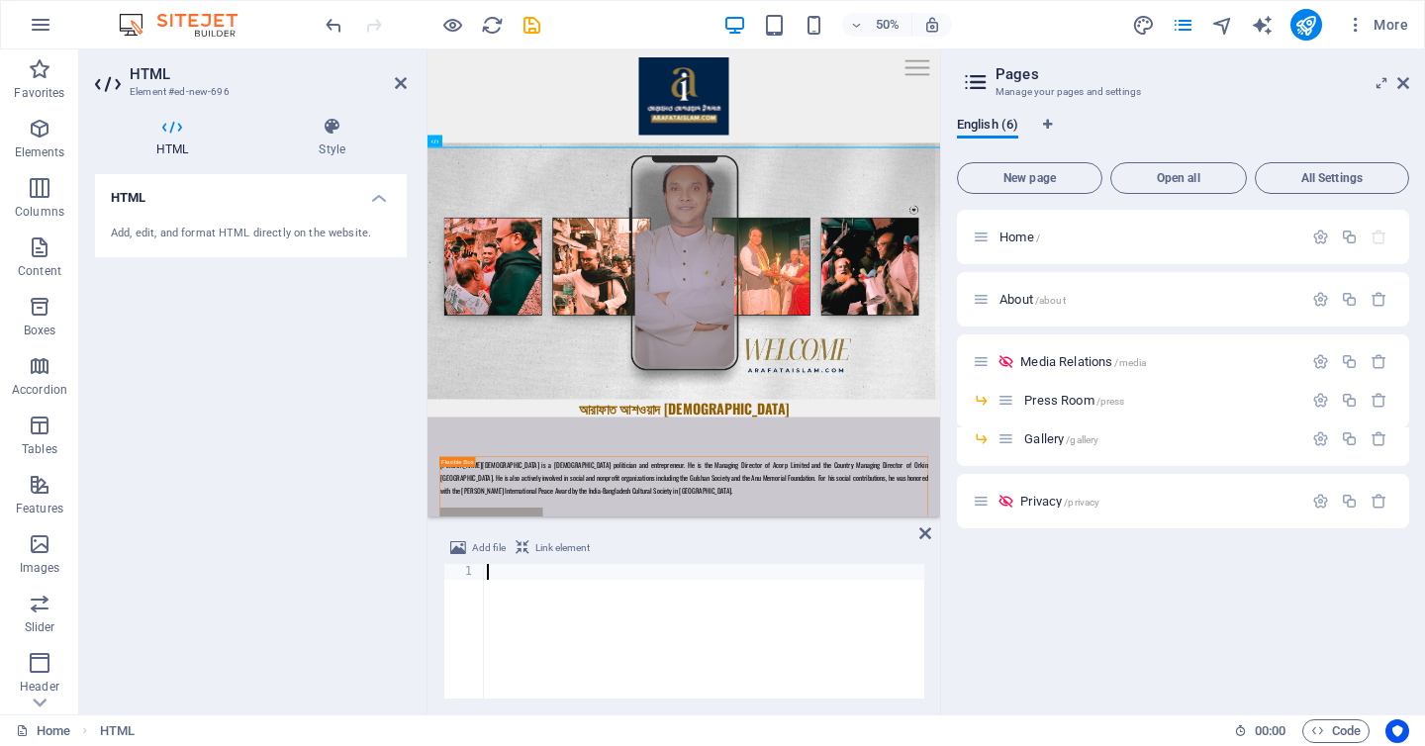
scroll to position [182, 0]
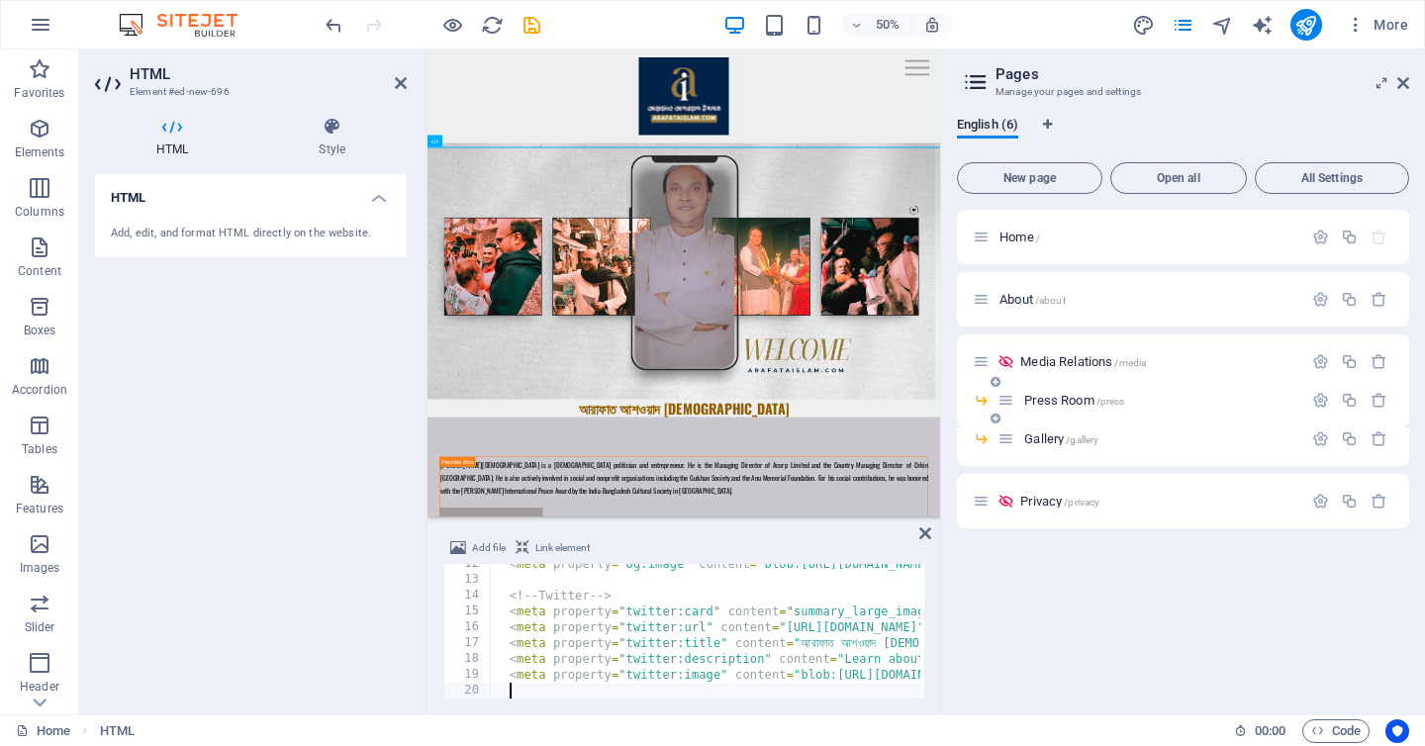
click at [1054, 403] on span "Press Room /press" at bounding box center [1074, 400] width 100 height 15
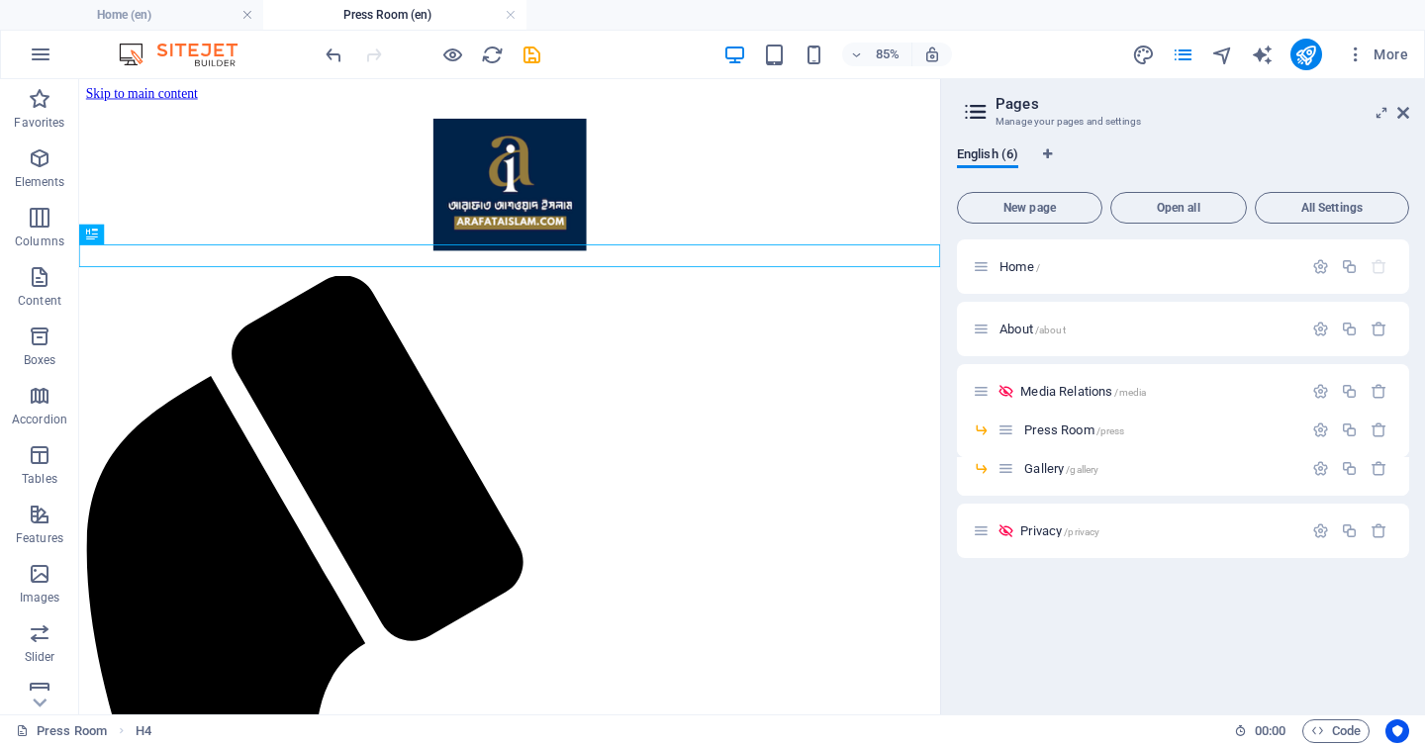
scroll to position [0, 0]
click at [51, 136] on button "Favorites" at bounding box center [39, 108] width 79 height 59
click at [50, 167] on icon "button" at bounding box center [40, 158] width 24 height 24
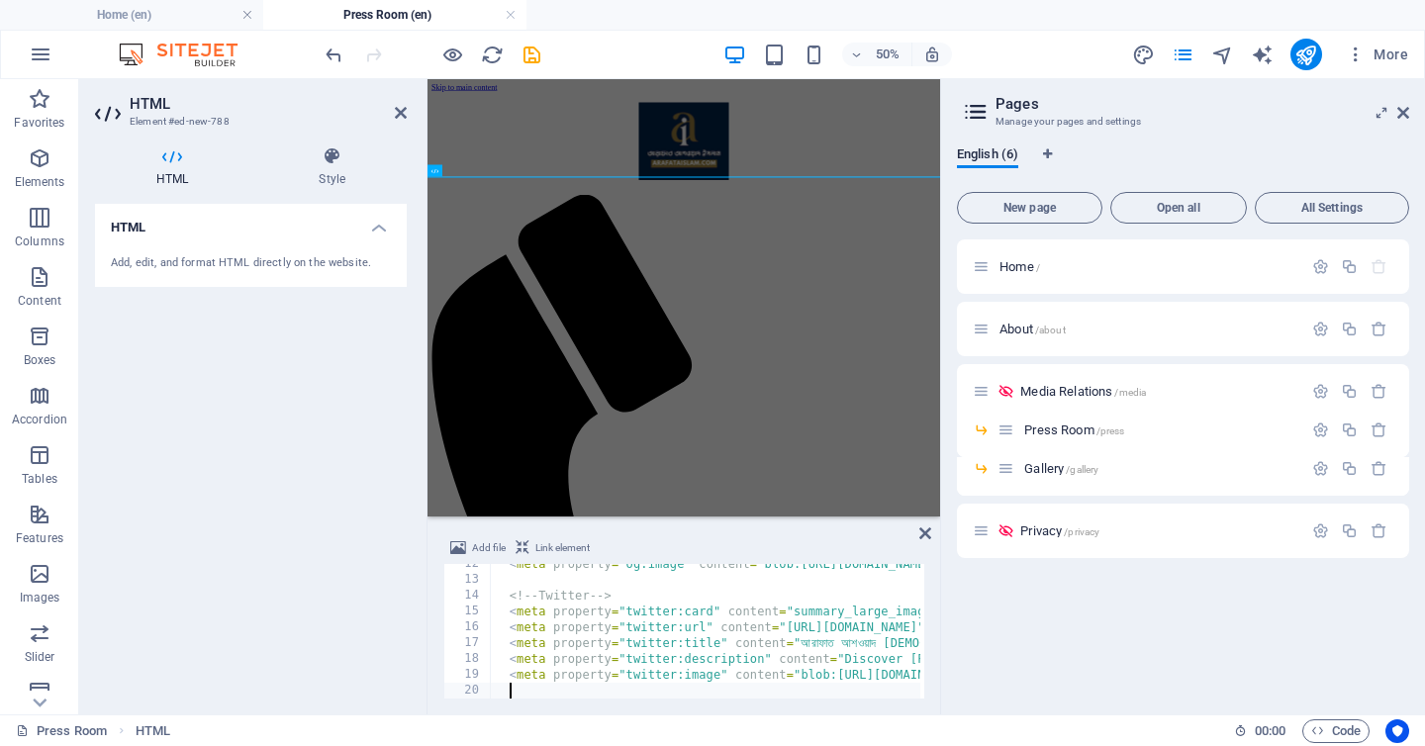
scroll to position [182, 0]
click at [1043, 476] on div "Gallery /gallery" at bounding box center [1150, 468] width 305 height 23
click at [1044, 467] on span "Gallery /gallery" at bounding box center [1061, 468] width 74 height 15
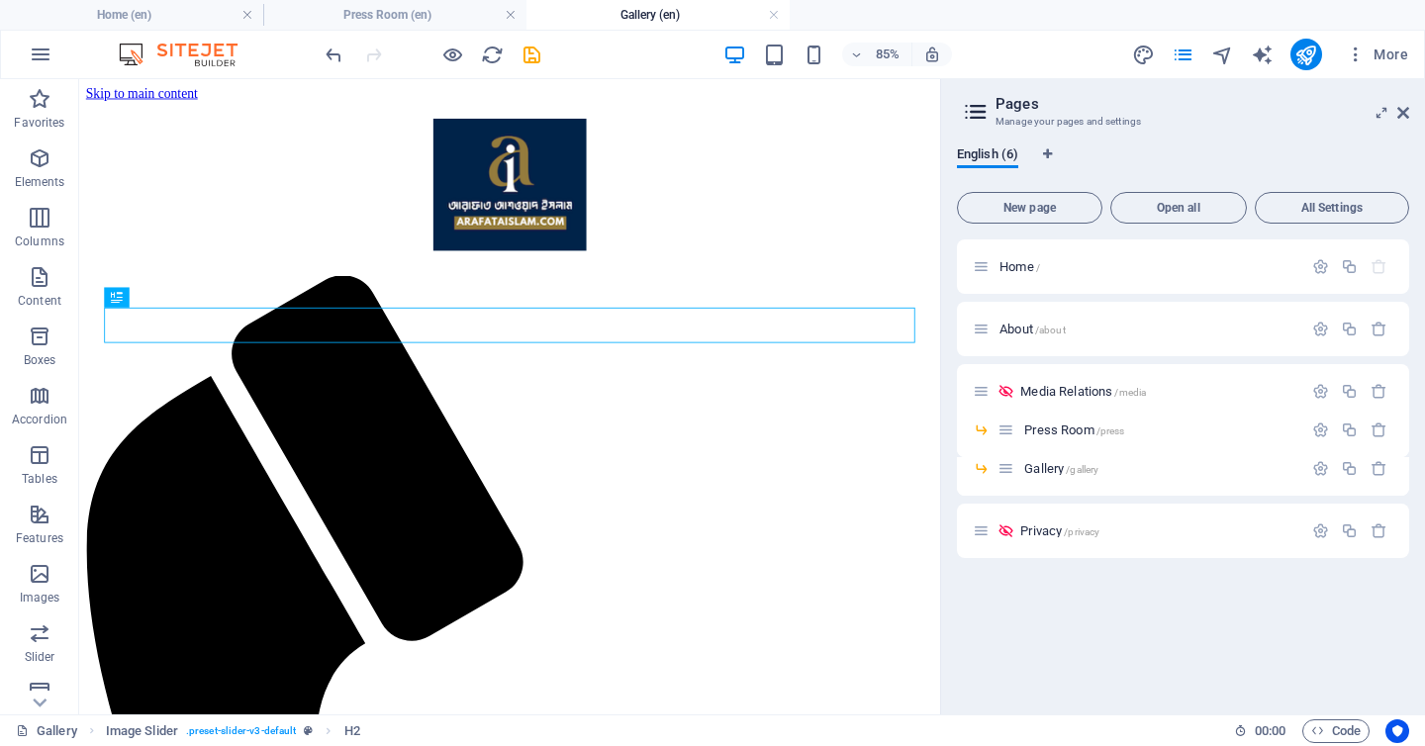
scroll to position [0, 0]
click at [48, 239] on p "Columns" at bounding box center [39, 242] width 49 height 16
click at [42, 177] on p "Elements" at bounding box center [40, 182] width 50 height 16
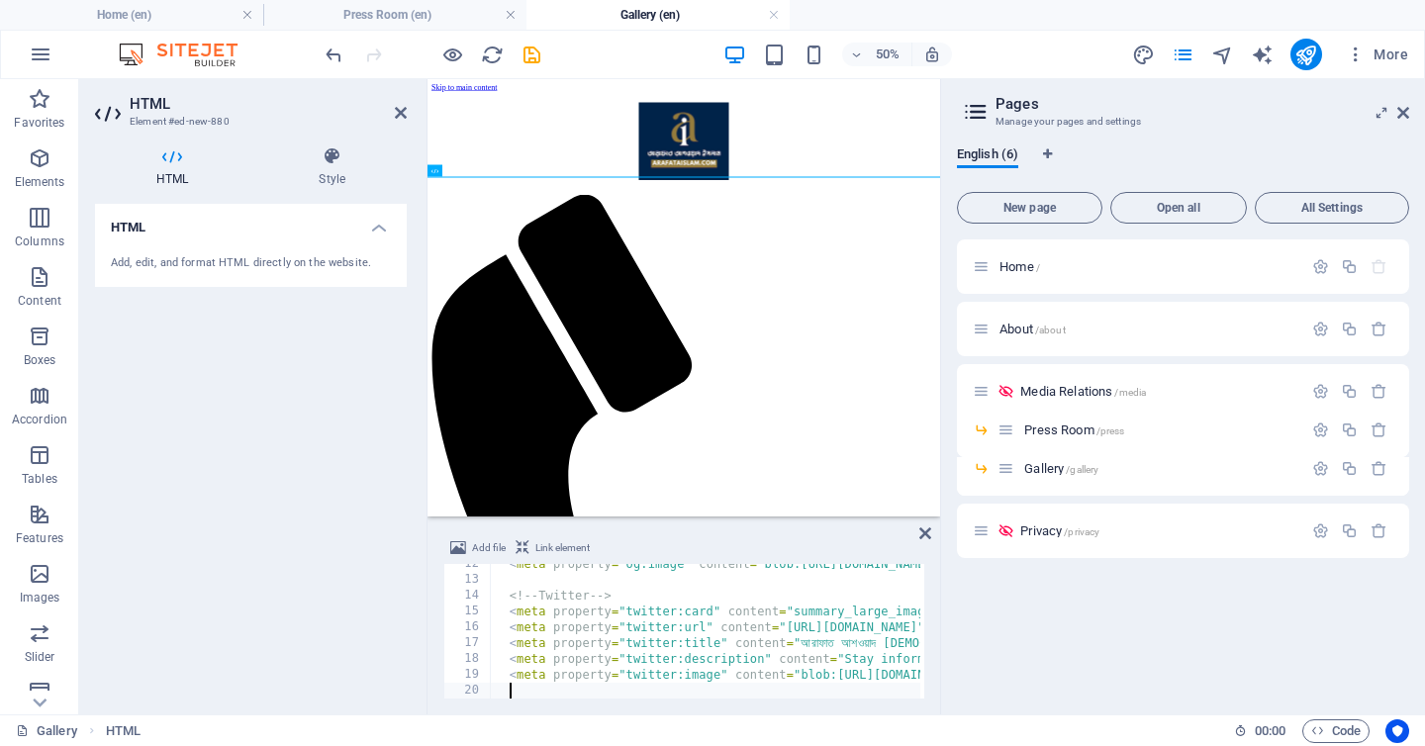
scroll to position [182, 0]
click at [408, 111] on aside "HTML Element #ed-new-880 HTML Style HTML Add, edit, and format HTML directly on…" at bounding box center [253, 396] width 348 height 635
click at [395, 112] on icon at bounding box center [401, 113] width 12 height 16
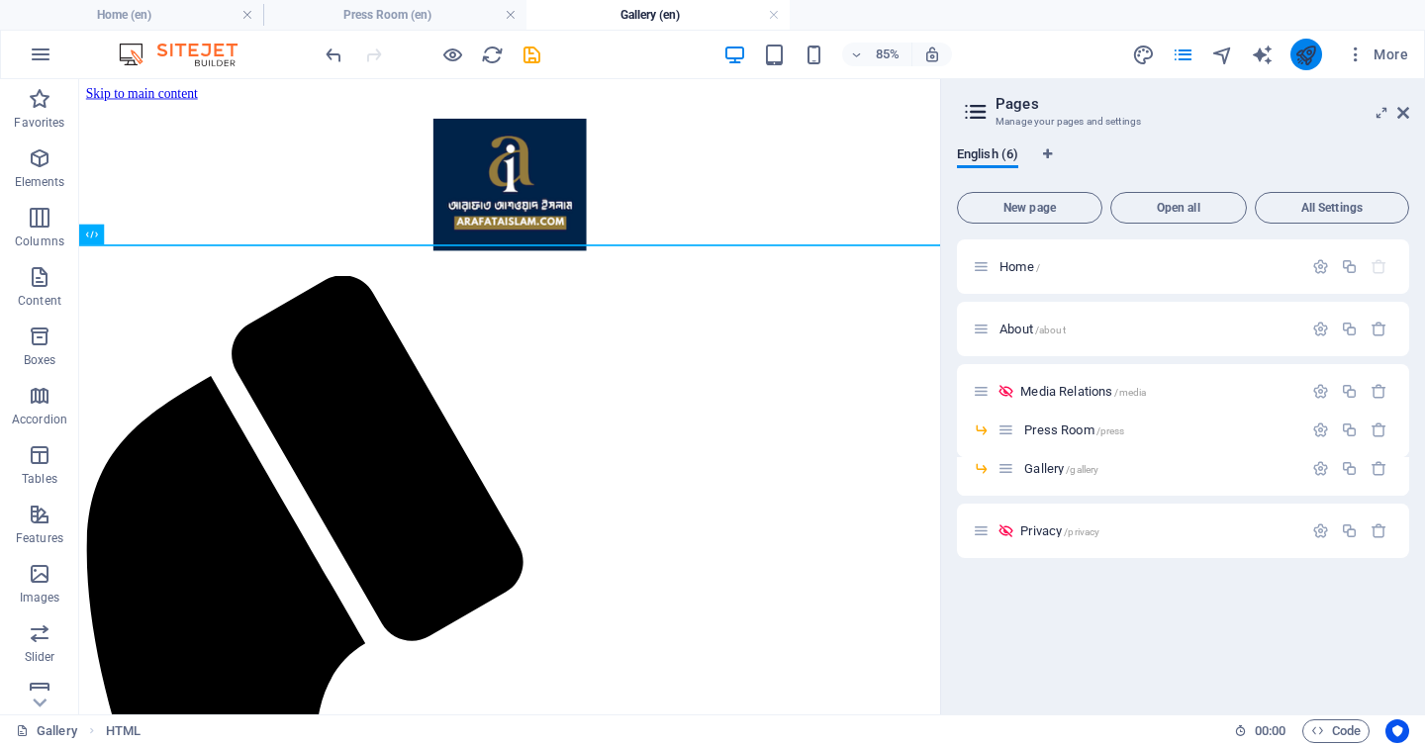
click at [1303, 45] on button "publish" at bounding box center [1306, 55] width 32 height 32
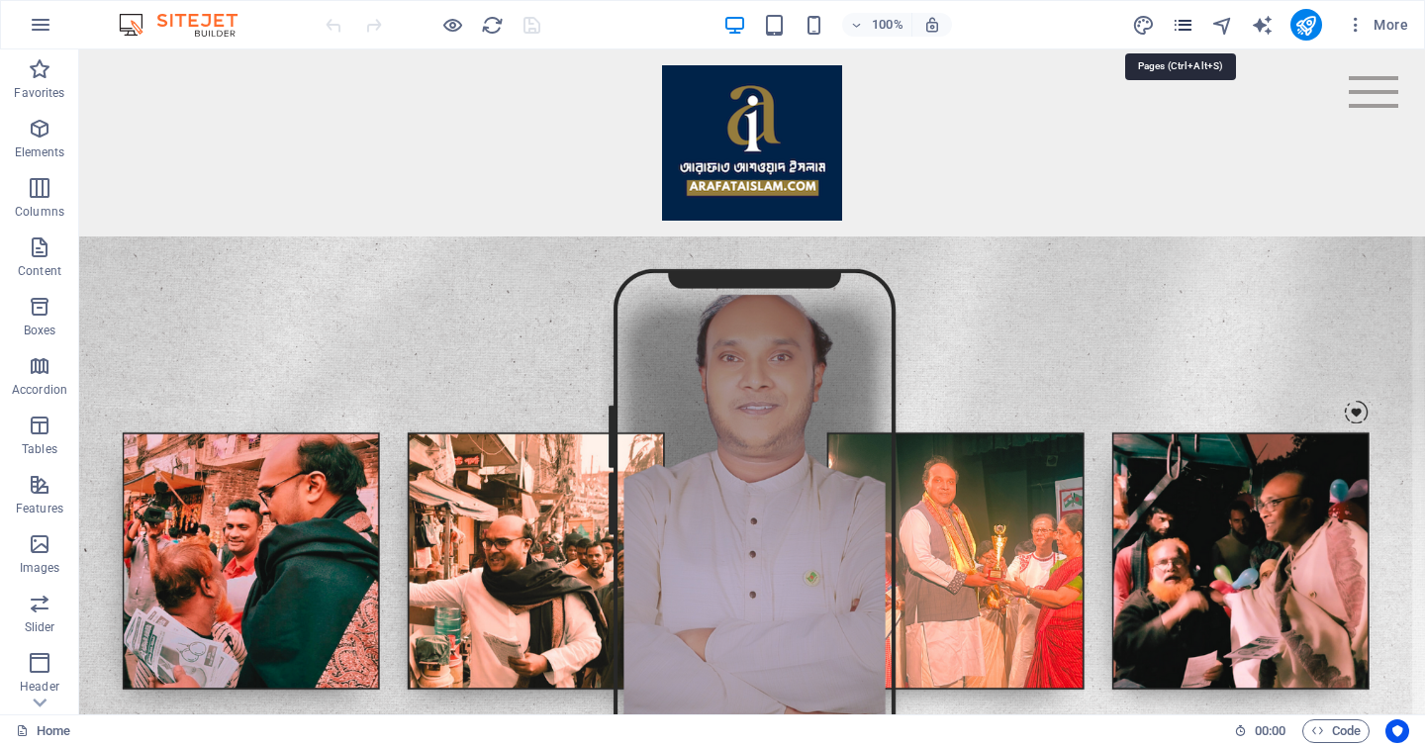
click at [1193, 29] on icon "pages" at bounding box center [1183, 25] width 23 height 23
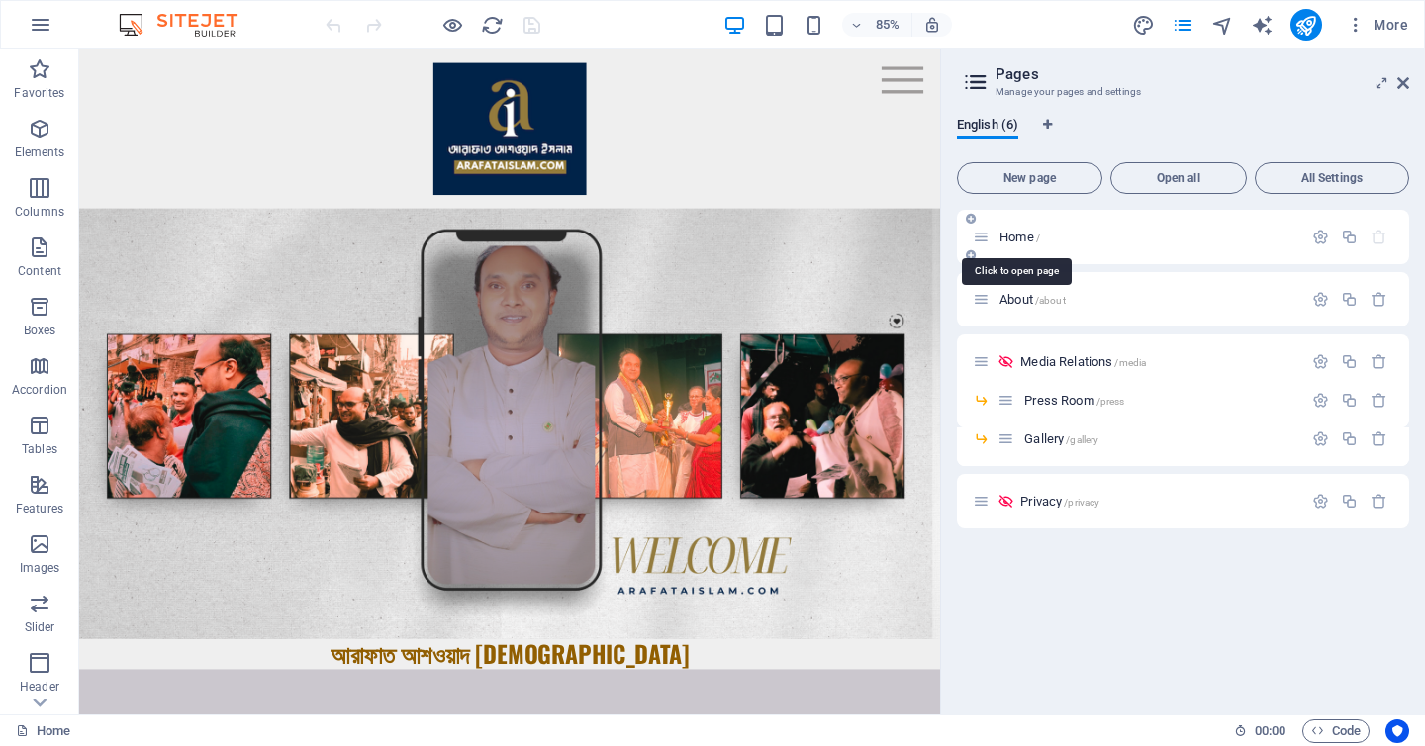
click at [1024, 236] on span "Home /" at bounding box center [1020, 237] width 41 height 15
click at [1324, 237] on icon "button" at bounding box center [1320, 237] width 17 height 17
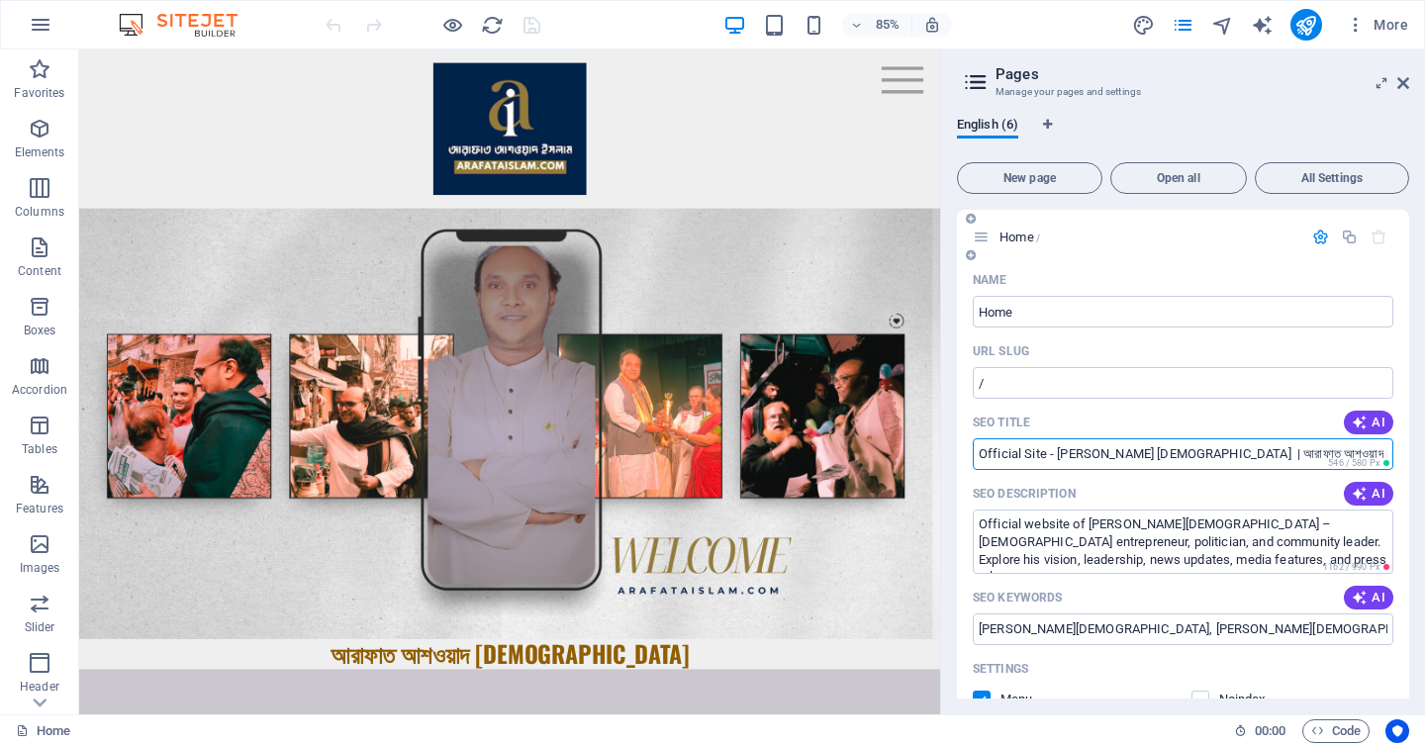
drag, startPoint x: 1191, startPoint y: 454, endPoint x: 1352, endPoint y: 449, distance: 161.4
click at [1352, 449] on input "Official Site - [PERSON_NAME] [DEMOGRAPHIC_DATA] | আরাফাত আশওয়াদ [DEMOGRAPHIC_D…" at bounding box center [1183, 454] width 421 height 32
click at [974, 453] on input "Official Site - Arafat Ashwad Islam |" at bounding box center [1183, 454] width 421 height 32
paste input "আরাফাত আশওয়াদ [DEMOGRAPHIC_DATA]"
click at [1195, 457] on input "আরাফাত আশওয়াদ ইসলাম | Official Site - Arafat Ashwad Islam |" at bounding box center [1183, 454] width 421 height 32
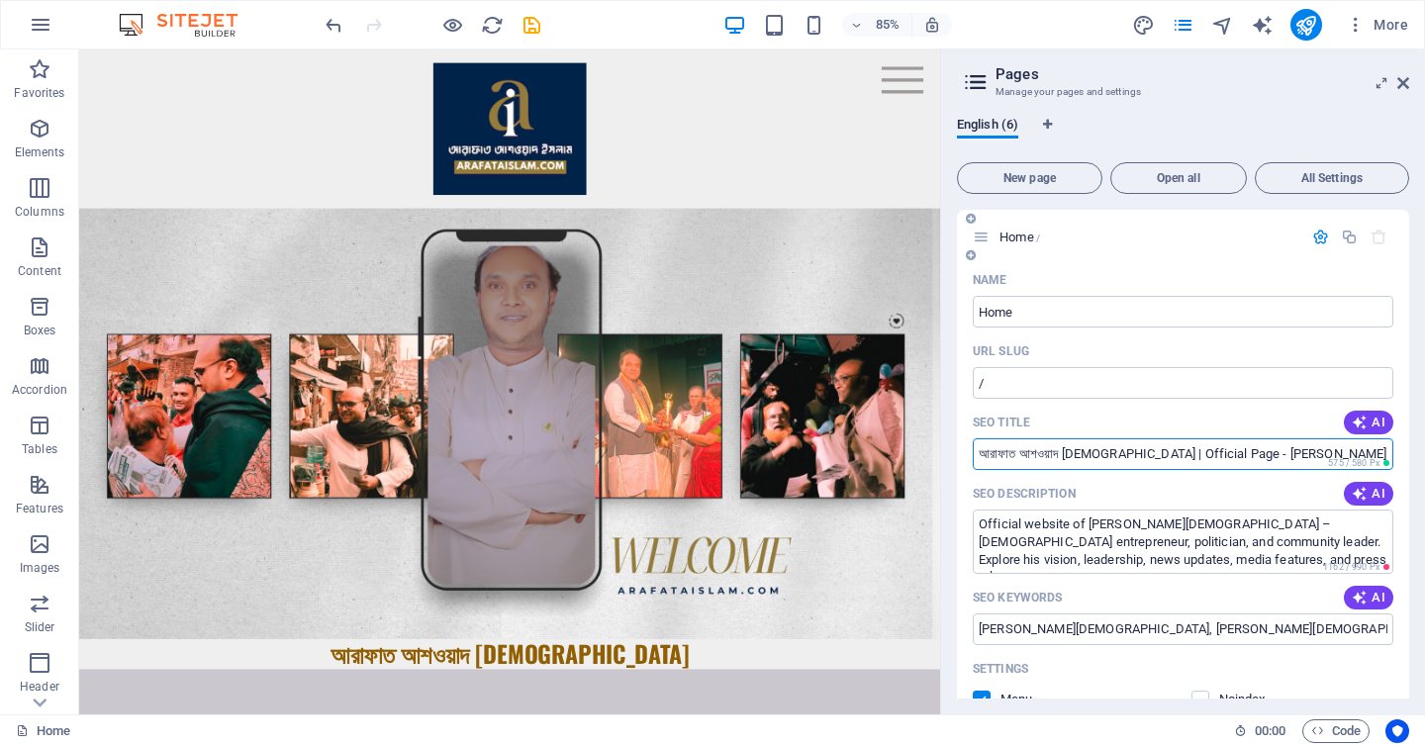
click at [1351, 453] on input "আরাফাত আশওয়াদ ইসলাম | Official Page - Arafat Ashwad Islam |" at bounding box center [1183, 454] width 421 height 32
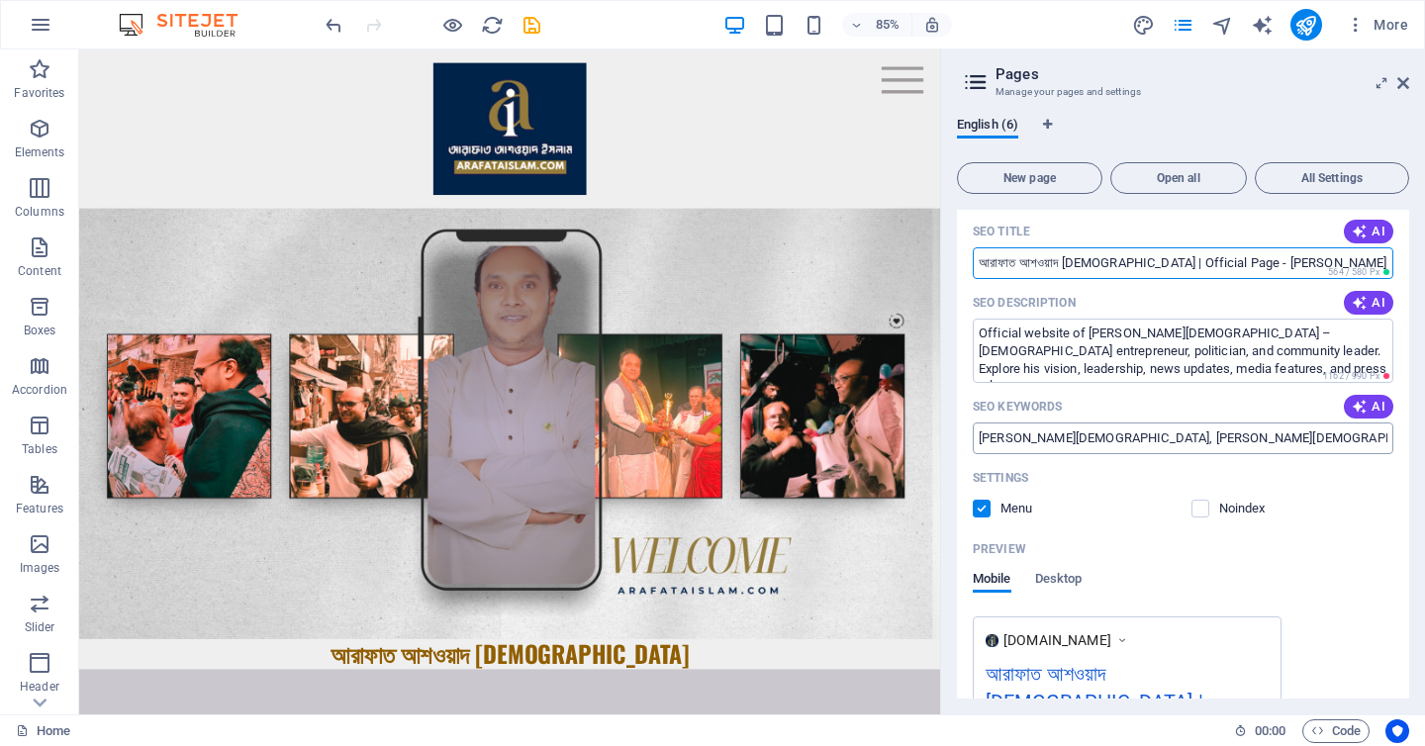
type input "আরাফাত আশওয়াদ [DEMOGRAPHIC_DATA] | Official Page - [PERSON_NAME][DEMOGRAPHIC_DA…"
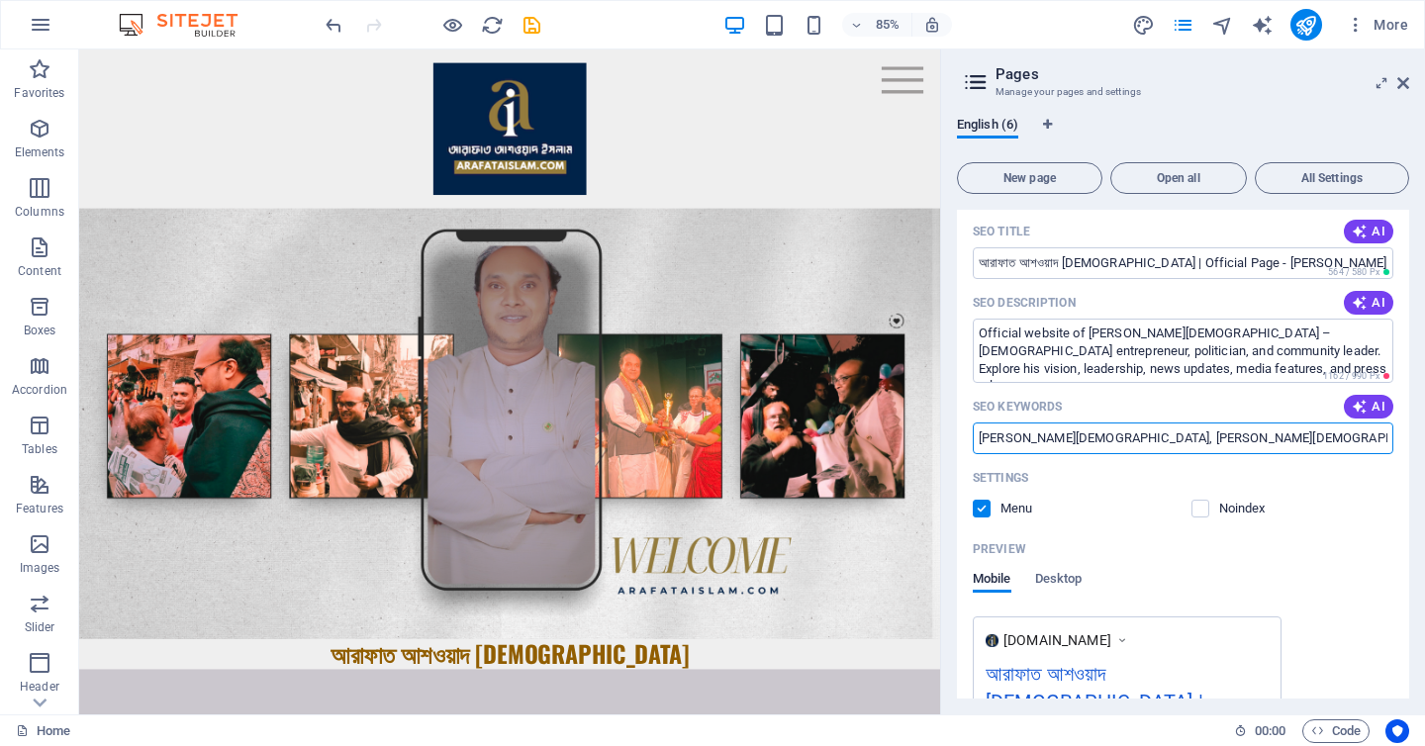
click at [1251, 439] on input "Arafat Ashwad Islam, আরাফাত আশওয়াদ ইসলাম, Bangladeshi entrepreneur, politician …" at bounding box center [1183, 439] width 421 height 32
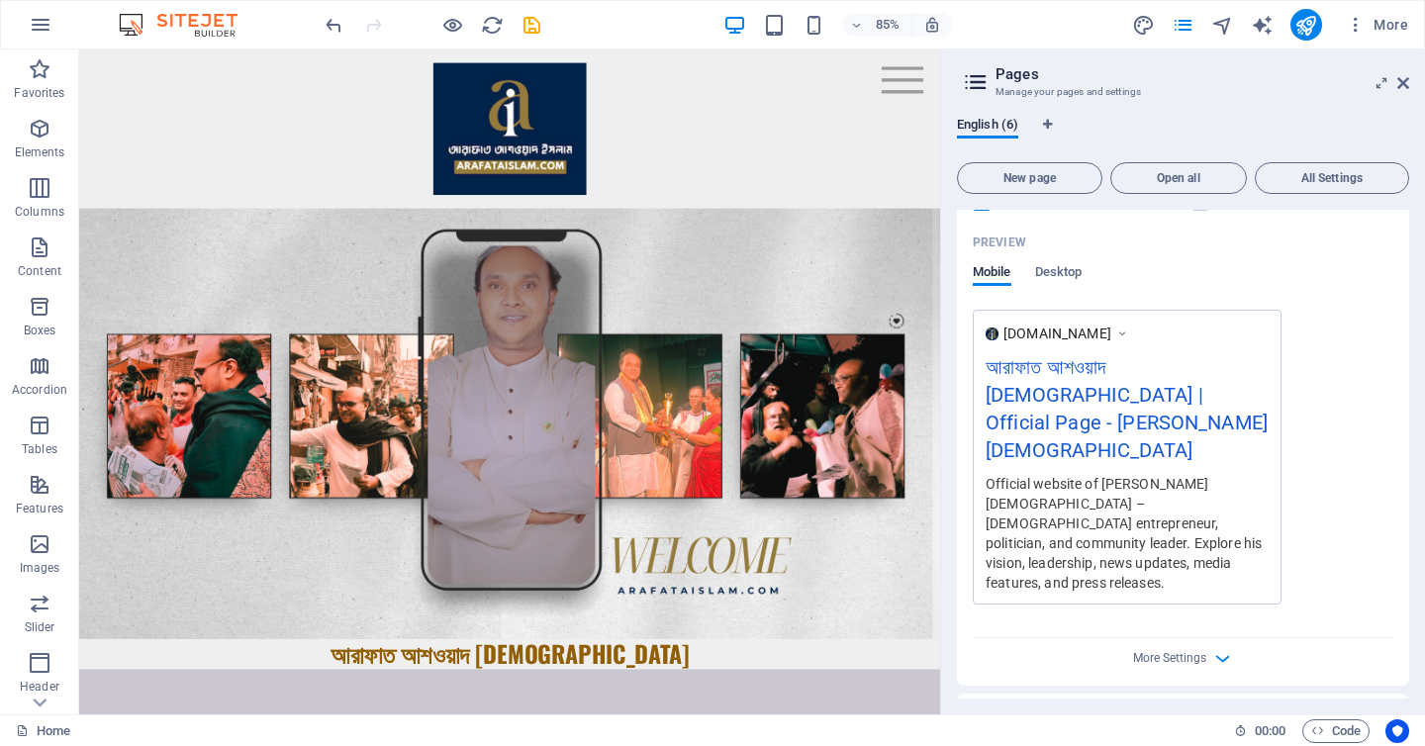
scroll to position [710, 0]
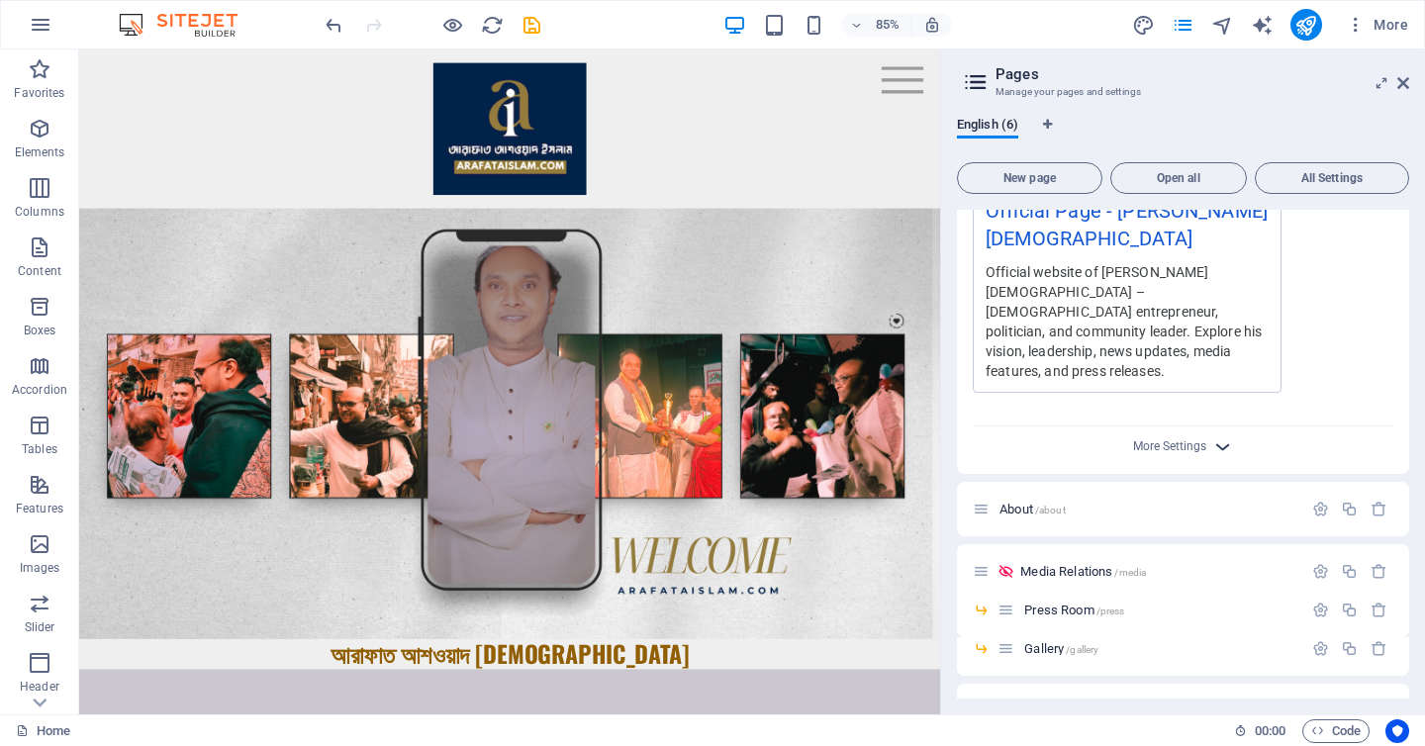
type input "Arafat Ashwad Islam, আরাফাত আশওয়াদ ইসলাম, Gulshan, Bangladeshi entrepreneur, po…"
click at [1189, 435] on span "More Settings" at bounding box center [1184, 446] width 24 height 23
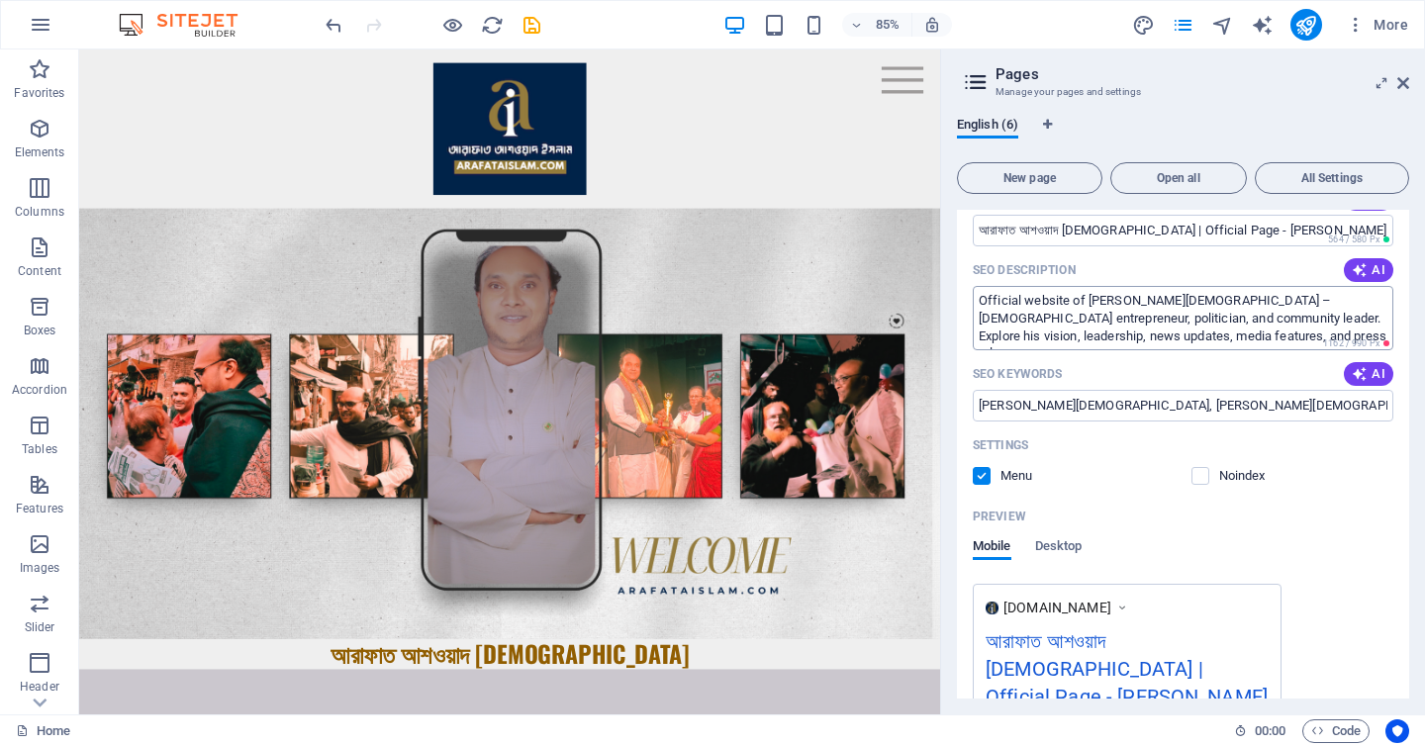
scroll to position [222, 0]
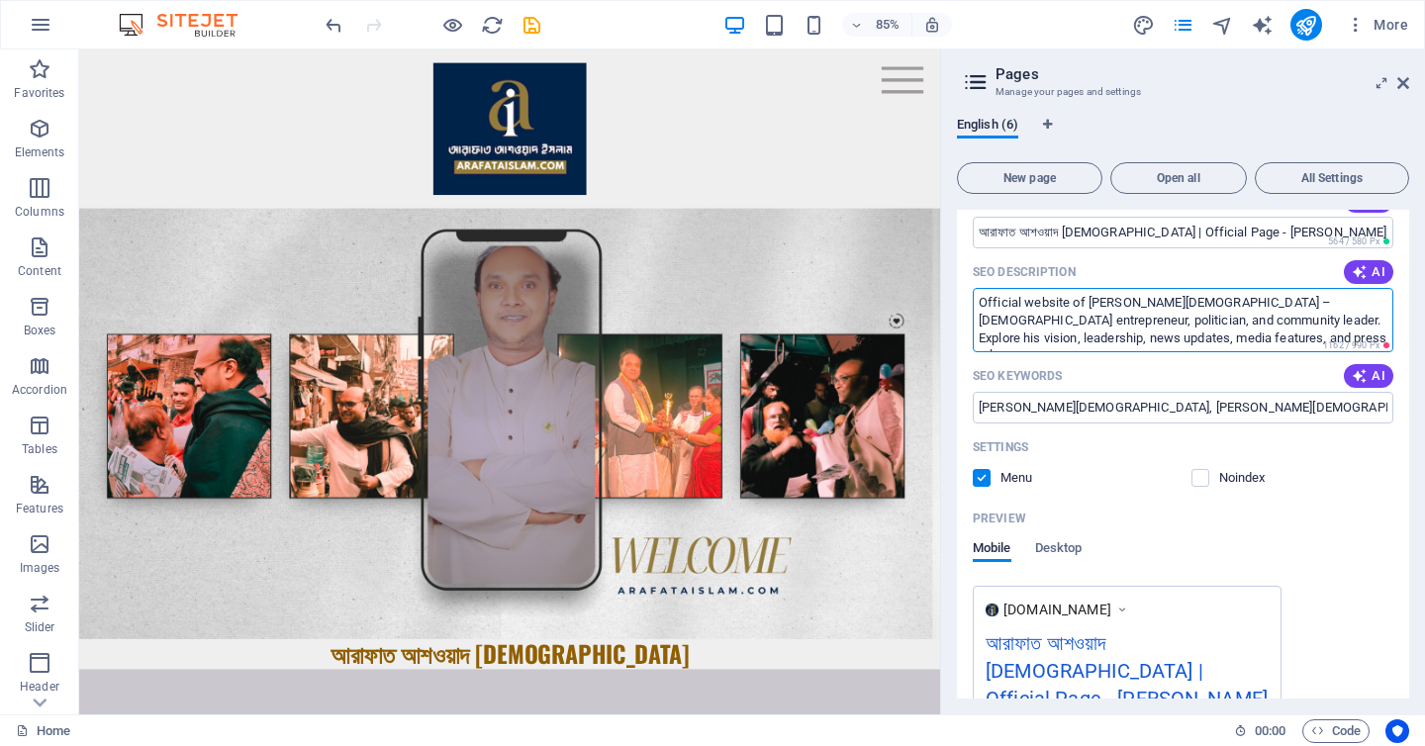
drag, startPoint x: 1276, startPoint y: 342, endPoint x: 989, endPoint y: 287, distance: 292.3
click at [989, 285] on div "SEO Description AI Official website of Arafat Ashwad Islam – Bangladeshi entrep…" at bounding box center [1183, 304] width 421 height 96
click at [1346, 321] on textarea "Official website of Arafat Ashwad Islam – Bangladeshi entrepreneur, politician,…" at bounding box center [1183, 320] width 421 height 64
click at [1139, 348] on textarea "Official website of Arafat Ashwad Islam – Bangladeshi entrepreneur, politician,…" at bounding box center [1183, 320] width 421 height 64
click at [1320, 320] on textarea "Official website of Arafat Ashwad Islam – Bangladeshi entrepreneur, politician,…" at bounding box center [1183, 320] width 421 height 64
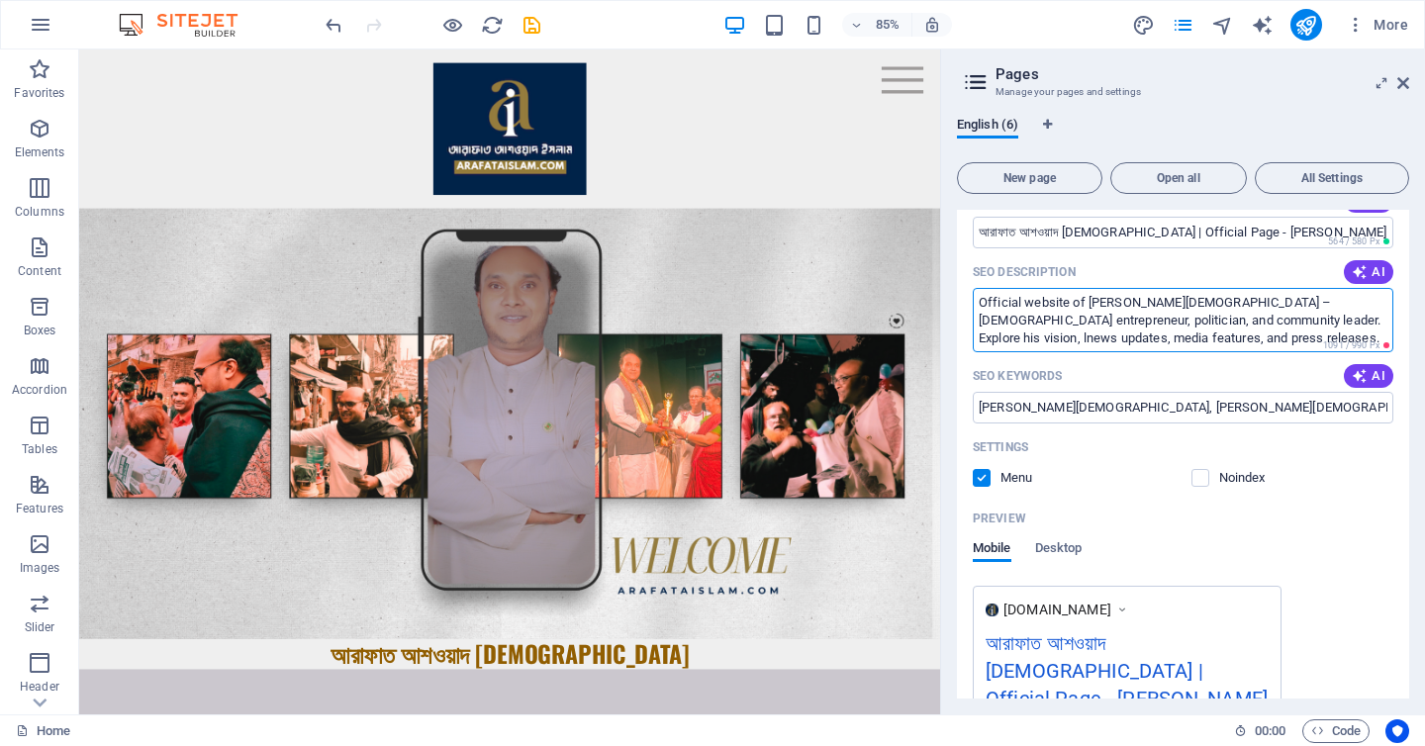
click at [1062, 340] on textarea "Official website of Arafat Ashwad Islam – Bangladeshi entrepreneur, politician,…" at bounding box center [1183, 320] width 421 height 64
click at [1367, 321] on textarea "Official website of Arafat Ashwad Islam – Bangladeshi entrepreneur, politician,…" at bounding box center [1183, 320] width 421 height 64
click at [1274, 343] on textarea "Official website of Arafat Ashwad Islam – Bangladeshi entrepreneur, politician,…" at bounding box center [1183, 320] width 421 height 64
drag, startPoint x: 1236, startPoint y: 344, endPoint x: 949, endPoint y: 295, distance: 291.2
click at [949, 295] on div "English (6) New page Open all All Settings Home / Name Home ​ URL SLUG / ​ SEO …" at bounding box center [1183, 408] width 484 height 614
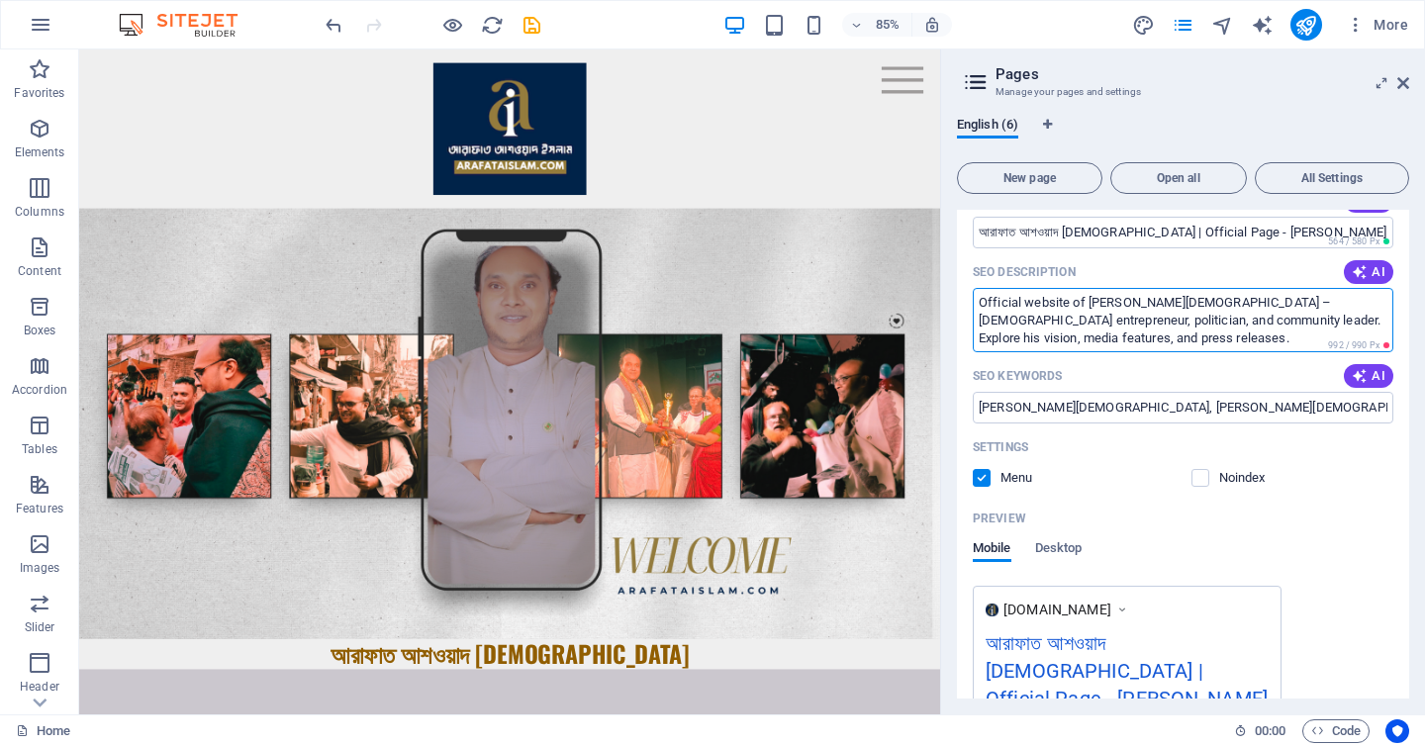
type textarea "Official website of Arafat Ashwad Islam – Bangladeshi entrepreneur, politician,…"
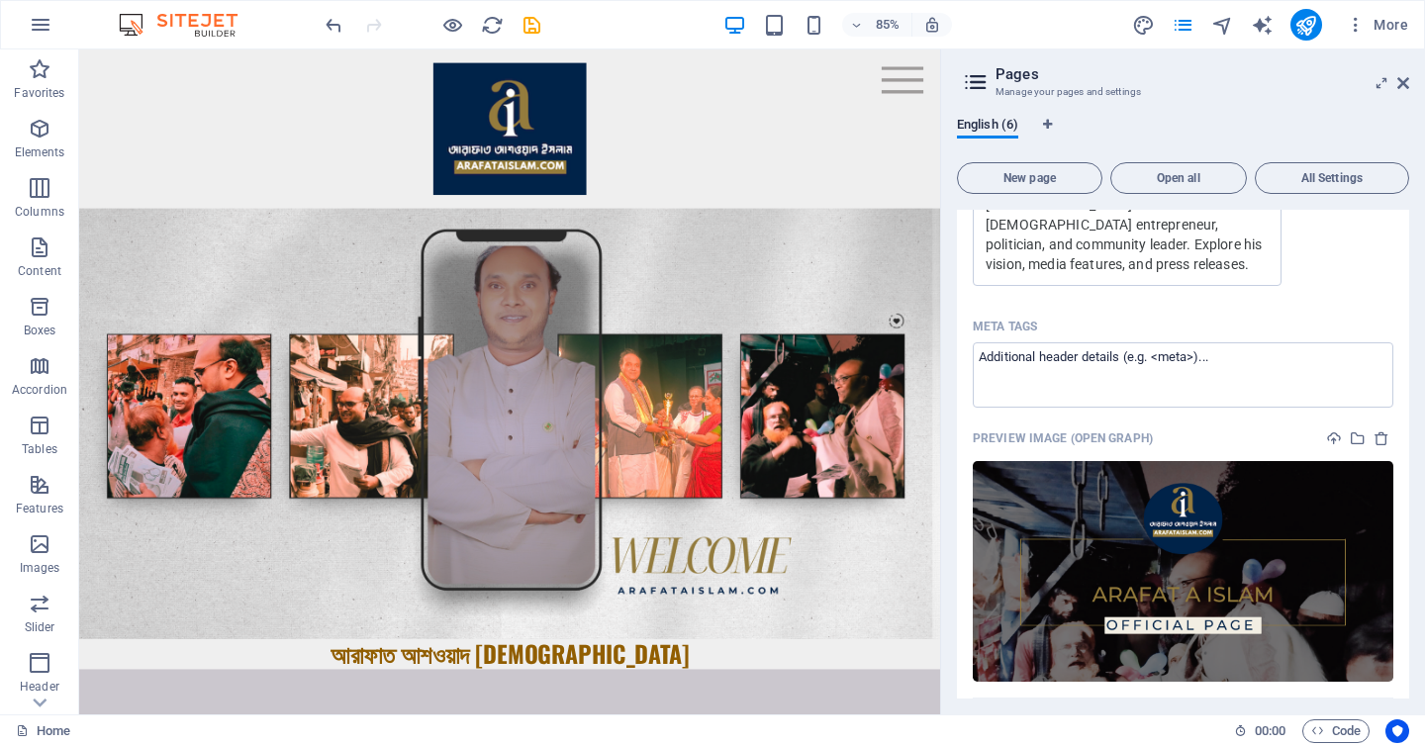
scroll to position [782, 0]
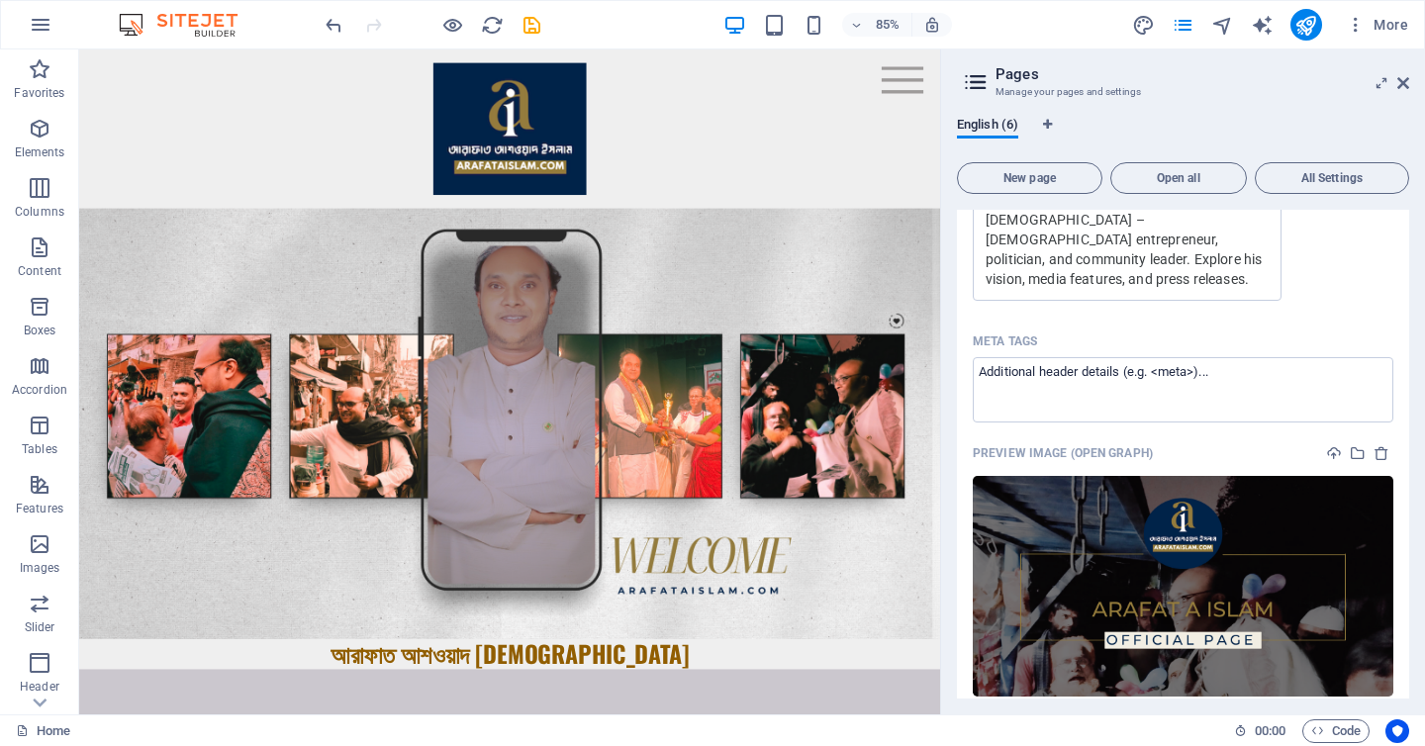
click at [1234, 326] on div "Meta tags" at bounding box center [1183, 342] width 421 height 32
click at [1234, 357] on textarea "Meta tags ​" at bounding box center [1183, 389] width 421 height 64
click at [1229, 357] on textarea "Meta tags ​" at bounding box center [1183, 389] width 421 height 64
paste textarea "<!-- Primary Meta Tags --> <title>আরাফাত আশওয়াদ ইসলাম | Official Page - Arafat …"
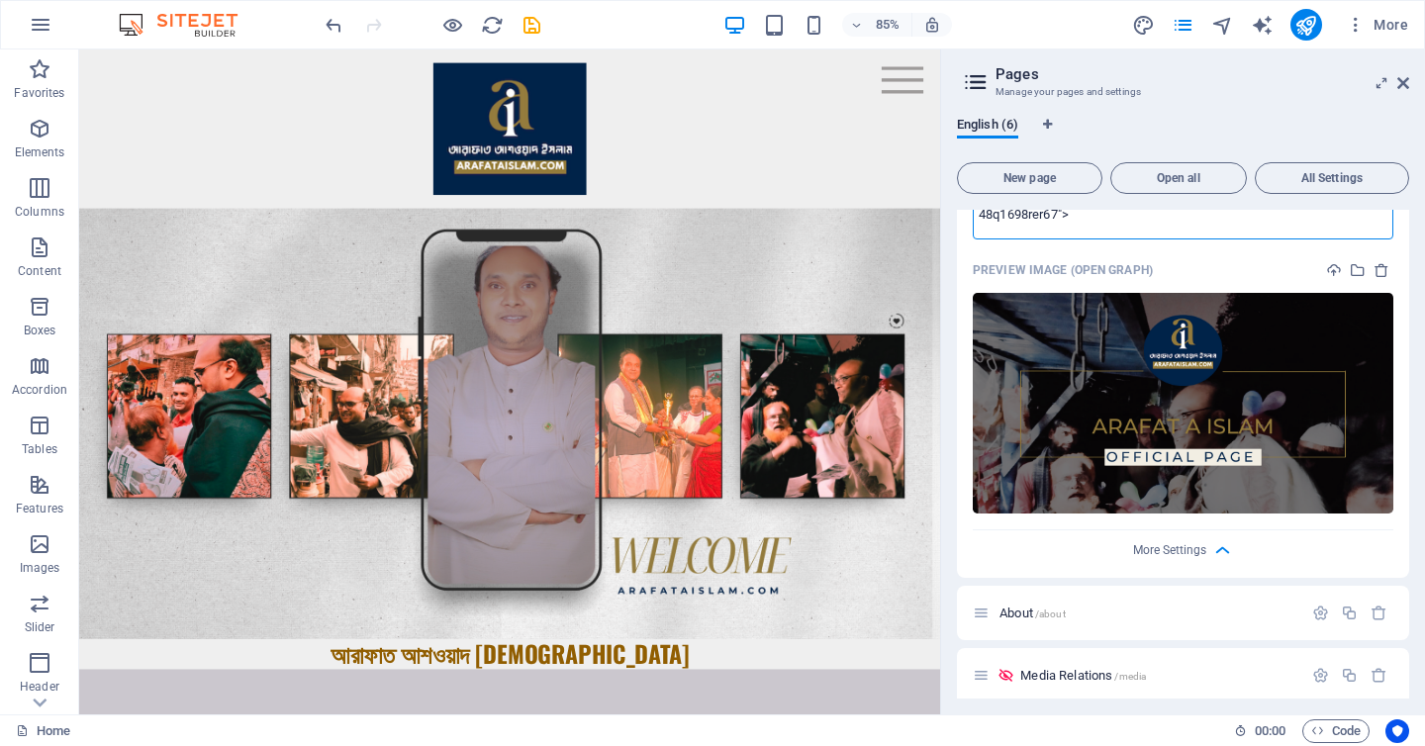
scroll to position [1067, 0]
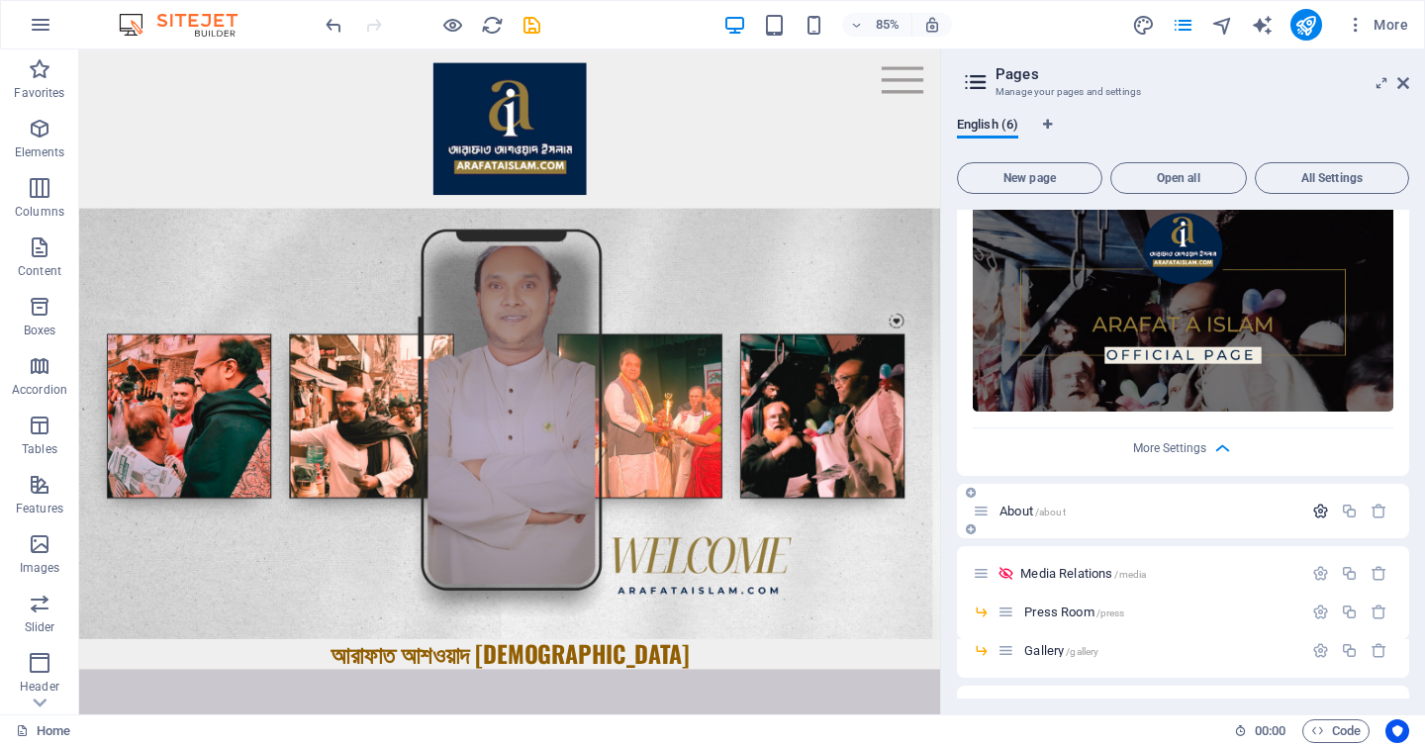
click at [1316, 460] on body "arafataislam.com Home (en) Favorites Elements Columns Content Boxes Accordion T…" at bounding box center [712, 373] width 1425 height 746
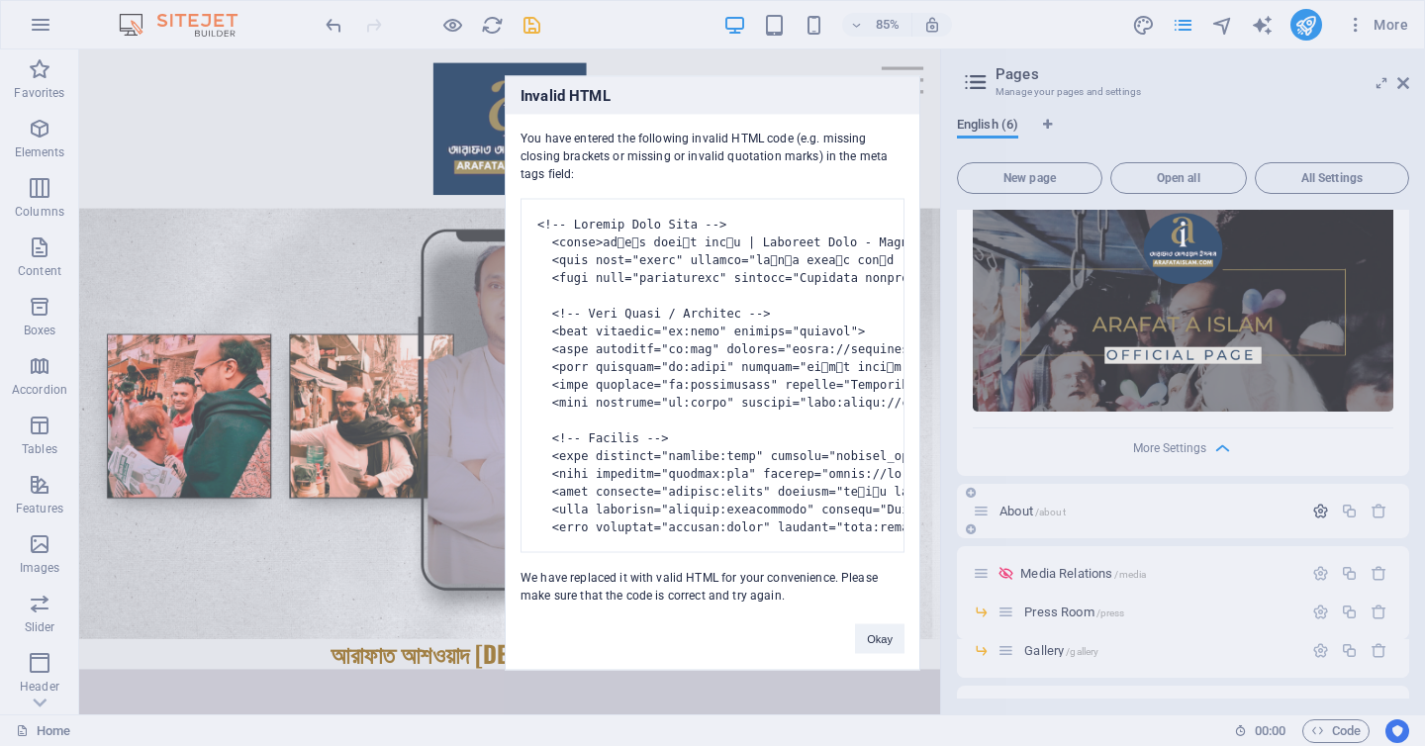
type textarea "<title>আরাফাত আশওয়াদ ইসলাম | Official Page - Arafat Ashwad Islam</title> <meta …"
click at [872, 654] on button "Okay" at bounding box center [879, 639] width 49 height 30
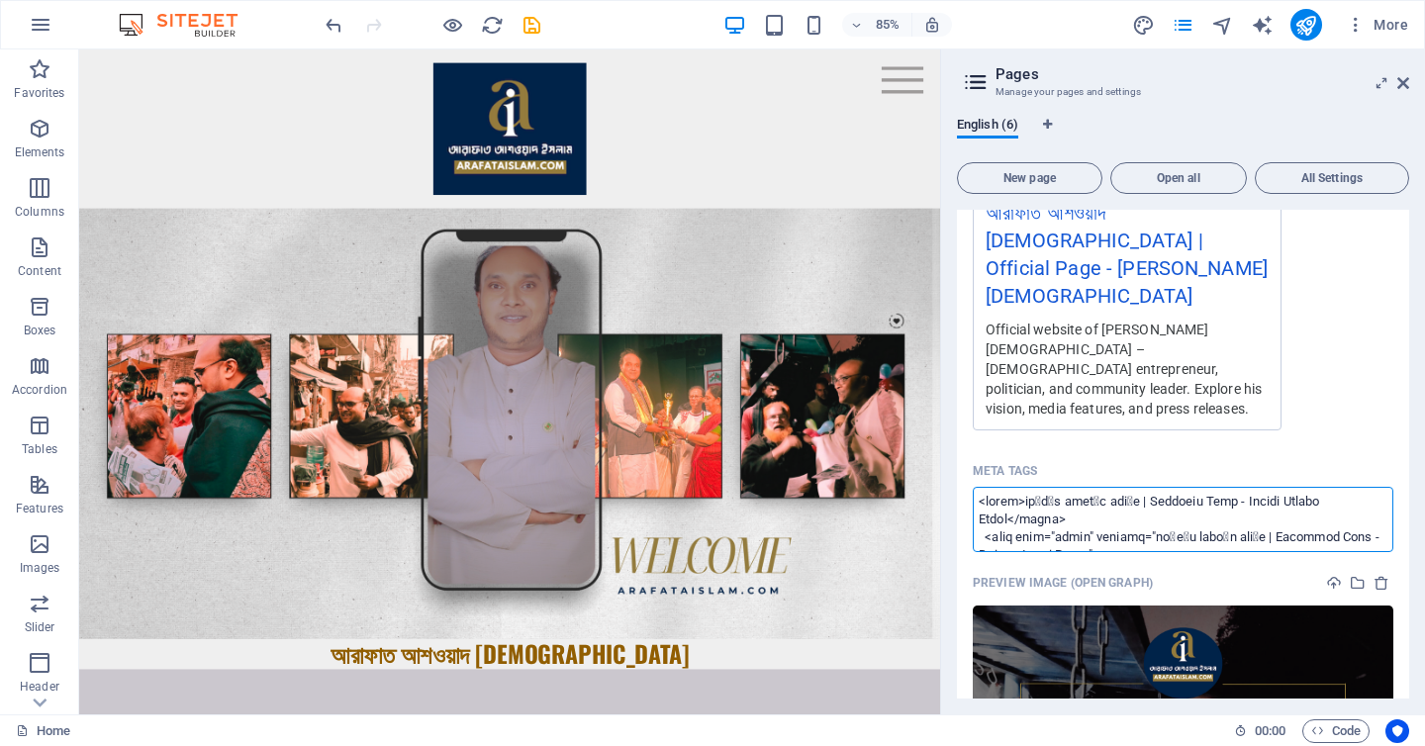
click at [1060, 491] on textarea "Meta tags ​" at bounding box center [1183, 519] width 421 height 64
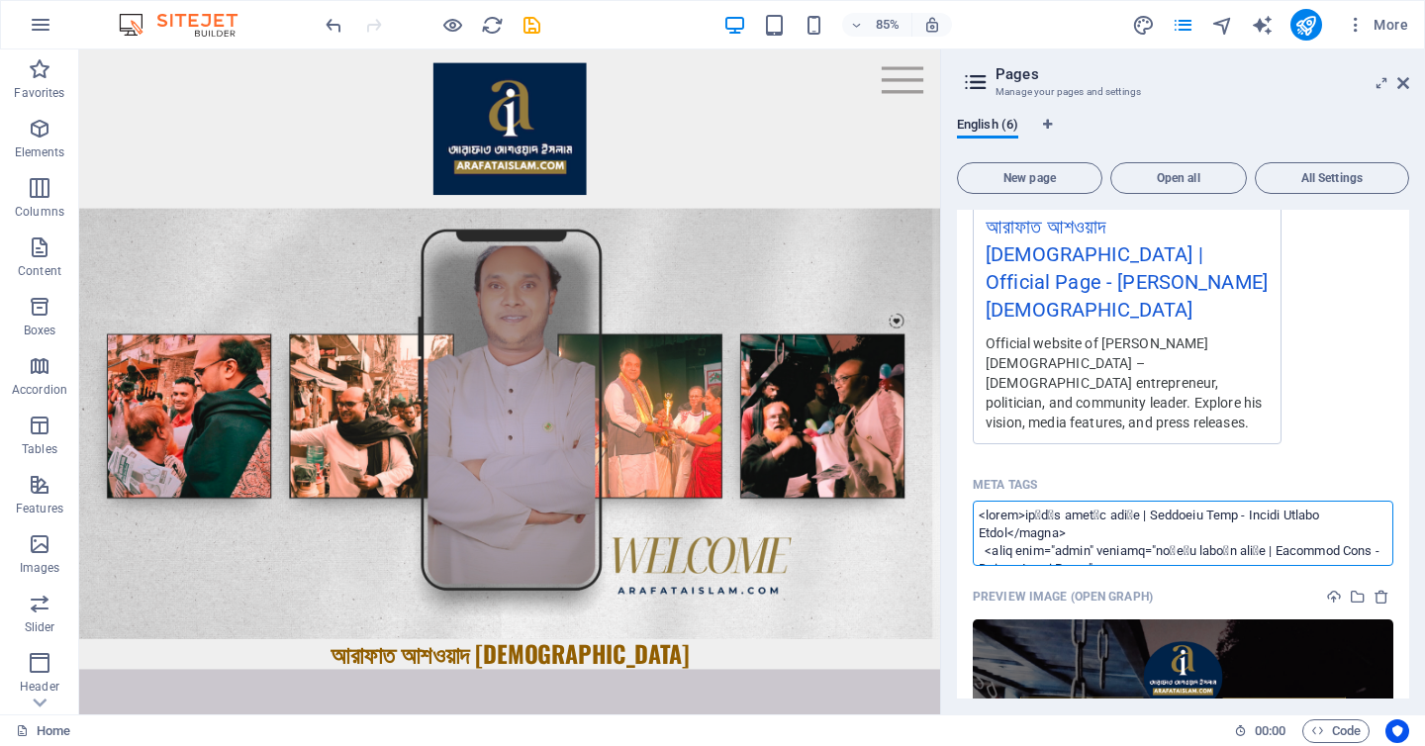
scroll to position [641, 0]
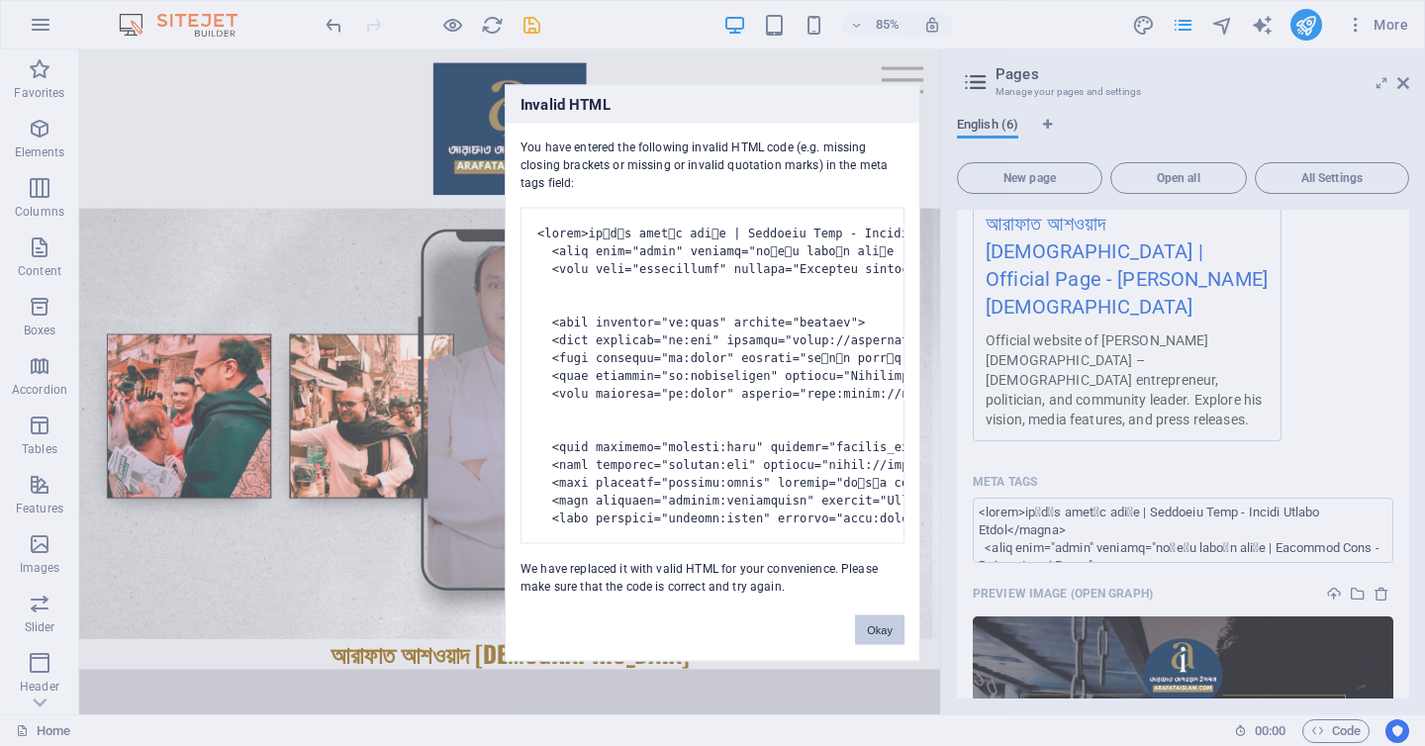
drag, startPoint x: 872, startPoint y: 678, endPoint x: 933, endPoint y: 738, distance: 86.1
click at [872, 645] on button "Okay" at bounding box center [879, 631] width 49 height 30
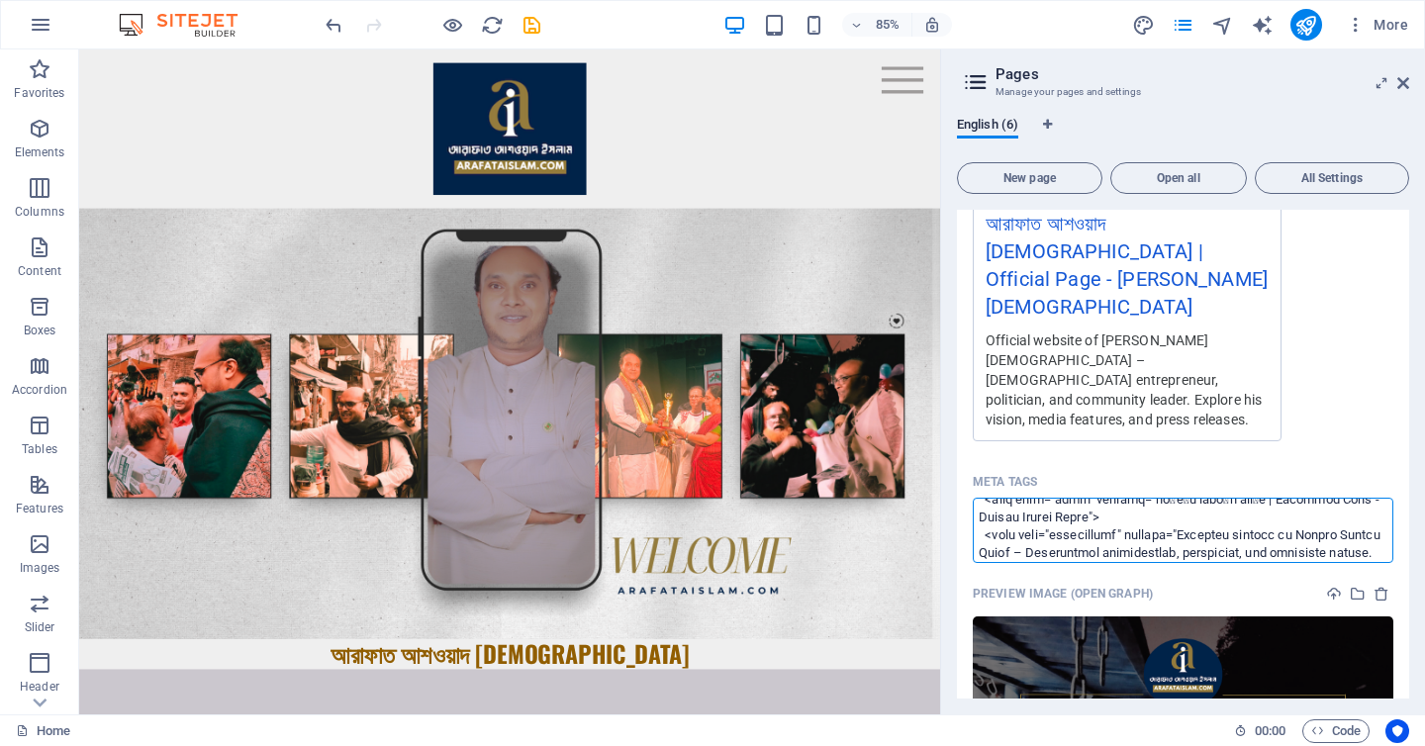
scroll to position [0, 0]
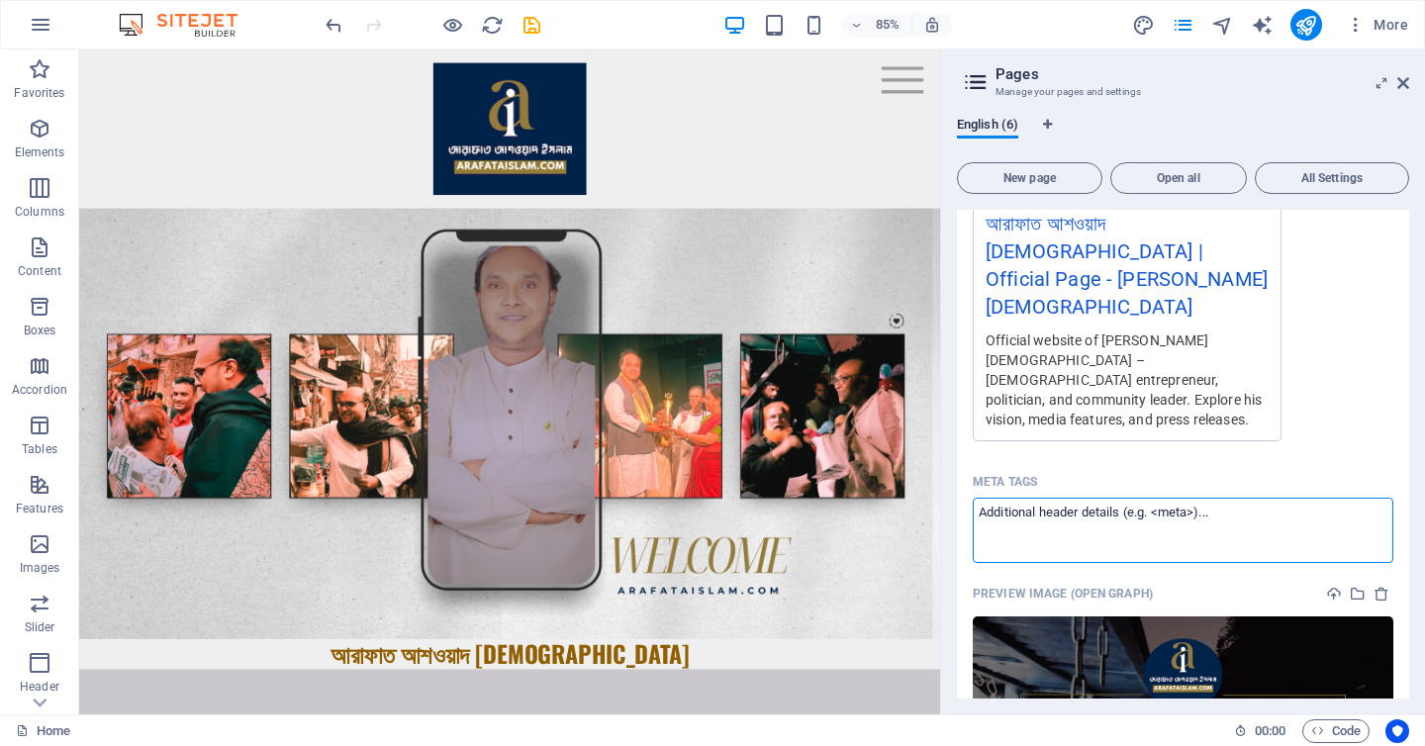
paste textarea "<!-- Primary Meta Tags --> <title>আরাফাত আশওয়াদ ইসলাম | Official Page - Arafat …"
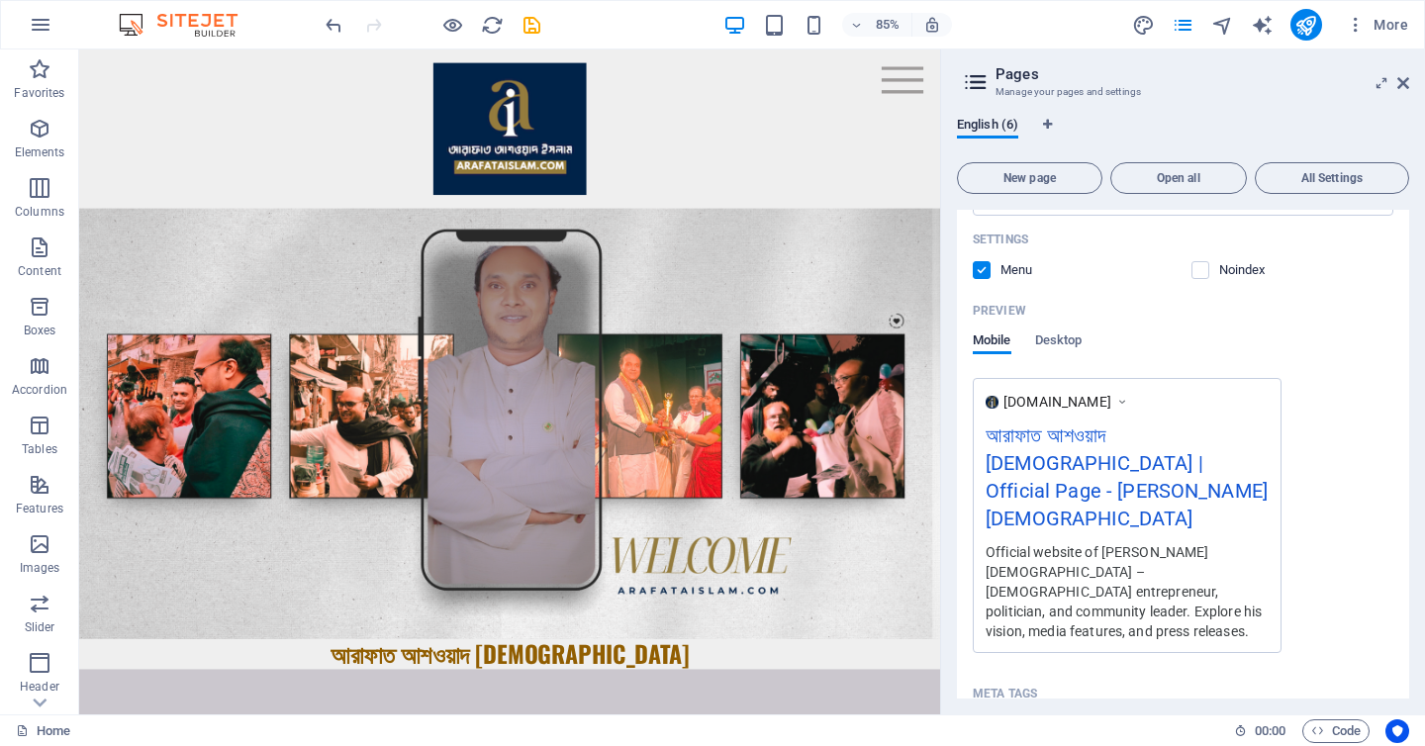
scroll to position [1067, 0]
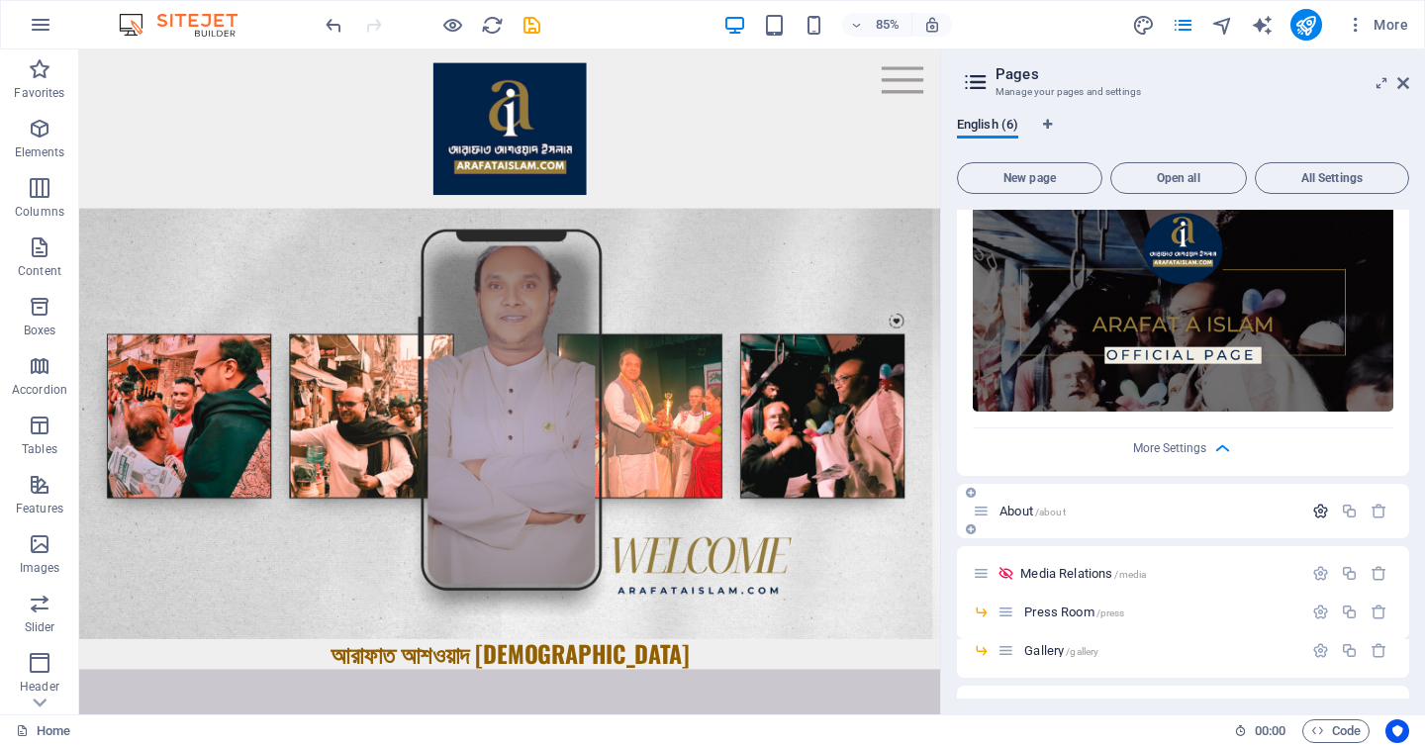
click at [1311, 455] on body "arafataislam.com Home (en) Favorites Elements Columns Content Boxes Accordion T…" at bounding box center [712, 373] width 1425 height 746
type textarea "<title>আরাফাত আশওয়াদ ইসলাম | Official Page - Arafat Ashwad Islam</title> <meta …"
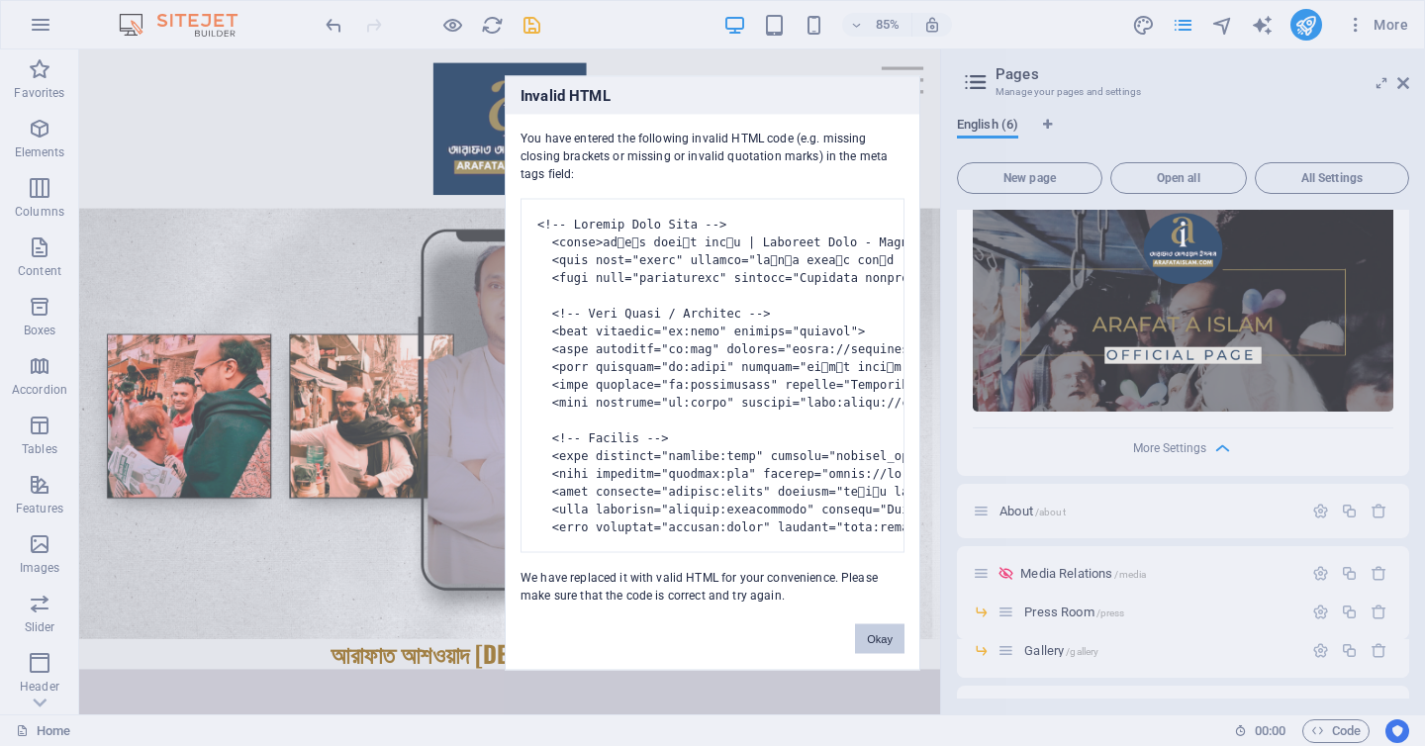
click at [882, 654] on button "Okay" at bounding box center [879, 639] width 49 height 30
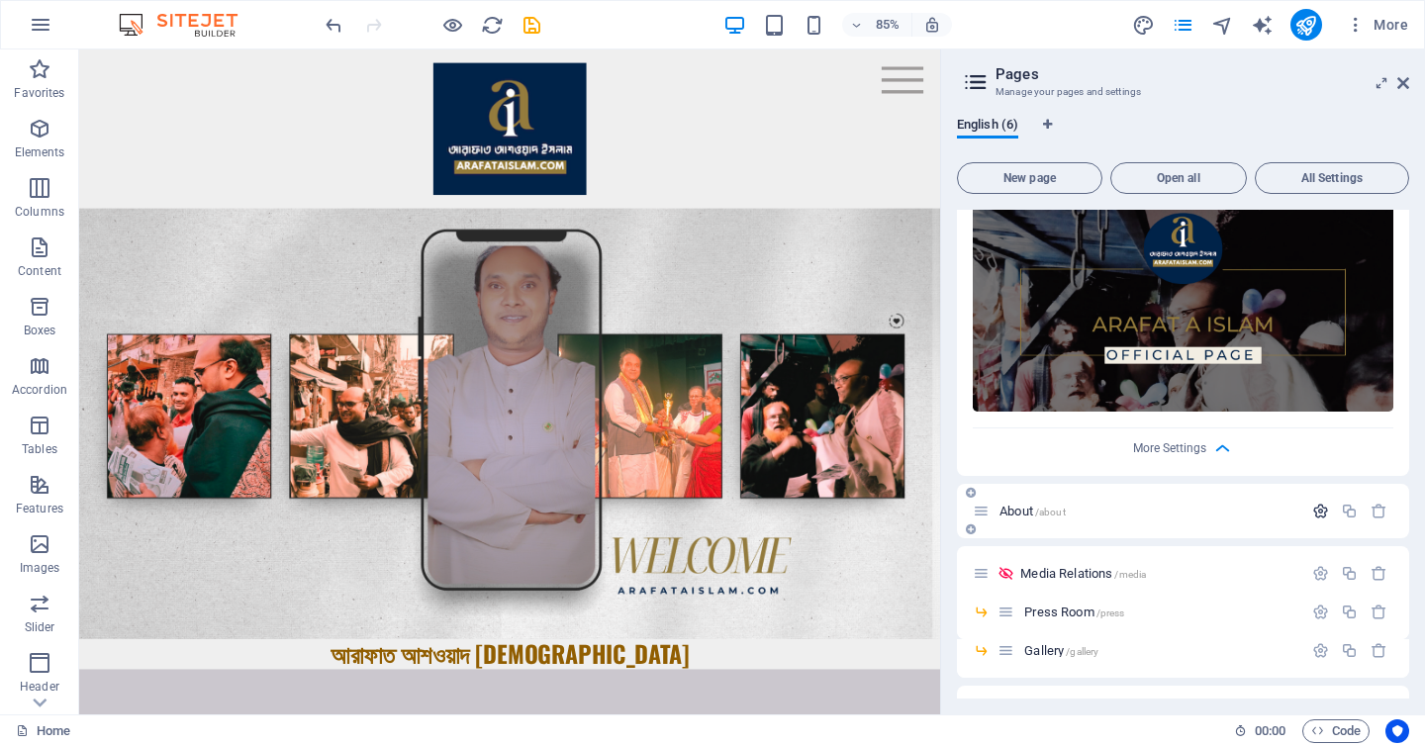
click at [1324, 503] on icon "button" at bounding box center [1320, 511] width 17 height 17
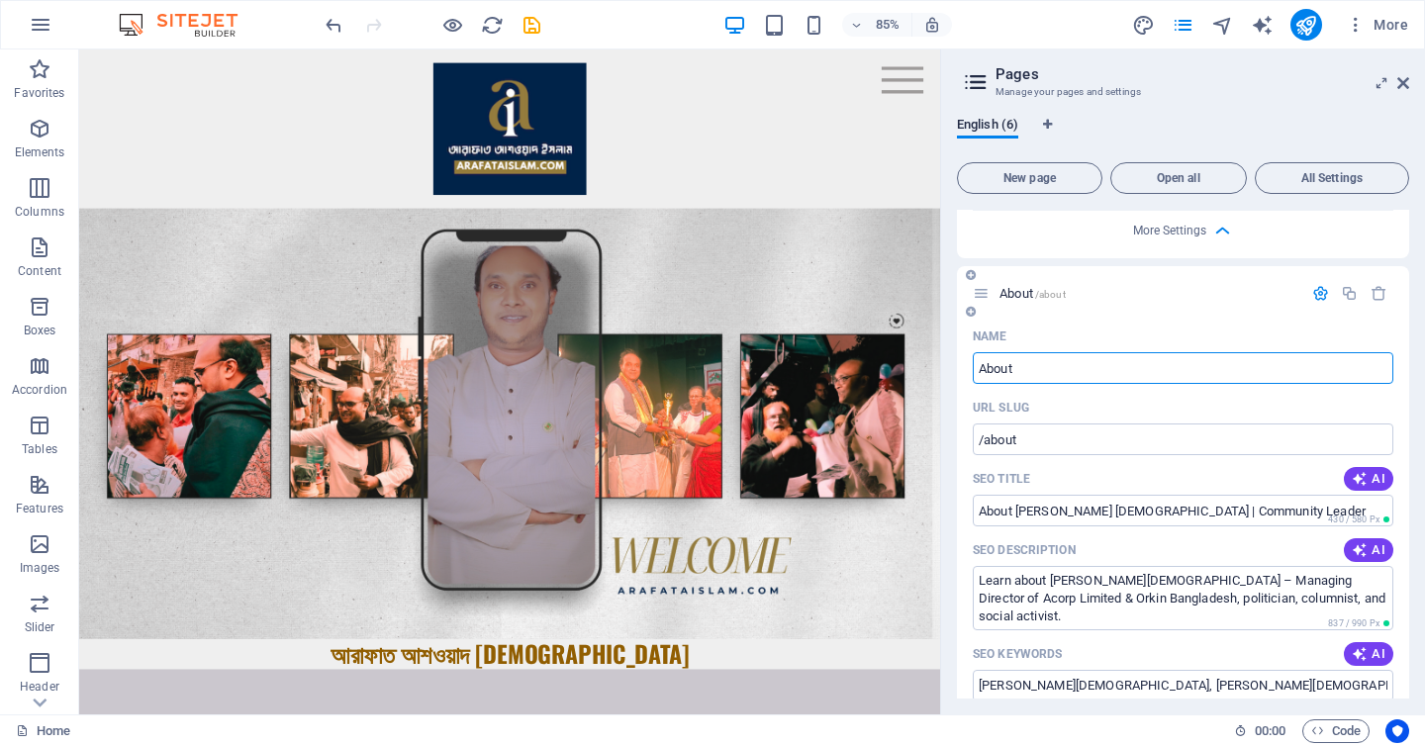
scroll to position [1288, 0]
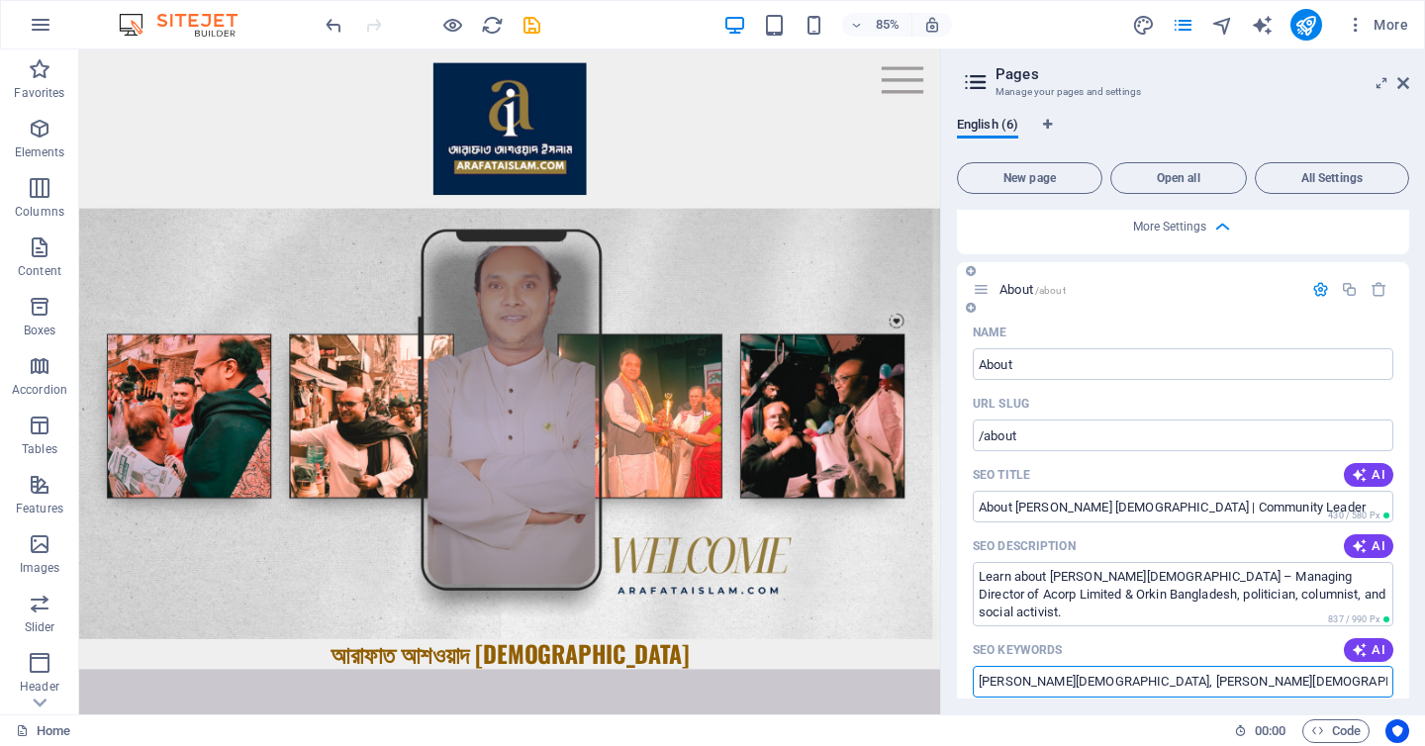
drag, startPoint x: 1246, startPoint y: 631, endPoint x: 1107, endPoint y: 624, distance: 138.7
click at [1107, 666] on input "Arafat Ashwad Islam, আরাফাত আশওয়াদ ইসলাম, Bangladeshi entrepreneur, বাংলাদেশি উ…" at bounding box center [1183, 682] width 421 height 32
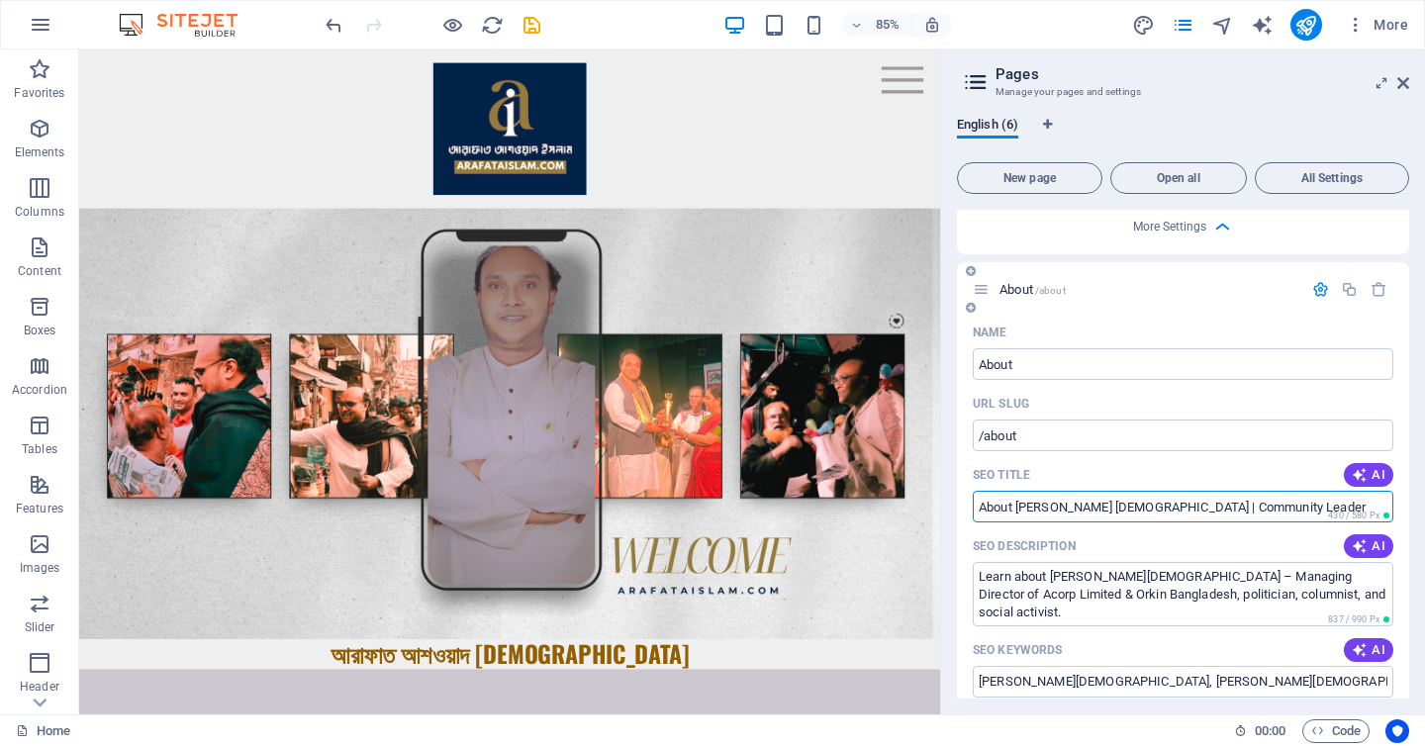
click at [973, 491] on input "About Arafat Ashwad Islam | Community Leader" at bounding box center [1183, 507] width 421 height 32
paste input "আরাফাত আশওয়াদ [DEMOGRAPHIC_DATA]"
click at [1162, 491] on input "আরাফাত আশওয়াদ ইসলাম | About Arafat Ashwad Islam | Community Leader" at bounding box center [1183, 507] width 421 height 32
drag, startPoint x: 1299, startPoint y: 455, endPoint x: 1424, endPoint y: 455, distance: 124.7
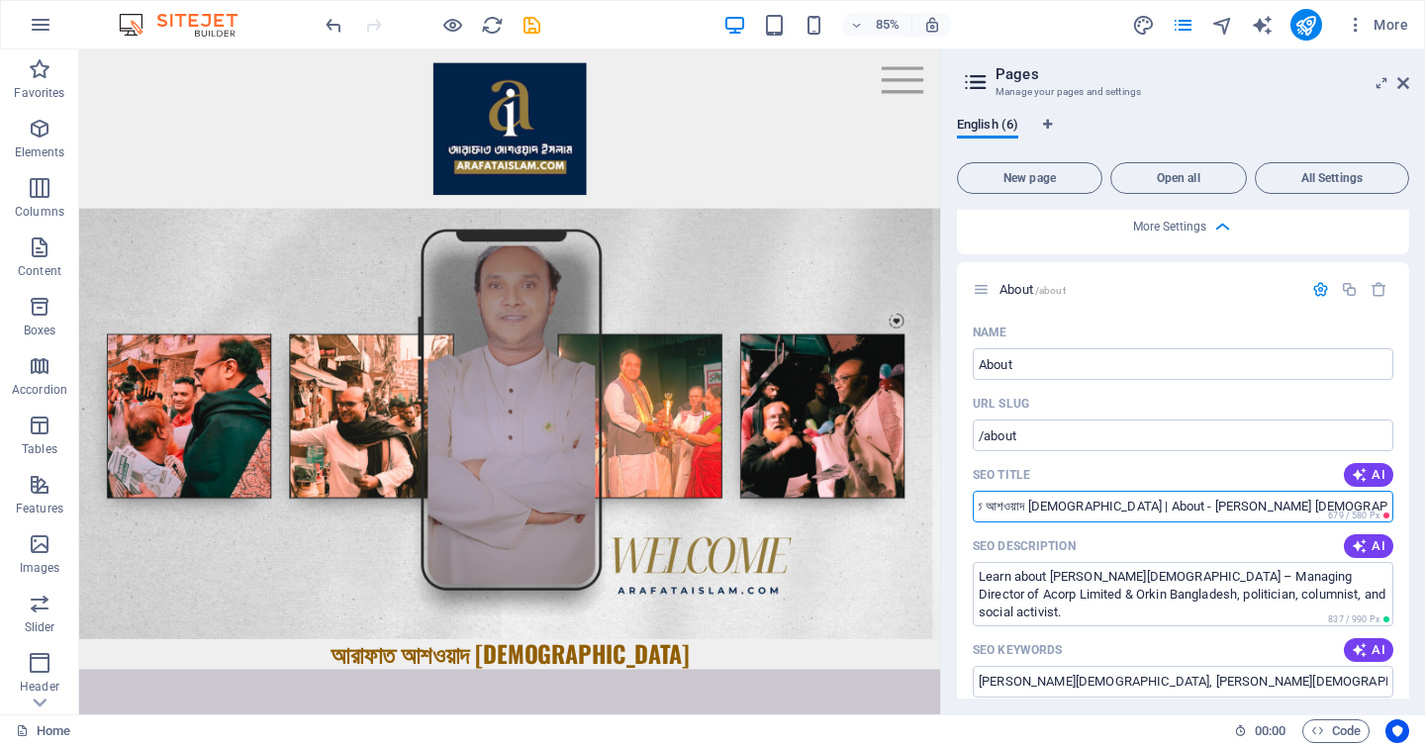
click at [1424, 455] on div "English (6) New page Open all All Settings Home / Name Home ​ URL SLUG / ​ SEO …" at bounding box center [1183, 408] width 484 height 614
type input "আরাফাত আশওয়াদ [DEMOGRAPHIC_DATA] | About - [PERSON_NAME] [DEMOGRAPHIC_DATA]"
click at [1313, 281] on icon "button" at bounding box center [1320, 289] width 17 height 17
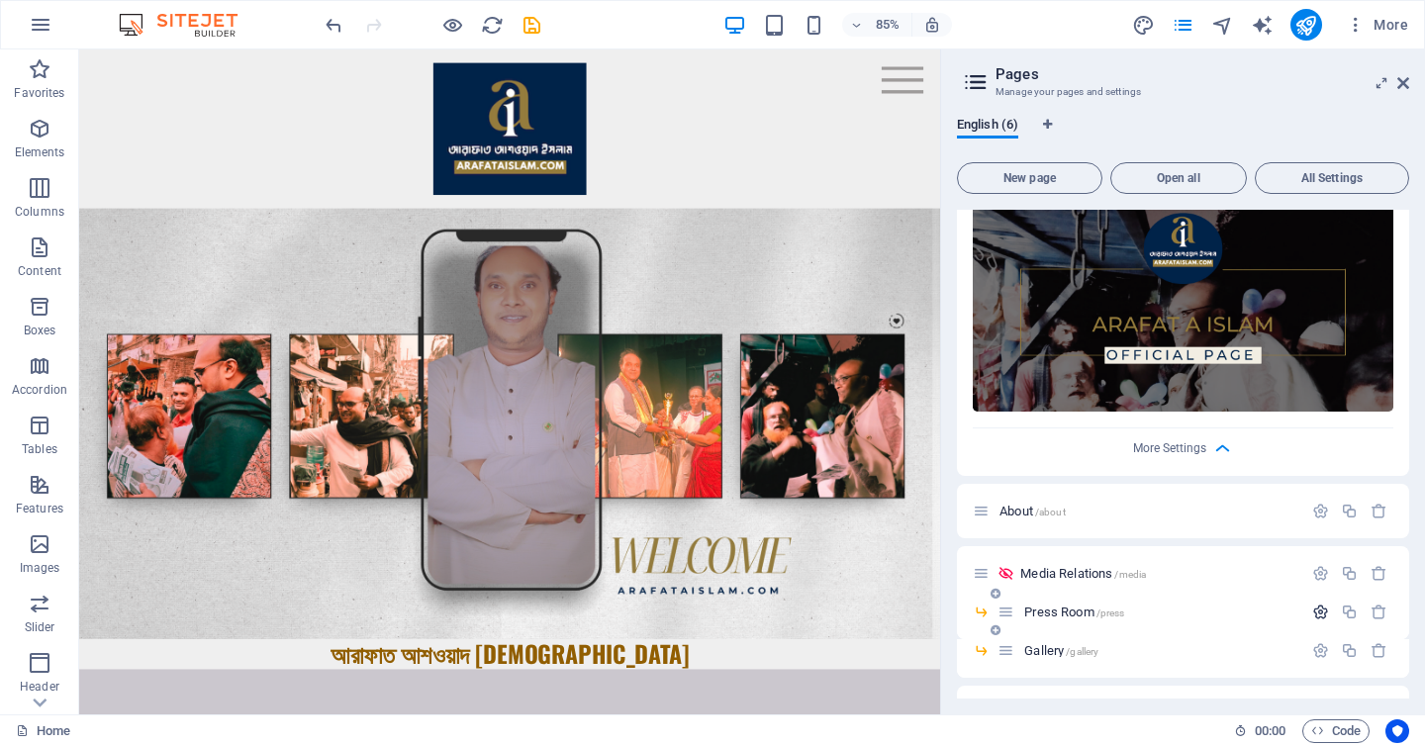
click at [1321, 604] on icon "button" at bounding box center [1320, 612] width 17 height 17
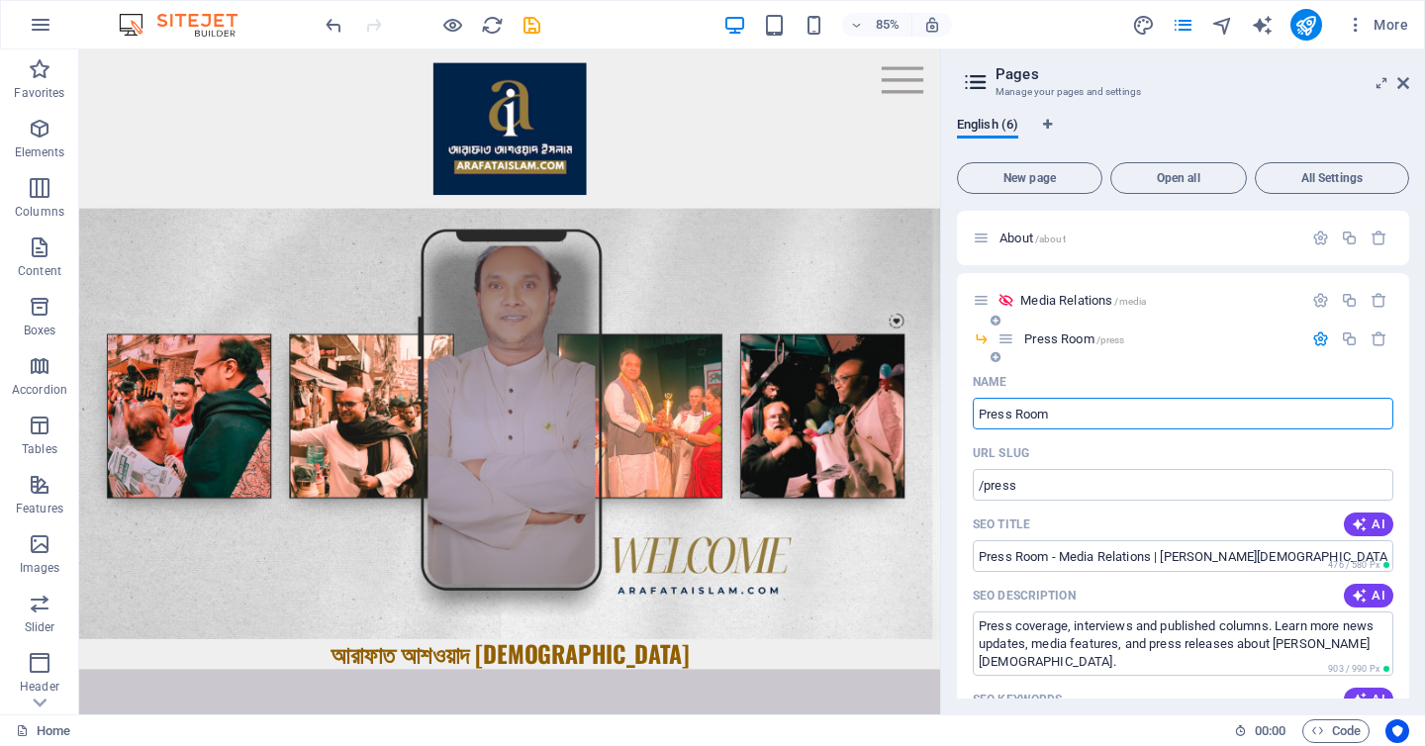
scroll to position [1342, 0]
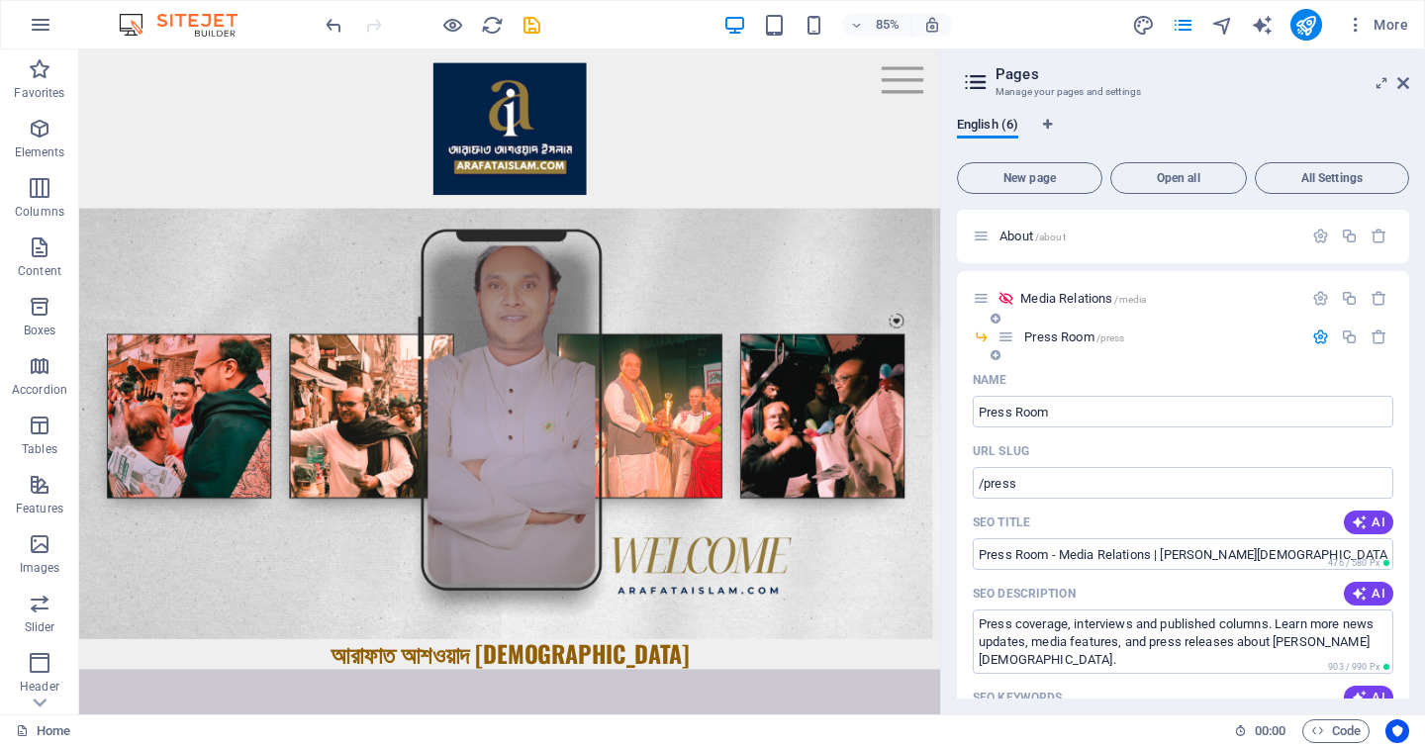
drag, startPoint x: 1109, startPoint y: 678, endPoint x: 1248, endPoint y: 676, distance: 138.6
click at [1248, 714] on input "Arafat Ashwad Islam, আরাফাত আশওয়াদ ইসলাম, Bangladeshi entrepreneur, বাংলাদেশি উ…" at bounding box center [1183, 730] width 421 height 32
click at [976, 538] on input "Press Room - Media Relations | [PERSON_NAME][DEMOGRAPHIC_DATA]" at bounding box center [1183, 554] width 421 height 32
paste input "আরাফাত আশওয়াদ [DEMOGRAPHIC_DATA]"
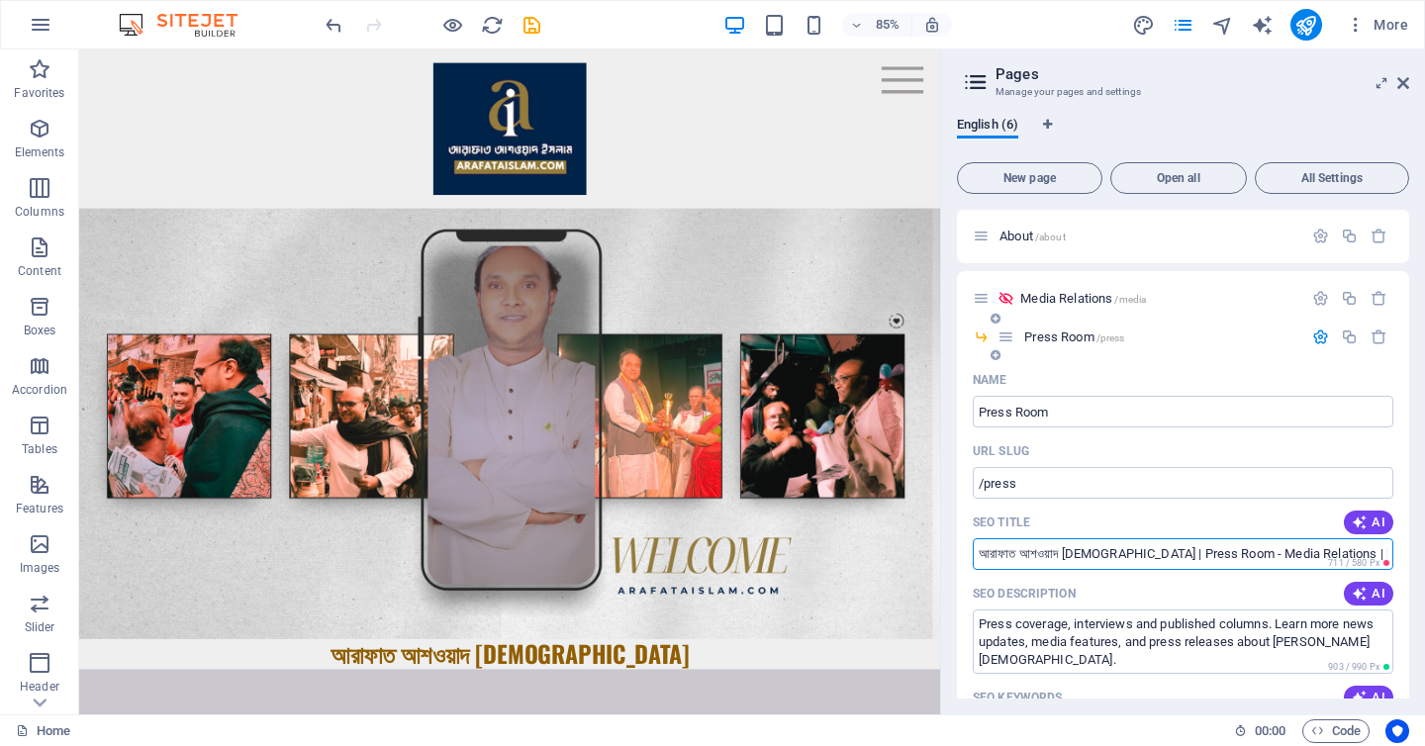
click at [1308, 538] on input "আরাফাত আশওয়াদ ইসলাম | Press Room - Media Relations | Arafat Ashwad Islam" at bounding box center [1183, 554] width 421 height 32
click at [1145, 538] on input "আরাফাত আশওয়াদ ইসলাম | Press Room - Arafat Ashwad Islam" at bounding box center [1183, 554] width 421 height 32
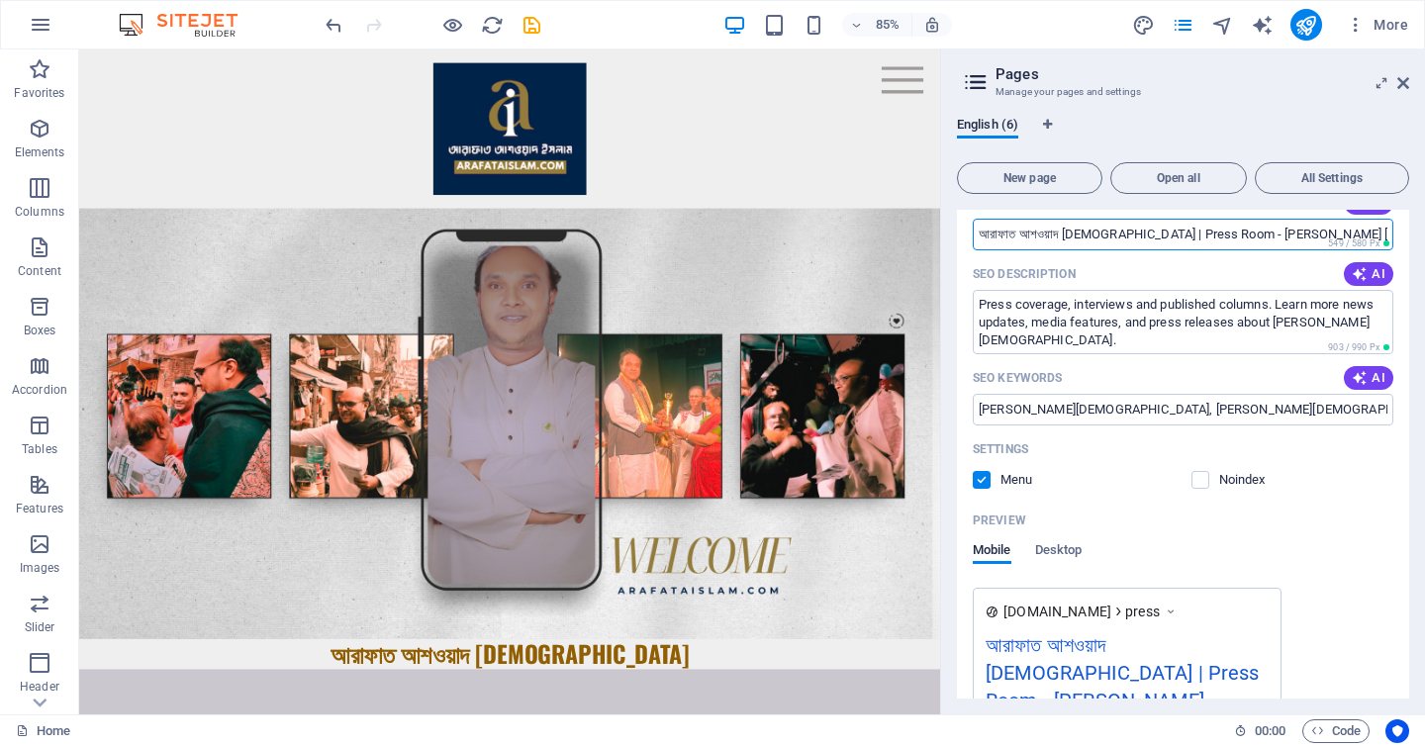
scroll to position [1891, 0]
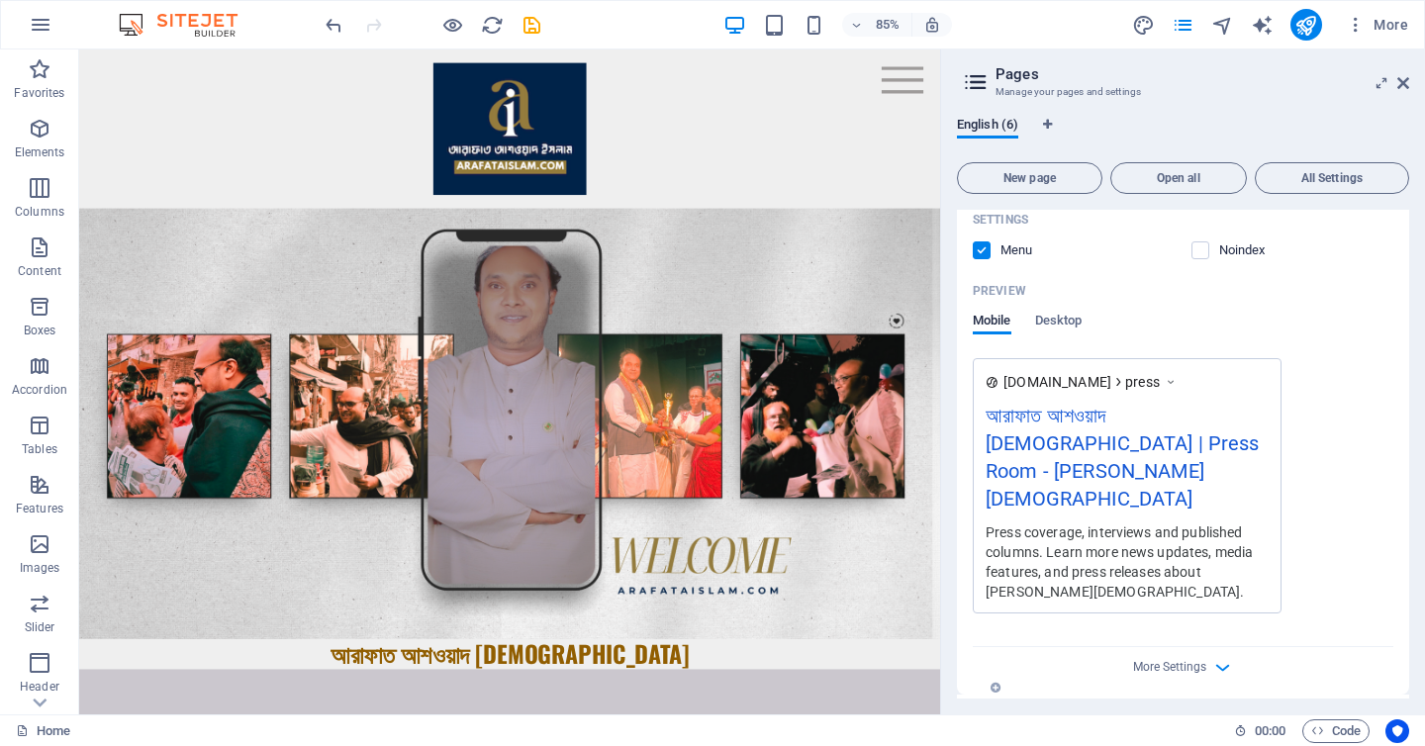
type input "আরাফাত আশওয়াদ ইসলাম | Press Room - Arafat Ashwad Islam"
click at [1324, 698] on icon "button" at bounding box center [1320, 706] width 17 height 17
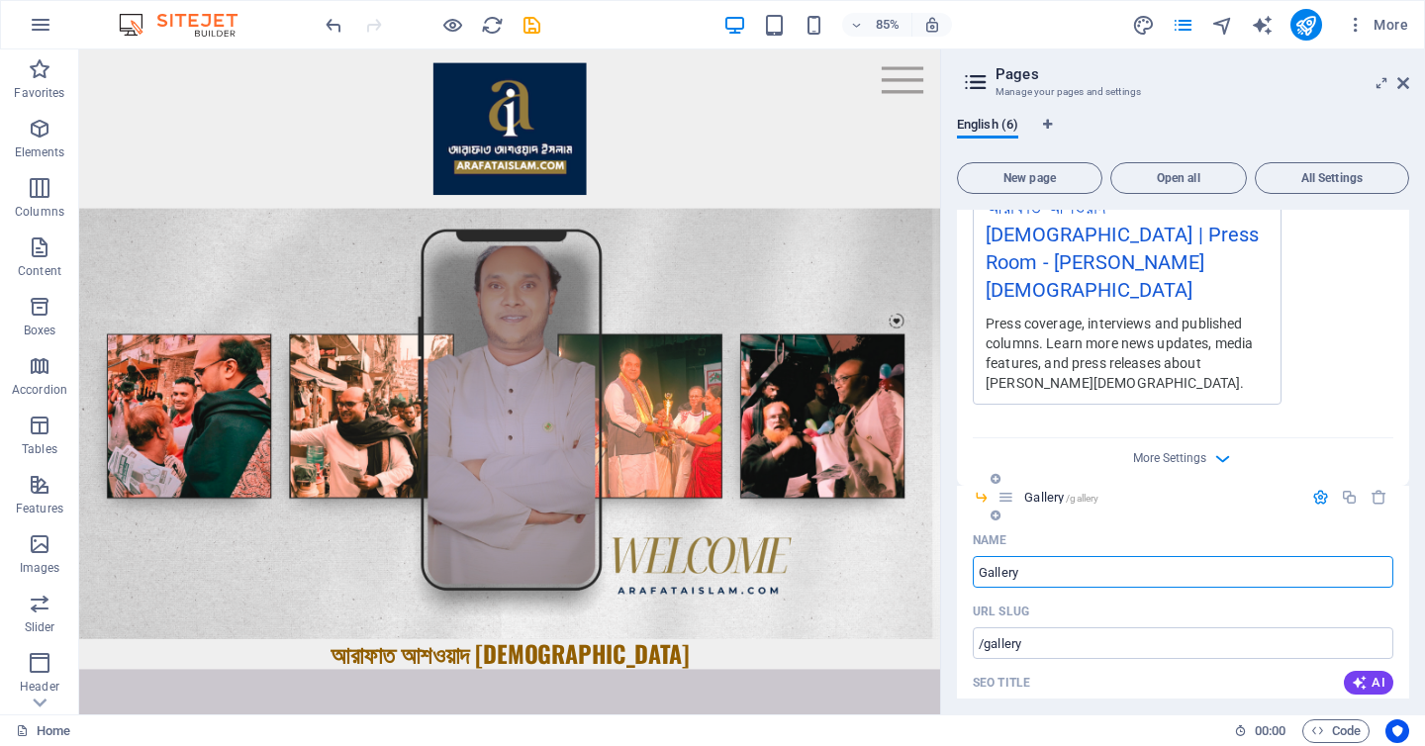
scroll to position [2156, 0]
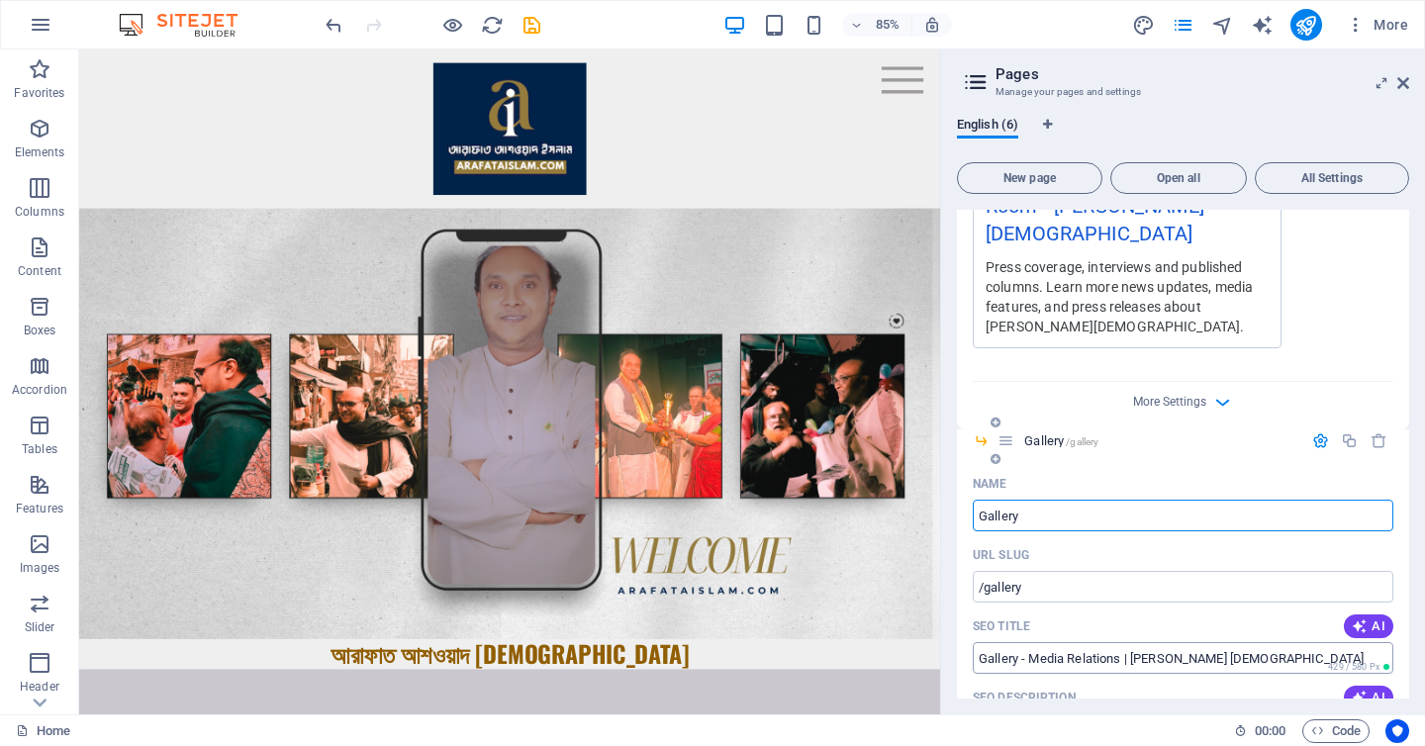
click at [1154, 642] on input "Gallery - Media Relations | [PERSON_NAME] [DEMOGRAPHIC_DATA]" at bounding box center [1183, 658] width 421 height 32
paste input "আরাফাত আশওয়াদ ইসলাম | Press Room -"
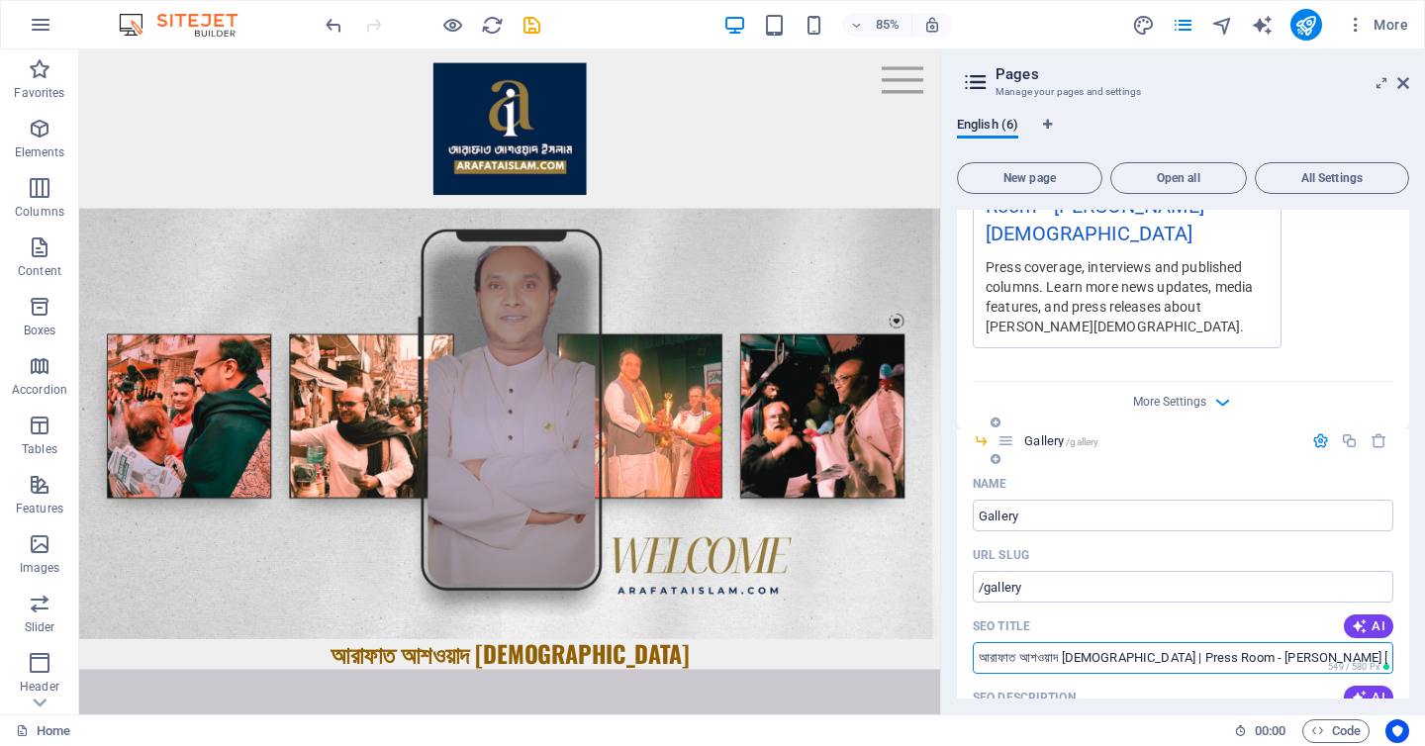
drag, startPoint x: 1200, startPoint y: 551, endPoint x: 1133, endPoint y: 547, distance: 67.4
click at [1133, 642] on input "আরাফাত আশওয়াদ ইসলাম | Press Room - Arafat Ashwad Islam" at bounding box center [1183, 658] width 421 height 32
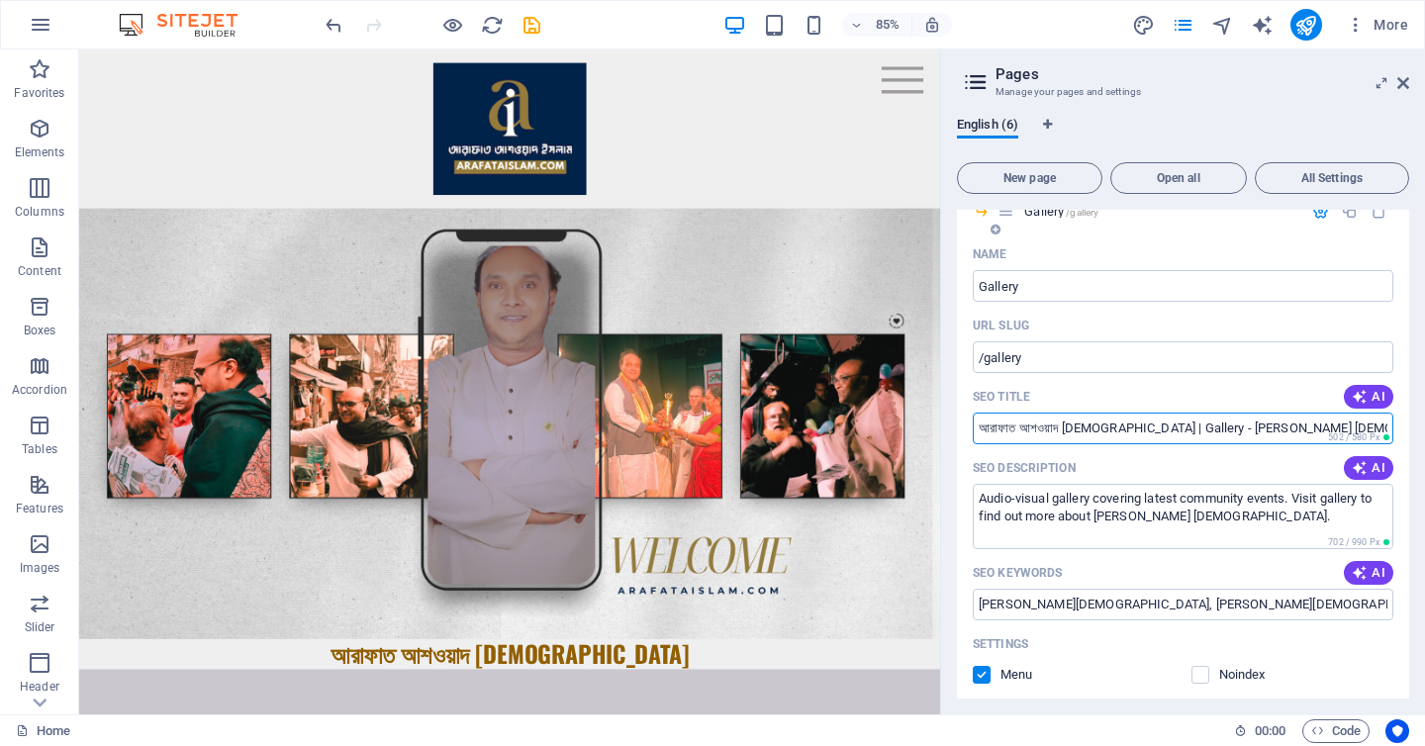
scroll to position [2393, 0]
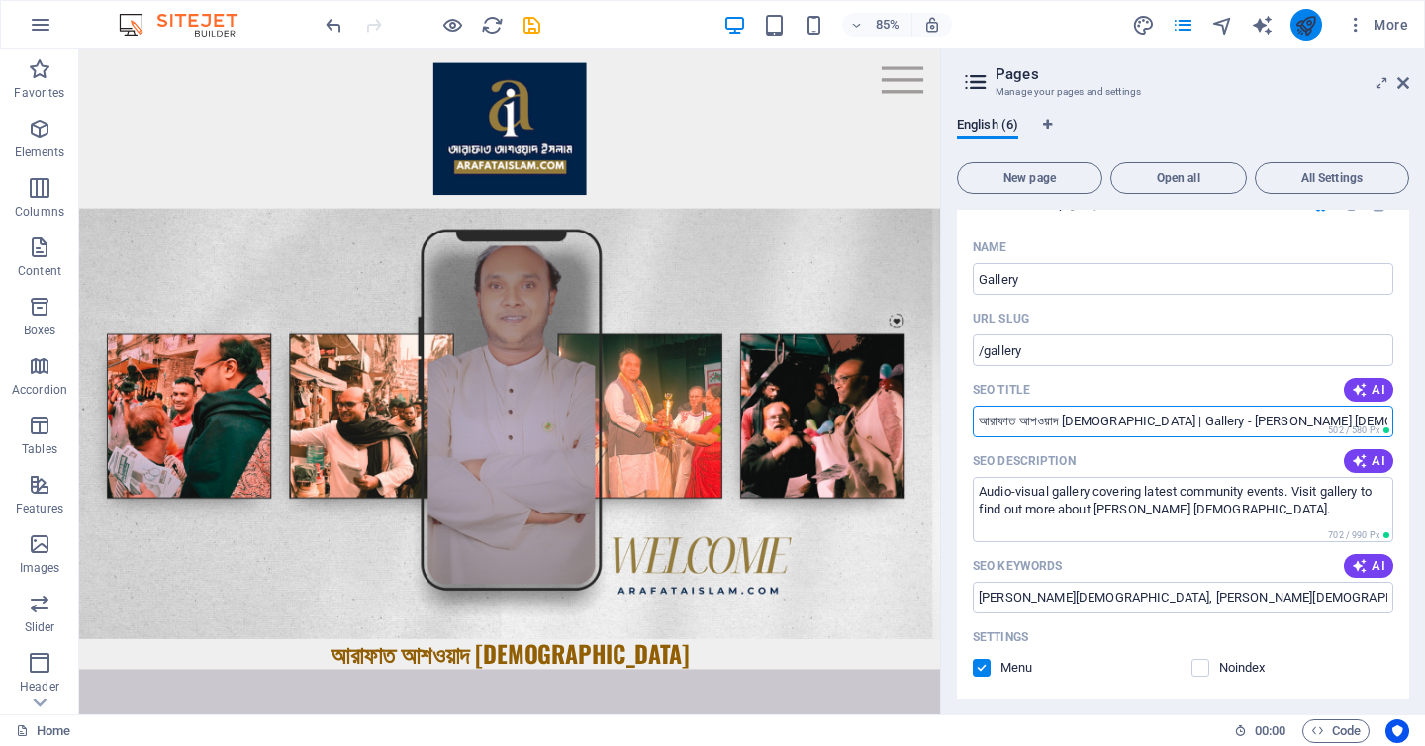
type input "আরাফাত আশওয়াদ ইসলাম | Gallery - Arafat Ashwad Islam"
click at [1318, 23] on button "publish" at bounding box center [1306, 25] width 32 height 32
